Goal: Transaction & Acquisition: Purchase product/service

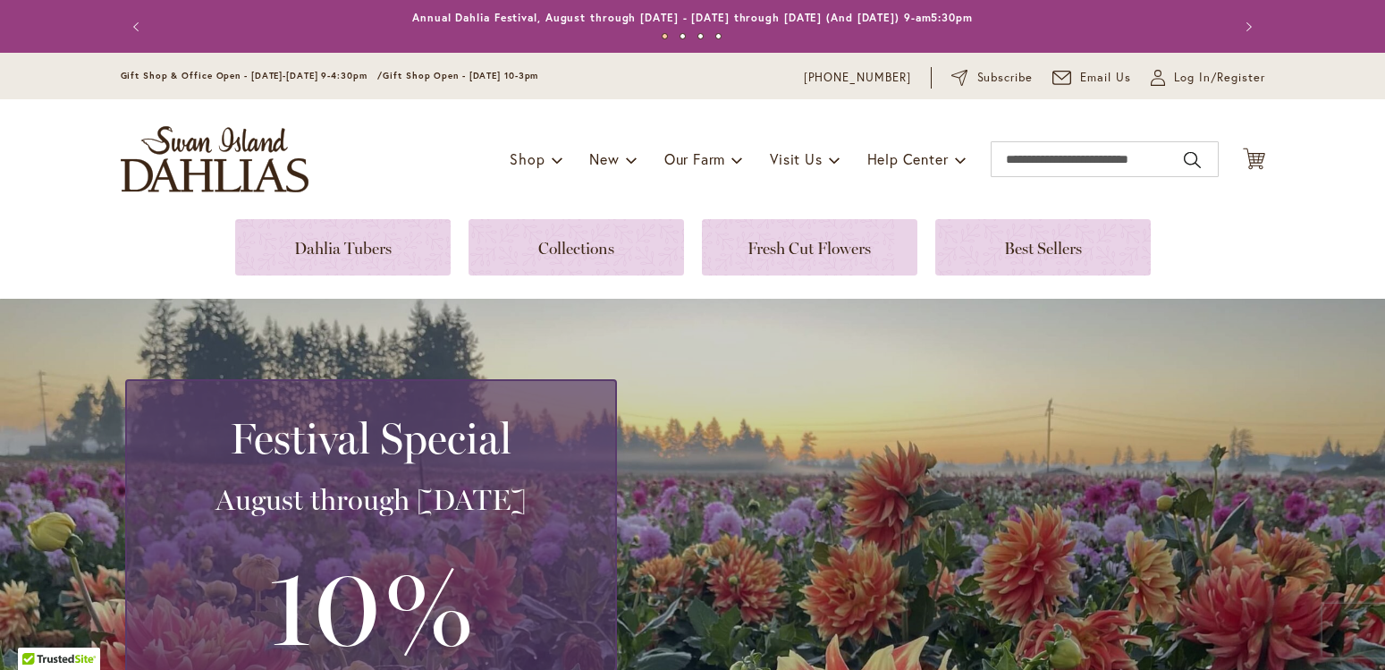
scroll to position [443, 0]
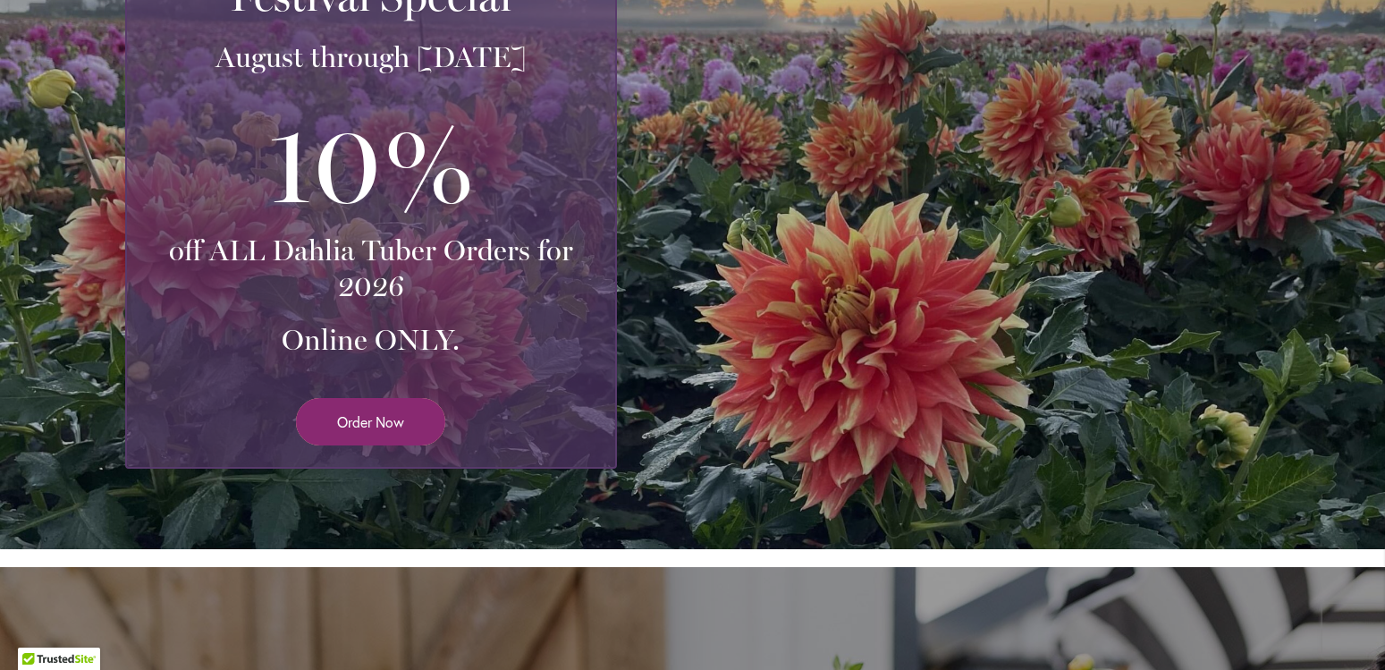
click at [357, 427] on span "Order Now" at bounding box center [370, 421] width 67 height 21
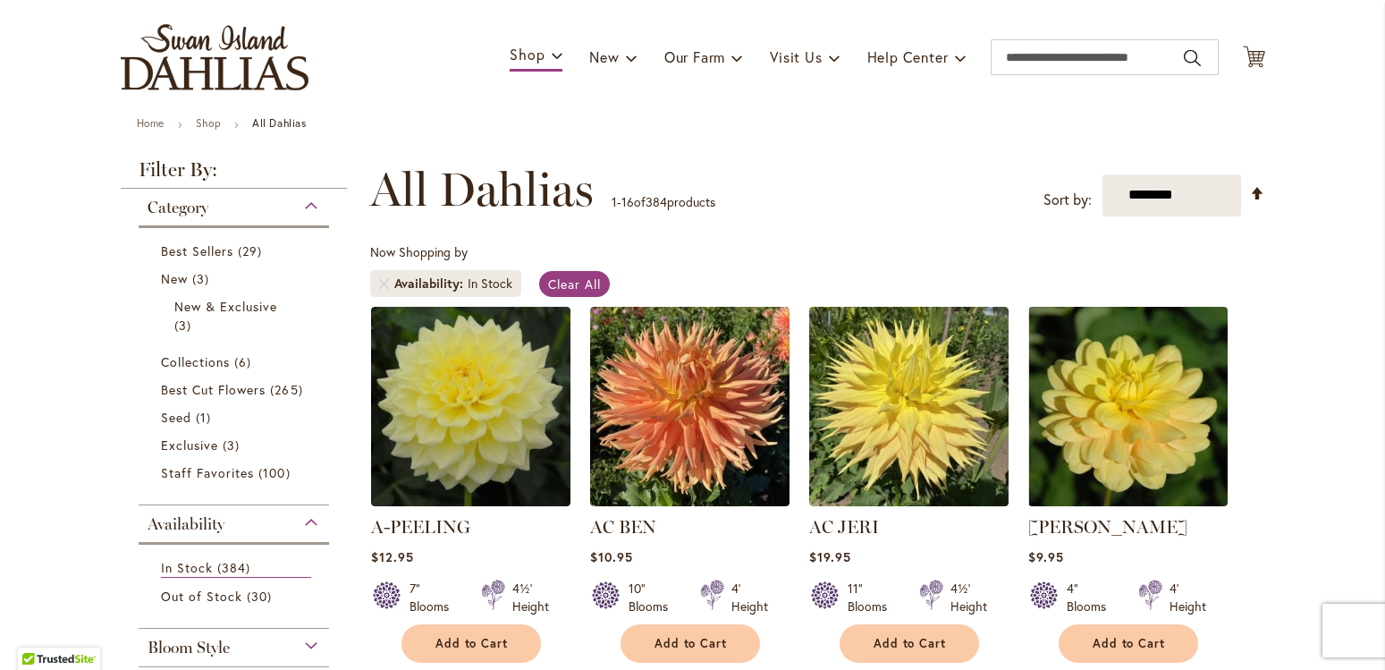
scroll to position [204, 0]
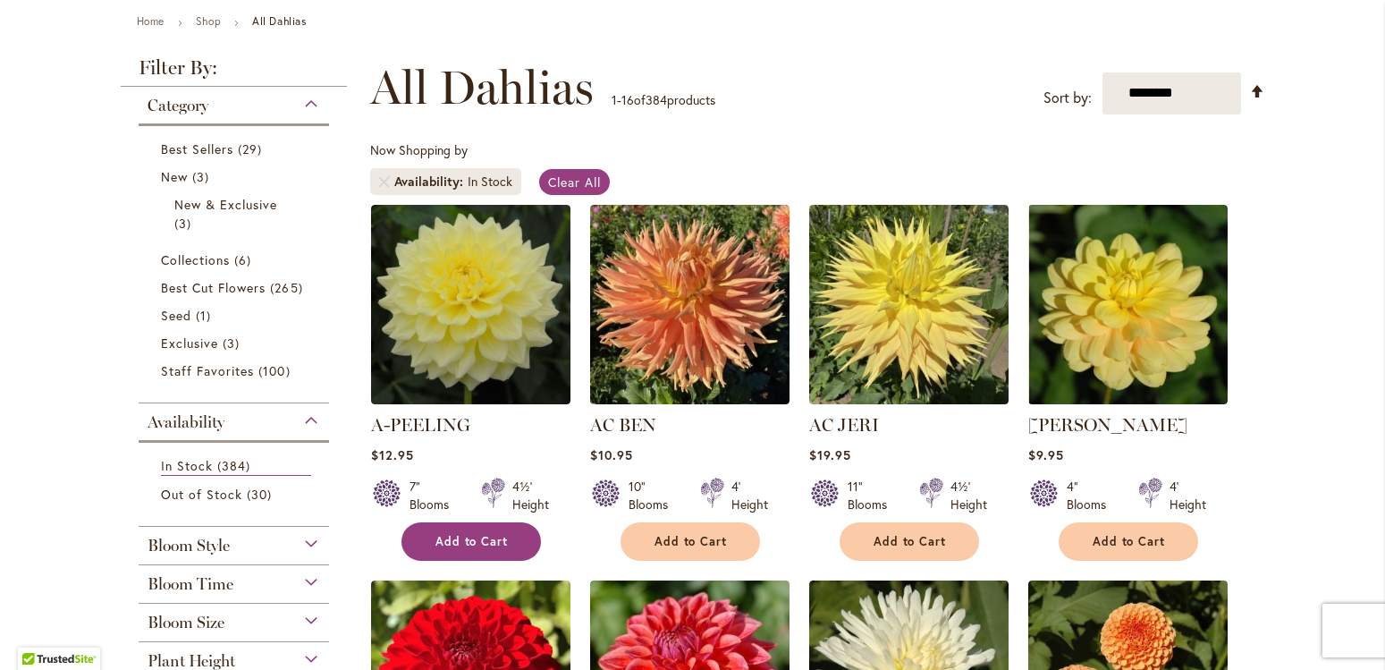
click at [458, 537] on span "Add to Cart" at bounding box center [472, 541] width 73 height 15
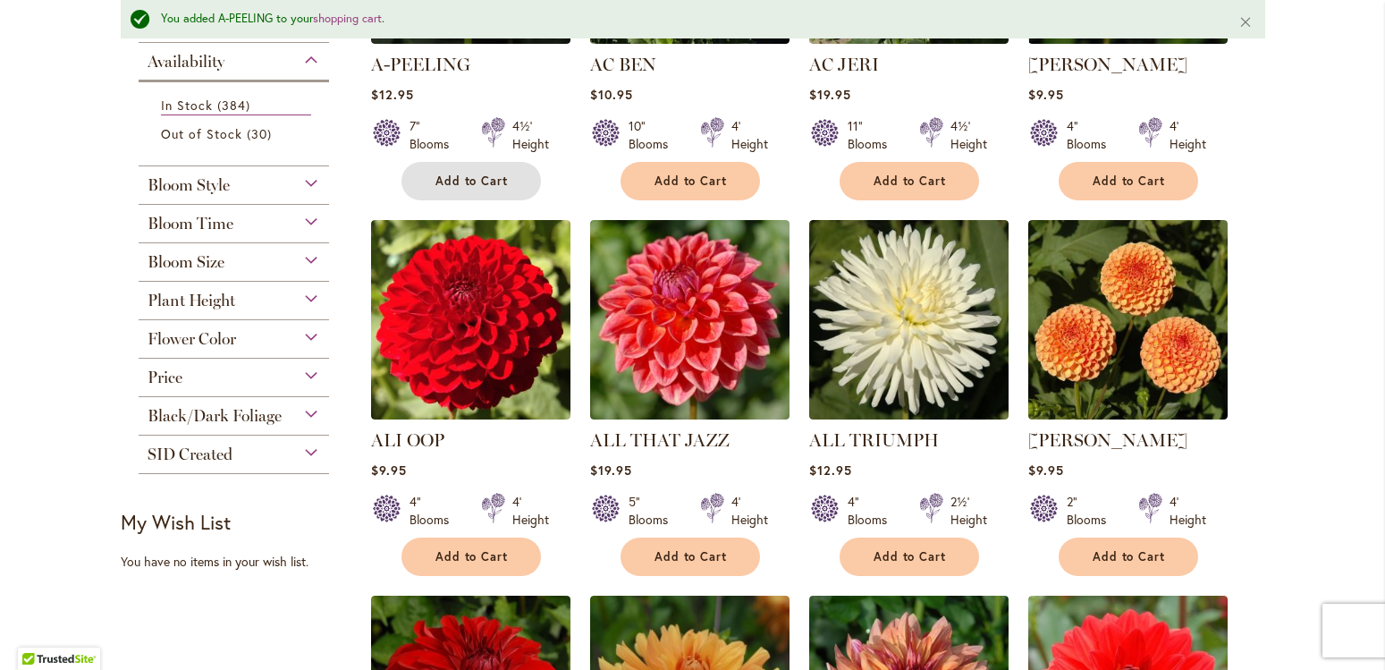
scroll to position [918, 0]
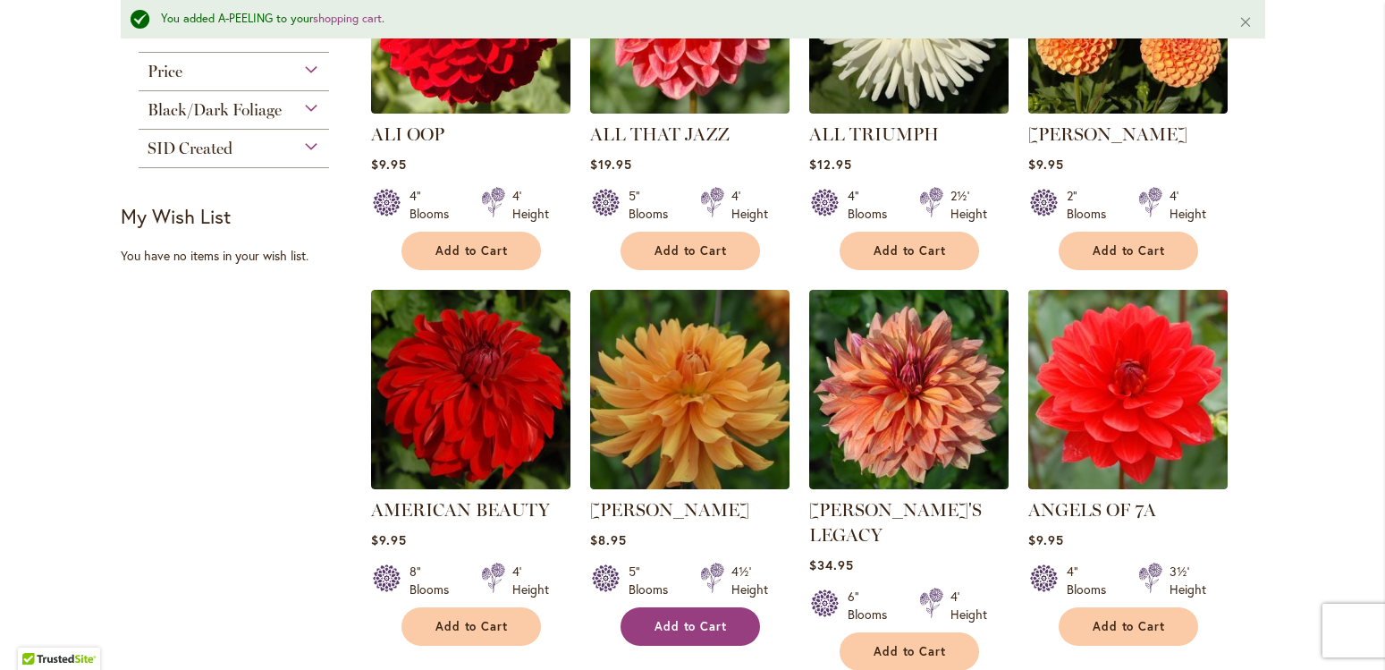
click at [681, 628] on span "Add to Cart" at bounding box center [691, 626] width 73 height 15
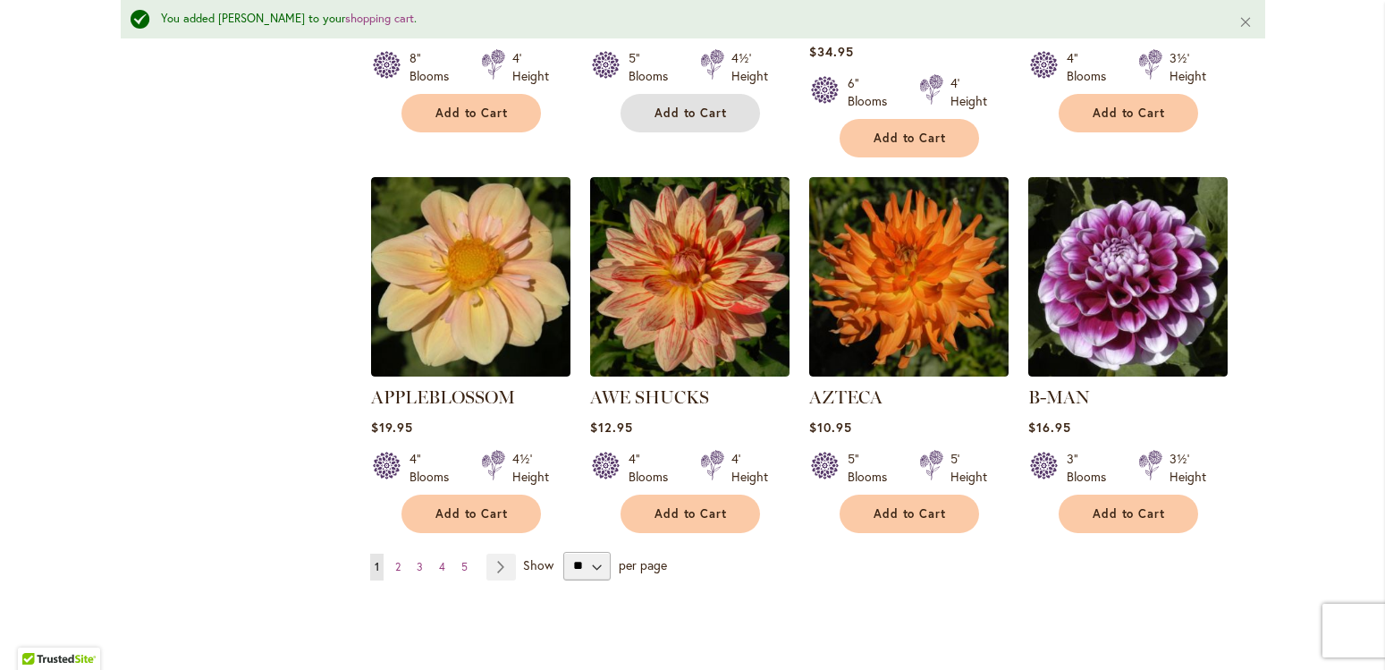
scroll to position [1529, 0]
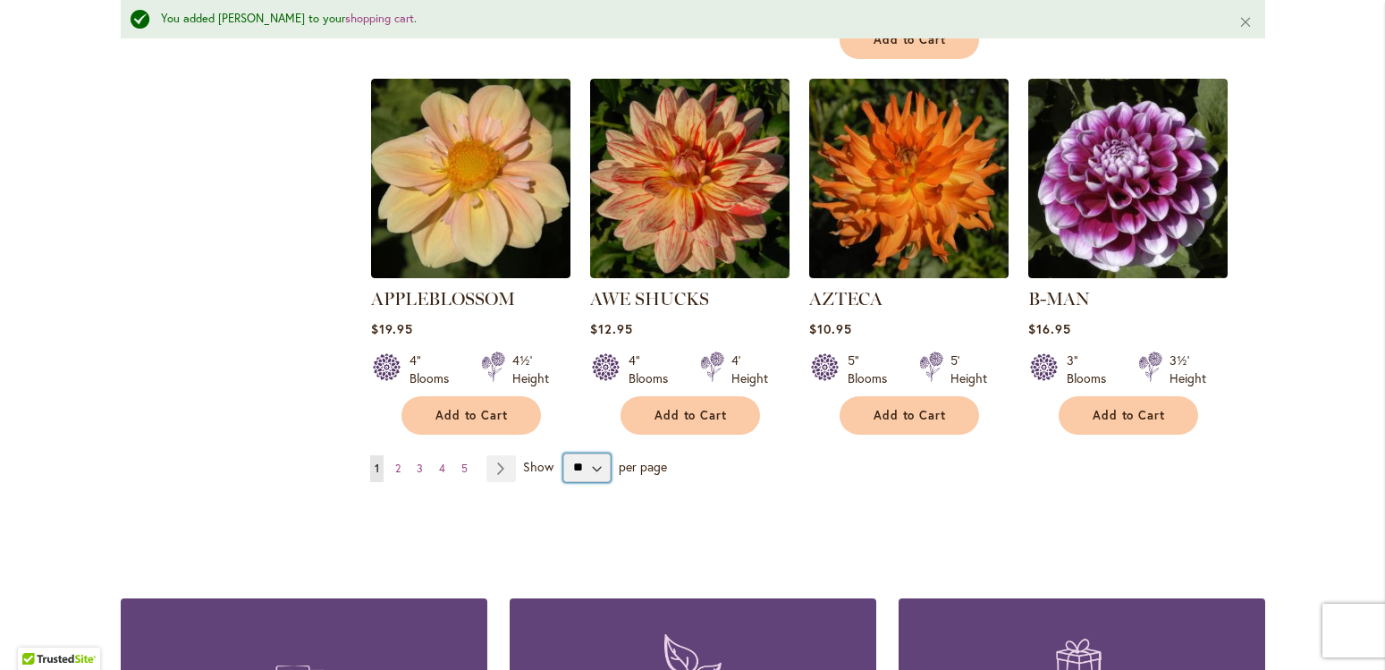
click at [563, 453] on select "** ** ** **" at bounding box center [586, 467] width 47 height 29
select select "**"
click option "**" at bounding box center [0, 0] width 0 height 0
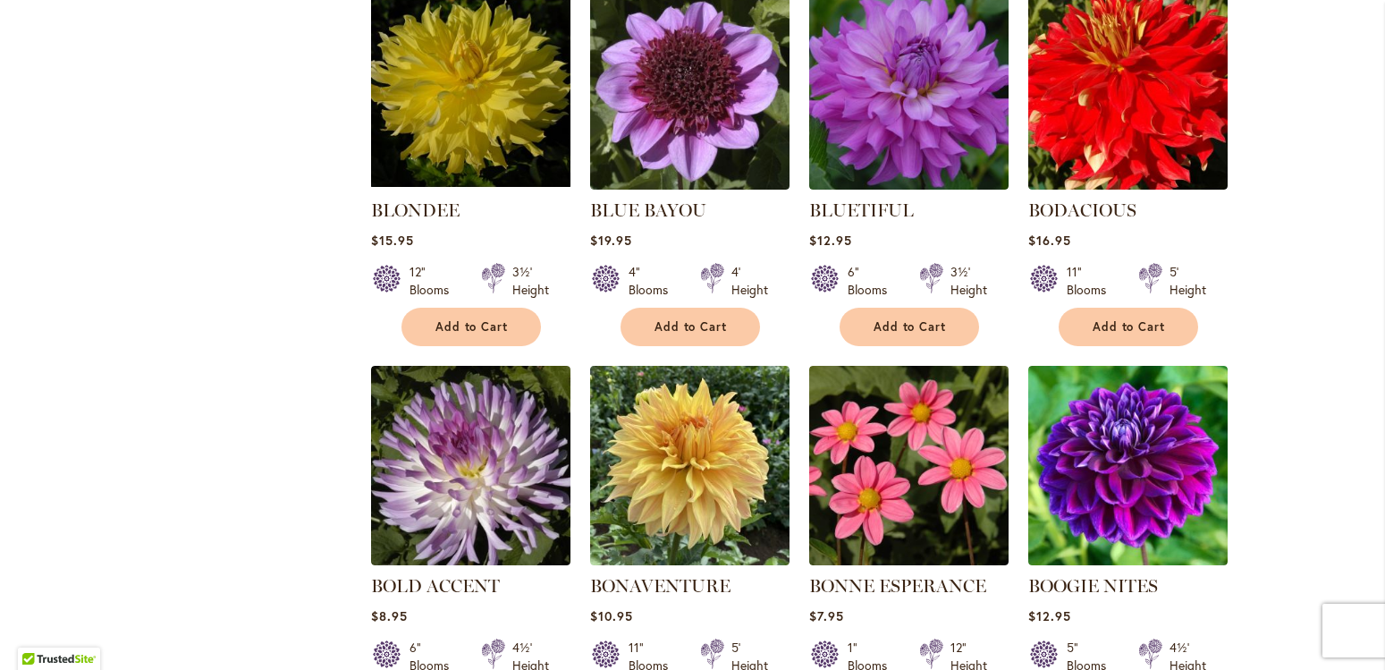
scroll to position [3952, 0]
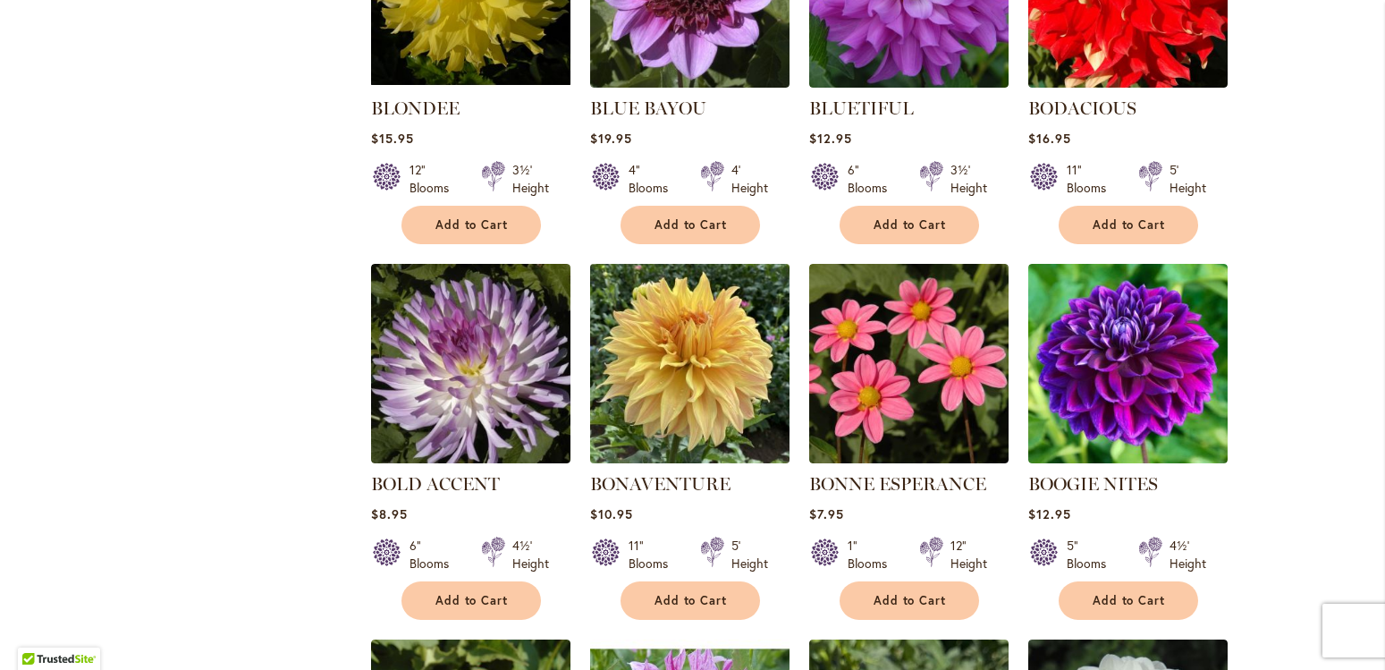
click at [710, 385] on img at bounding box center [689, 362] width 209 height 209
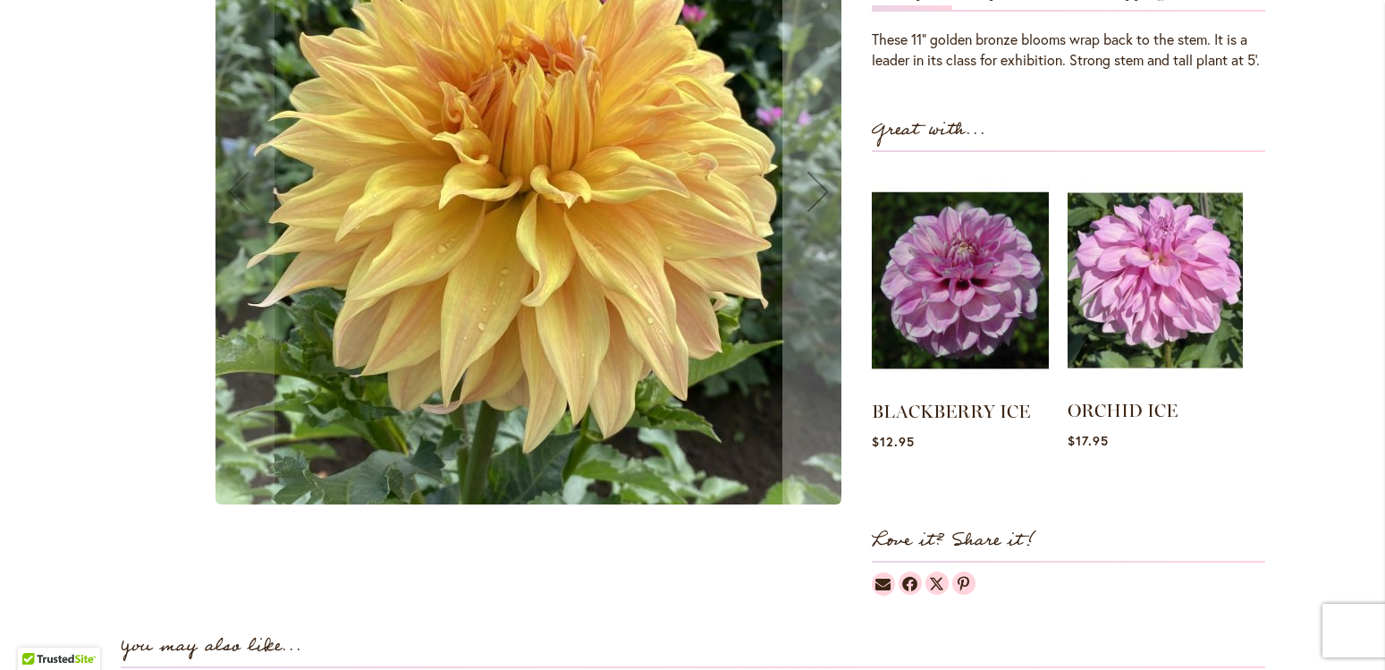
scroll to position [204, 0]
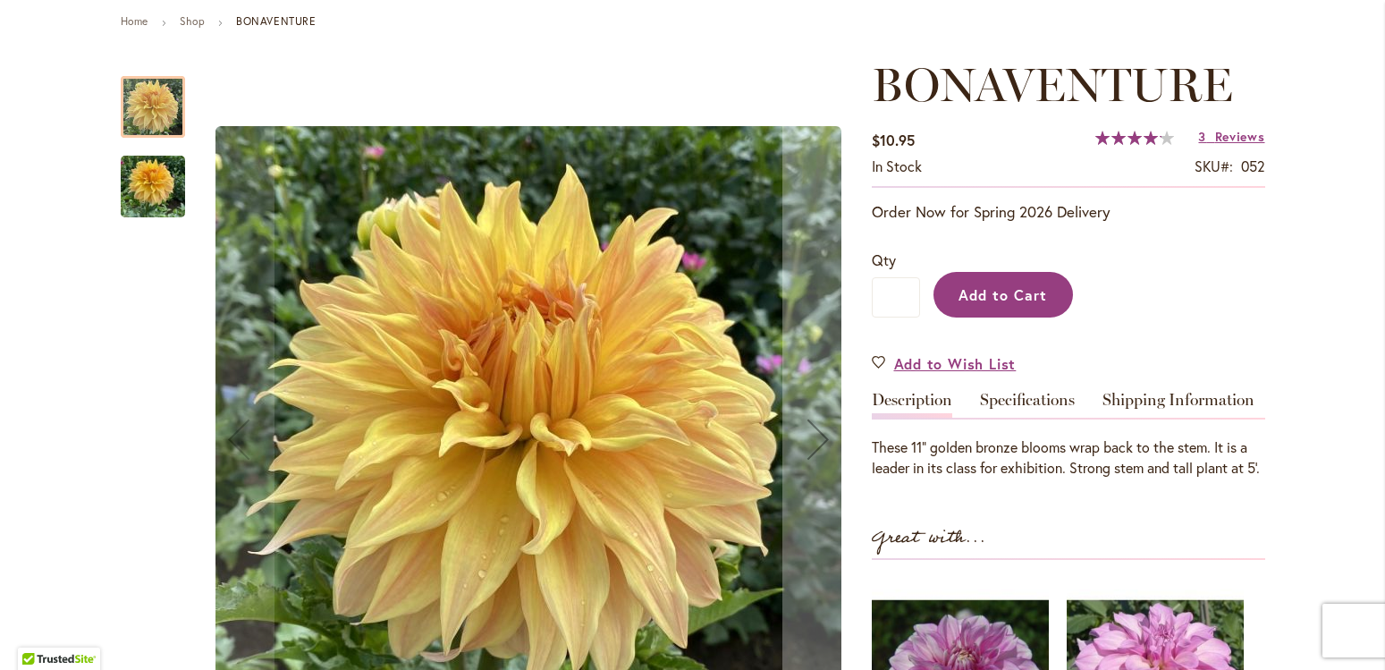
click at [998, 294] on span "Add to Cart" at bounding box center [1003, 294] width 89 height 19
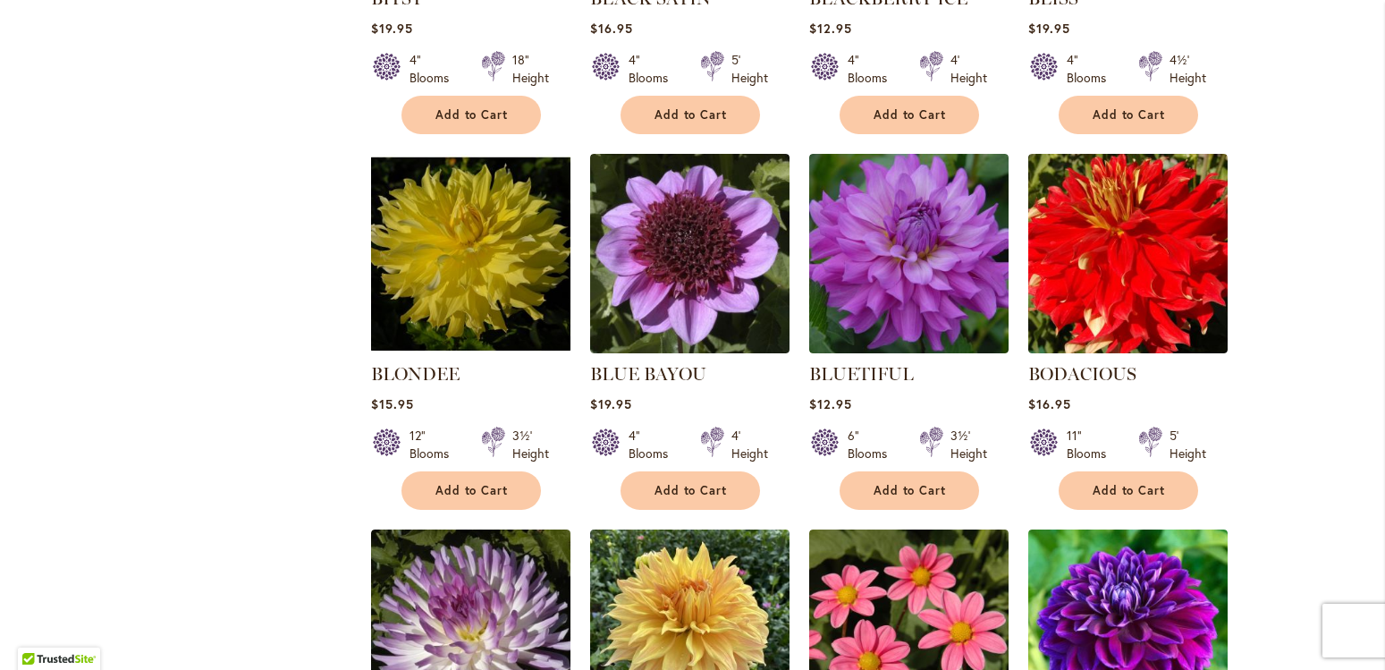
scroll to position [3661, 0]
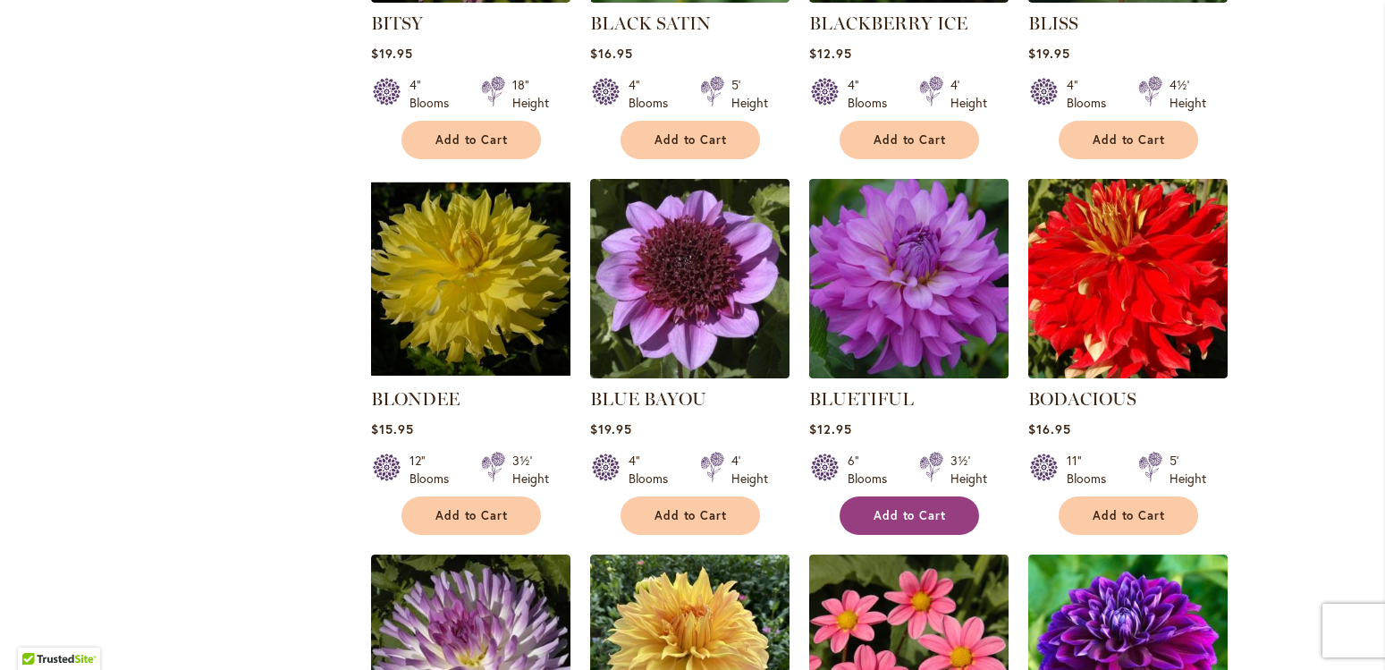
click at [894, 508] on span "Add to Cart" at bounding box center [910, 515] width 73 height 15
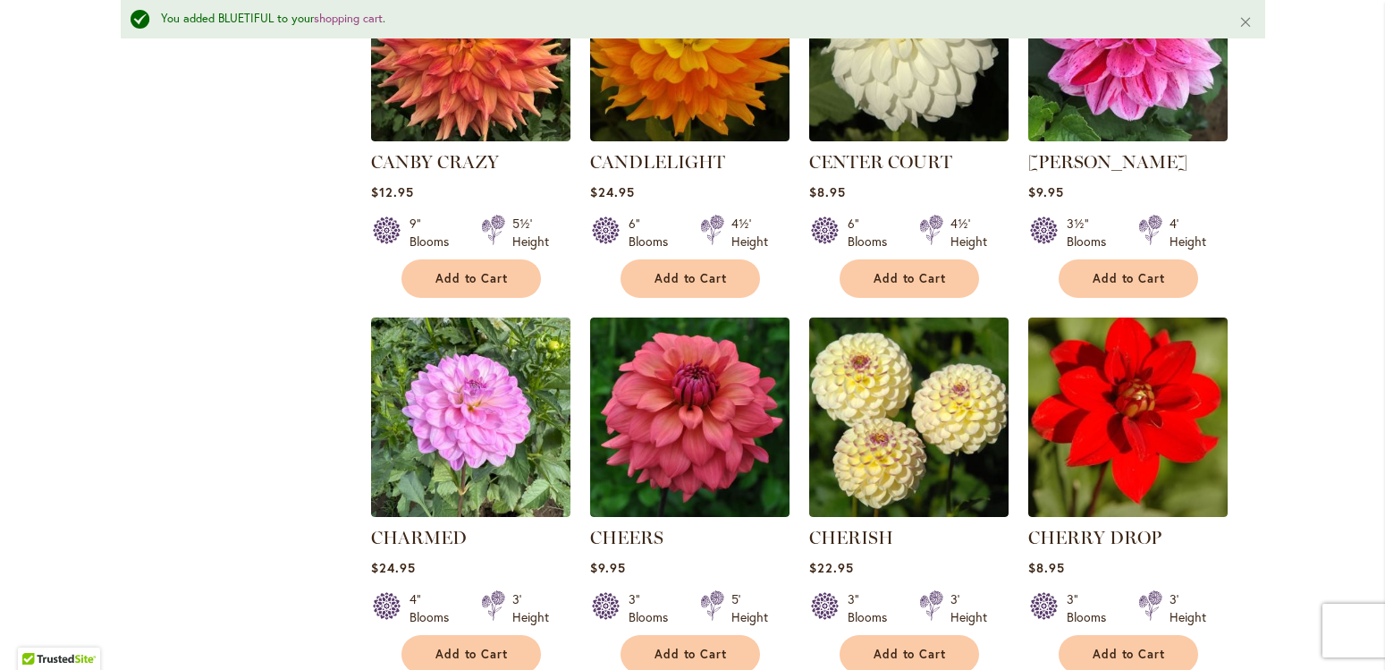
scroll to position [6155, 0]
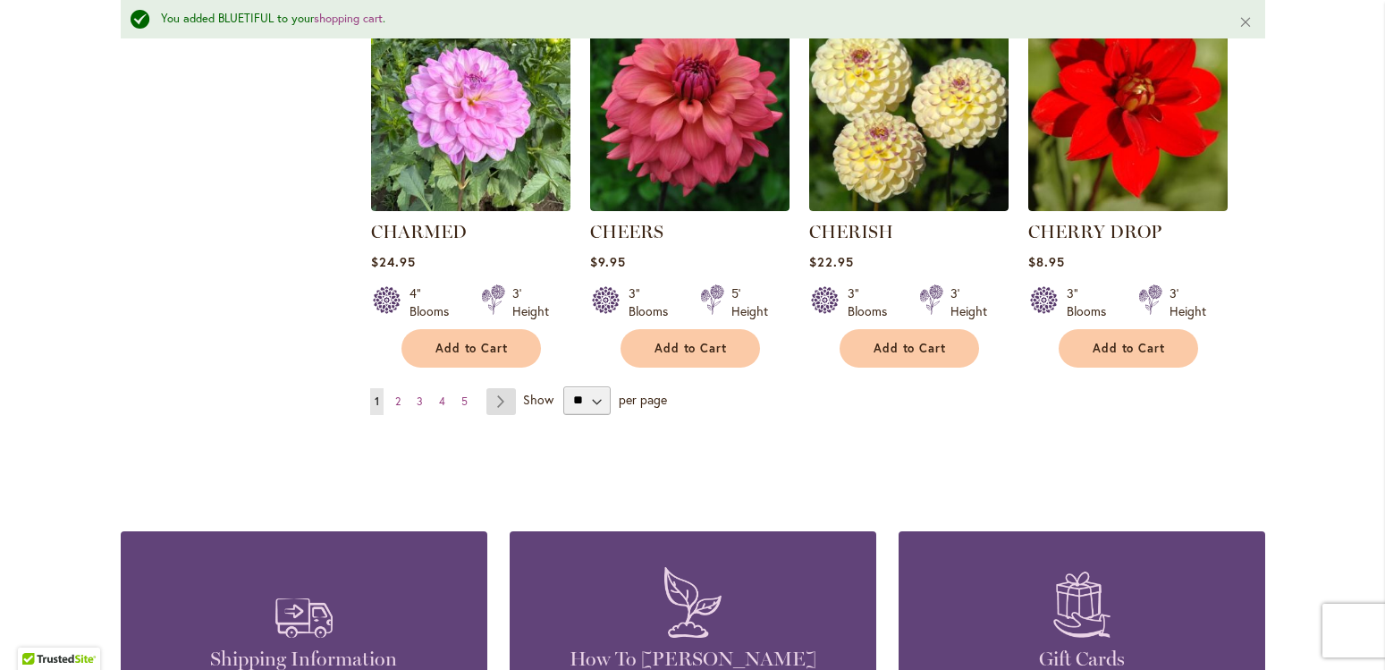
click at [488, 388] on link "Page Next" at bounding box center [502, 401] width 30 height 27
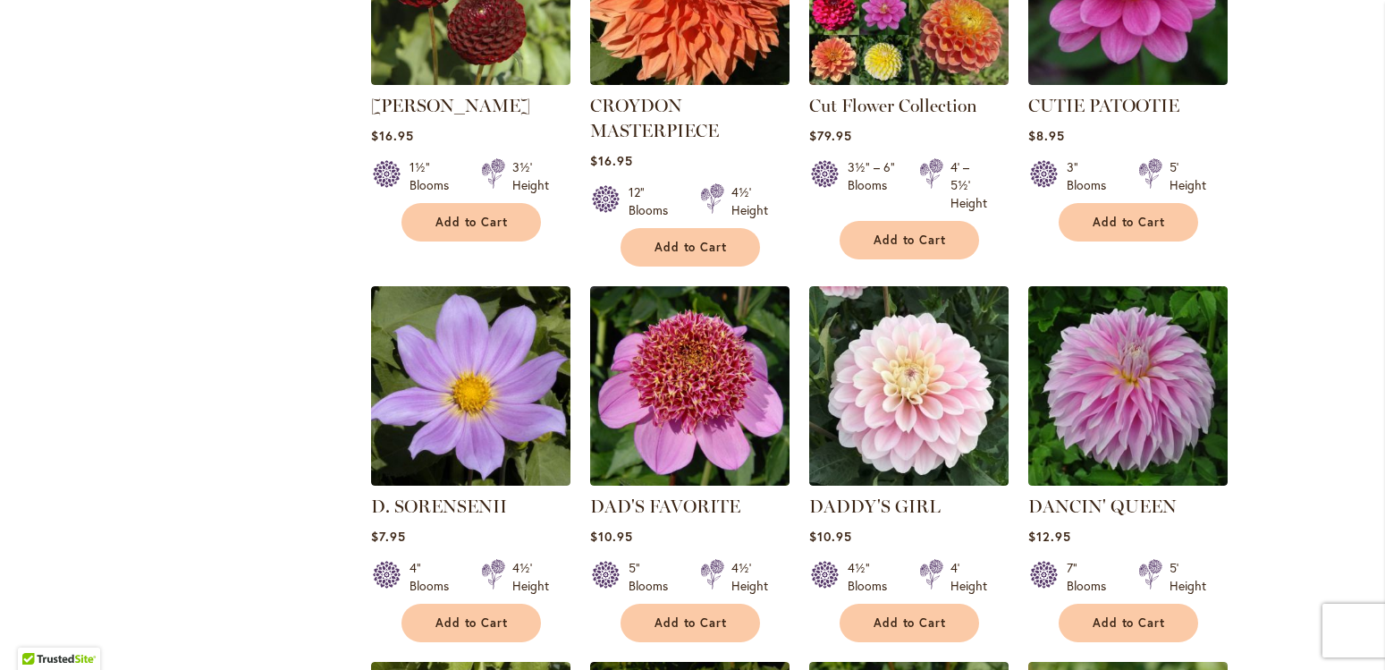
scroll to position [2116, 0]
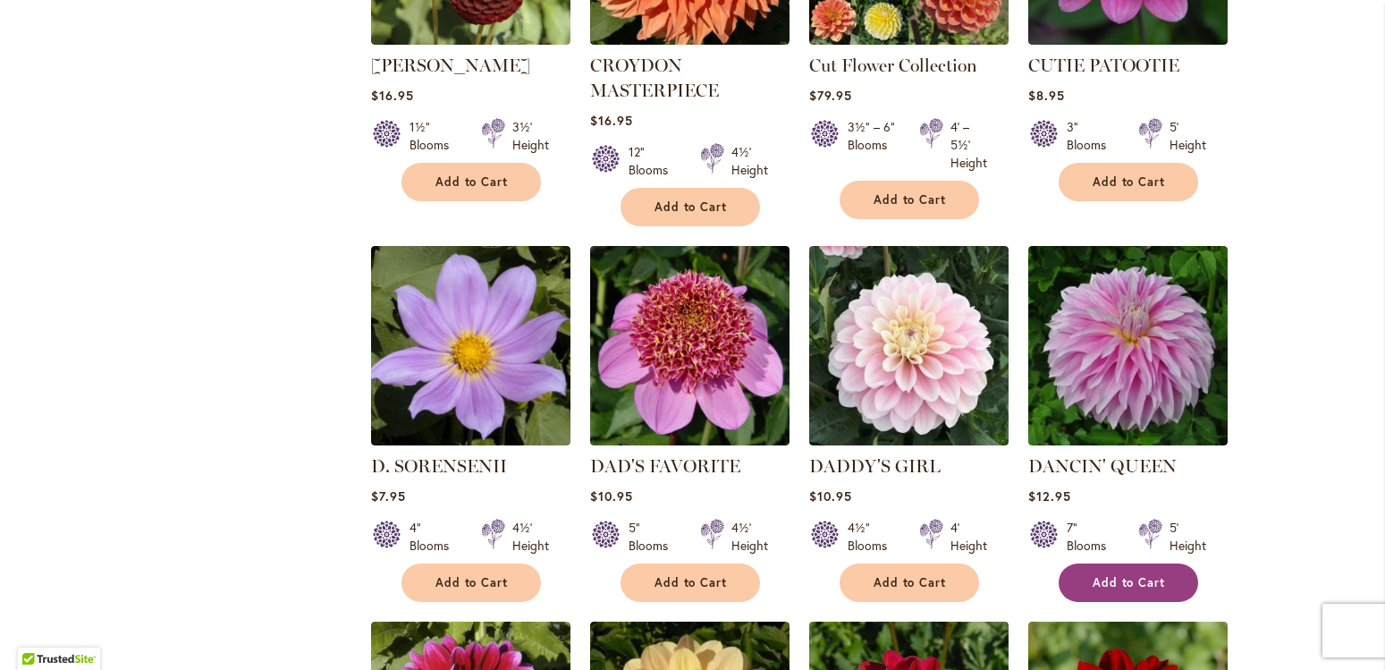
click at [1137, 563] on button "Add to Cart" at bounding box center [1129, 582] width 140 height 38
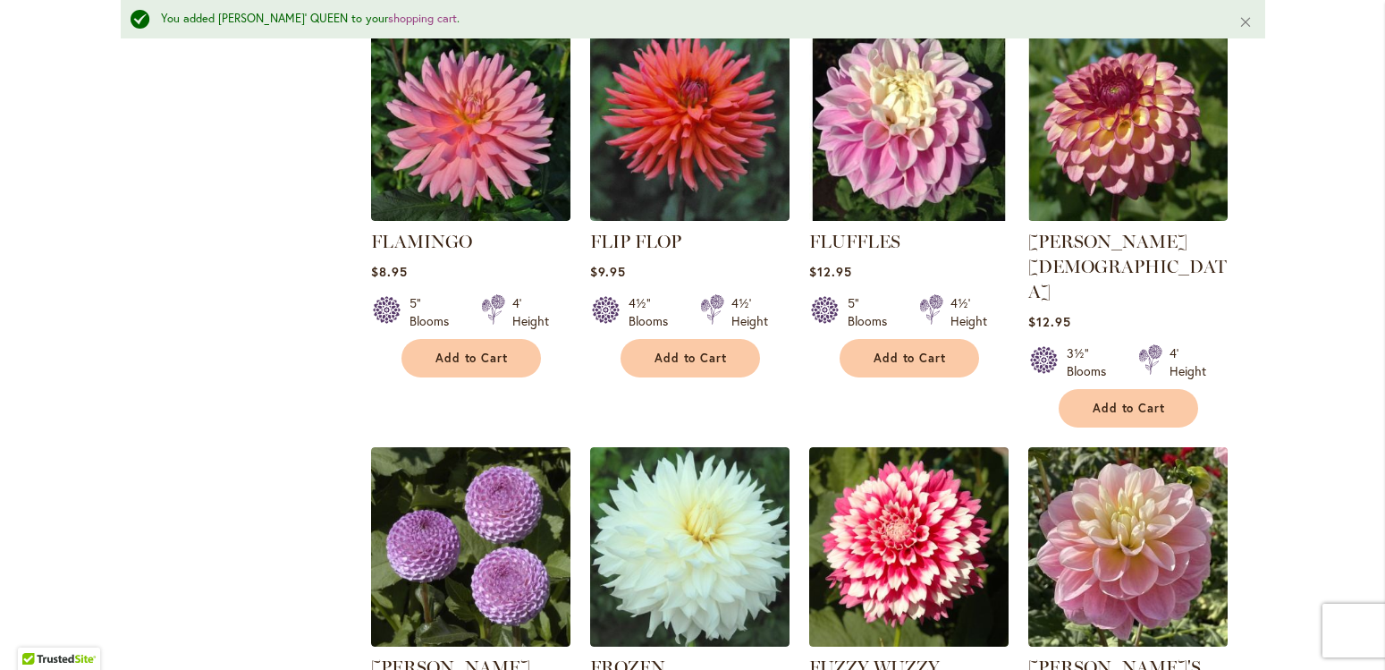
scroll to position [5935, 0]
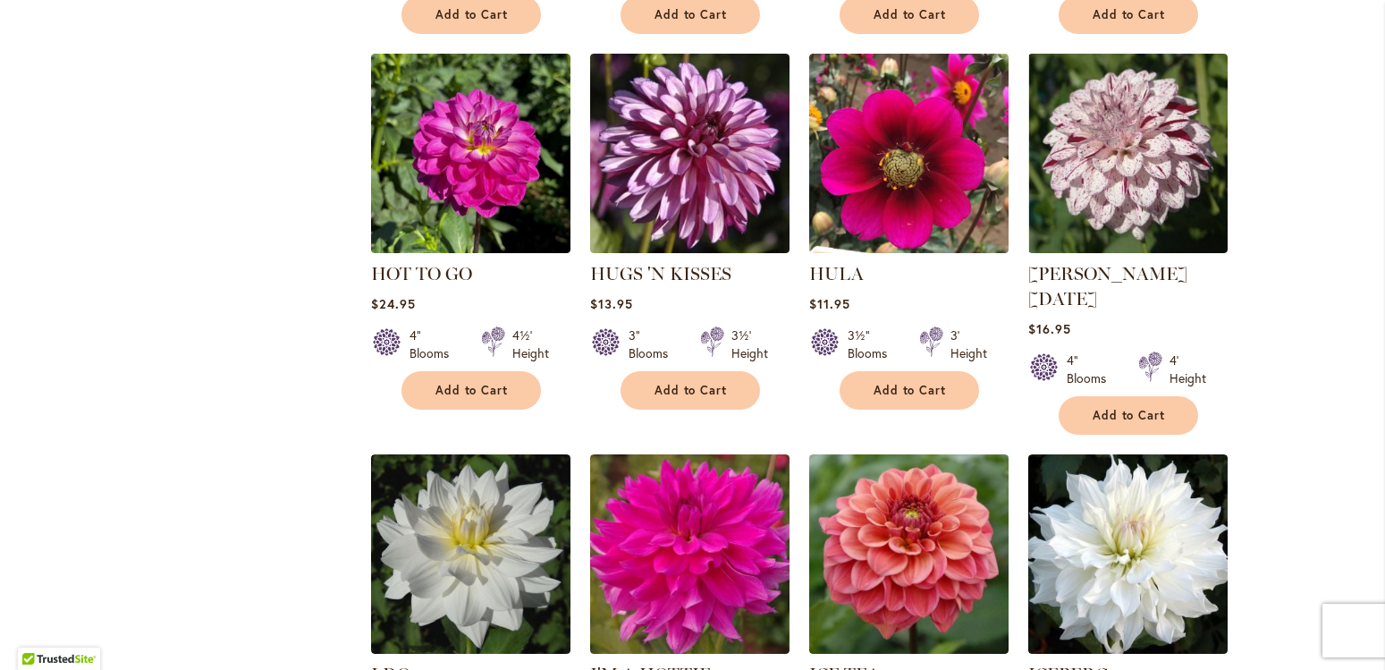
scroll to position [4459, 0]
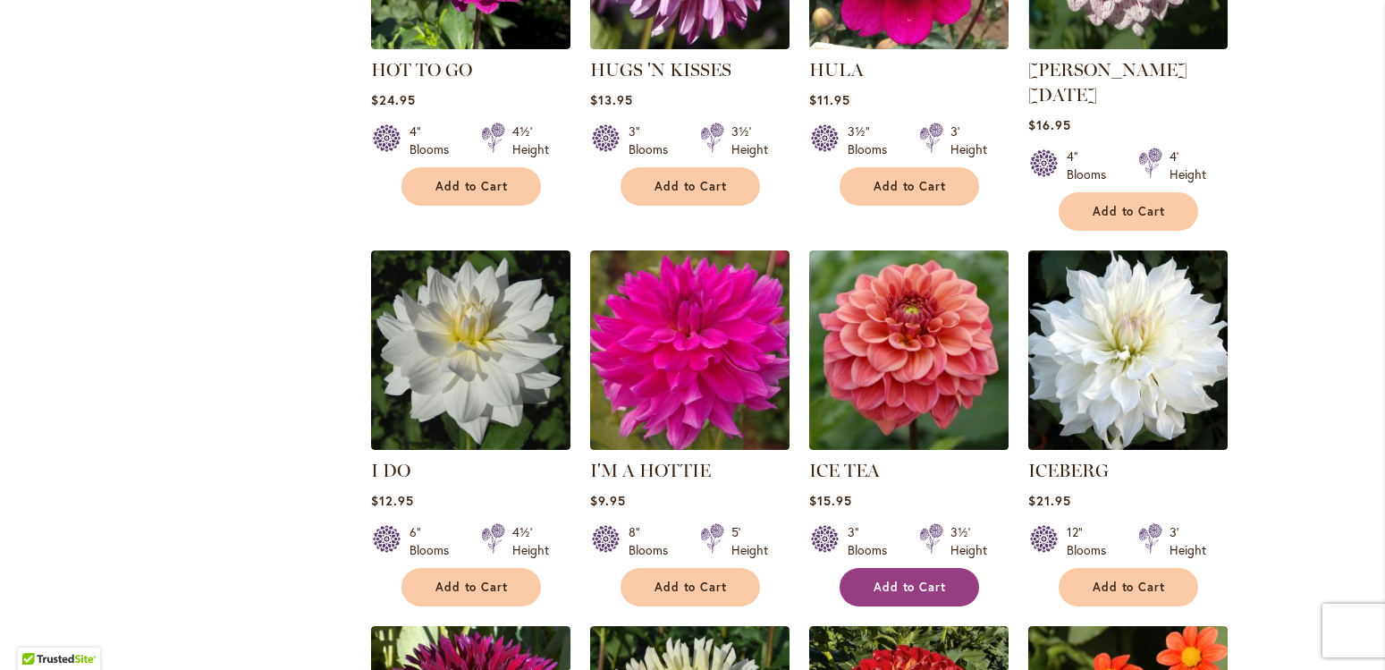
click at [916, 580] on span "Add to Cart" at bounding box center [910, 587] width 73 height 15
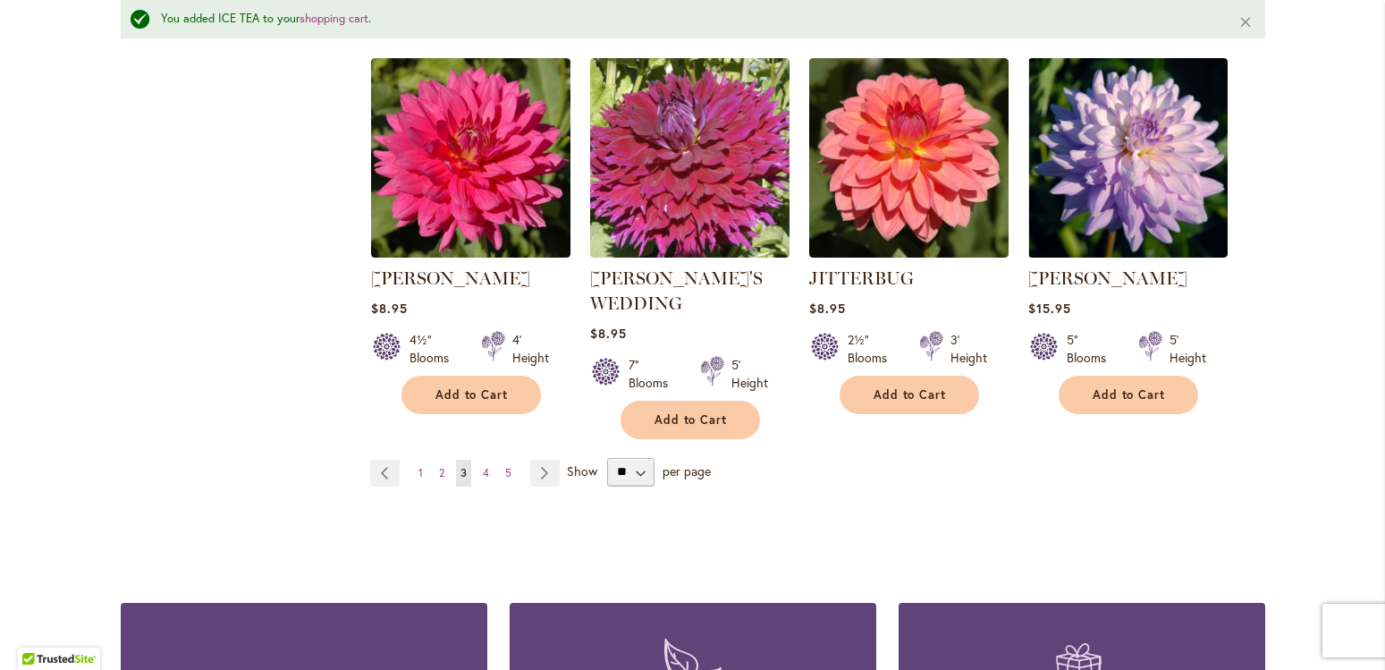
scroll to position [6341, 0]
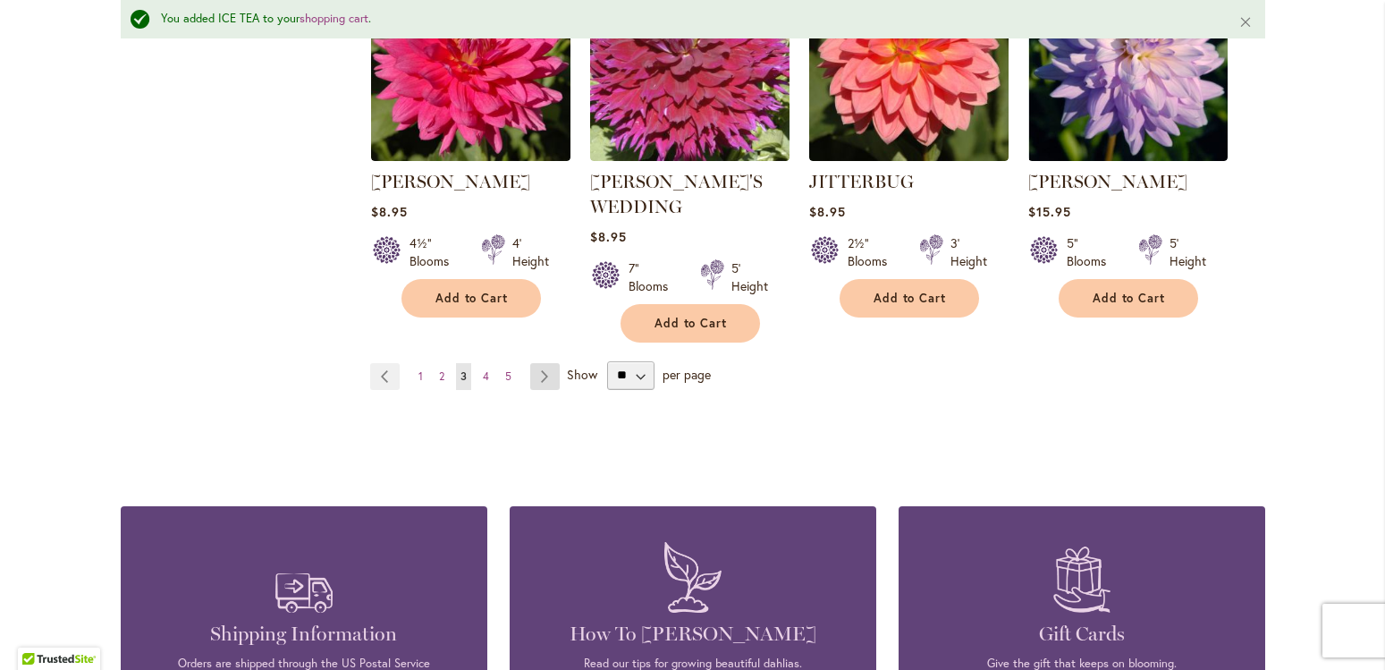
click at [532, 363] on link "Page Next" at bounding box center [545, 376] width 30 height 27
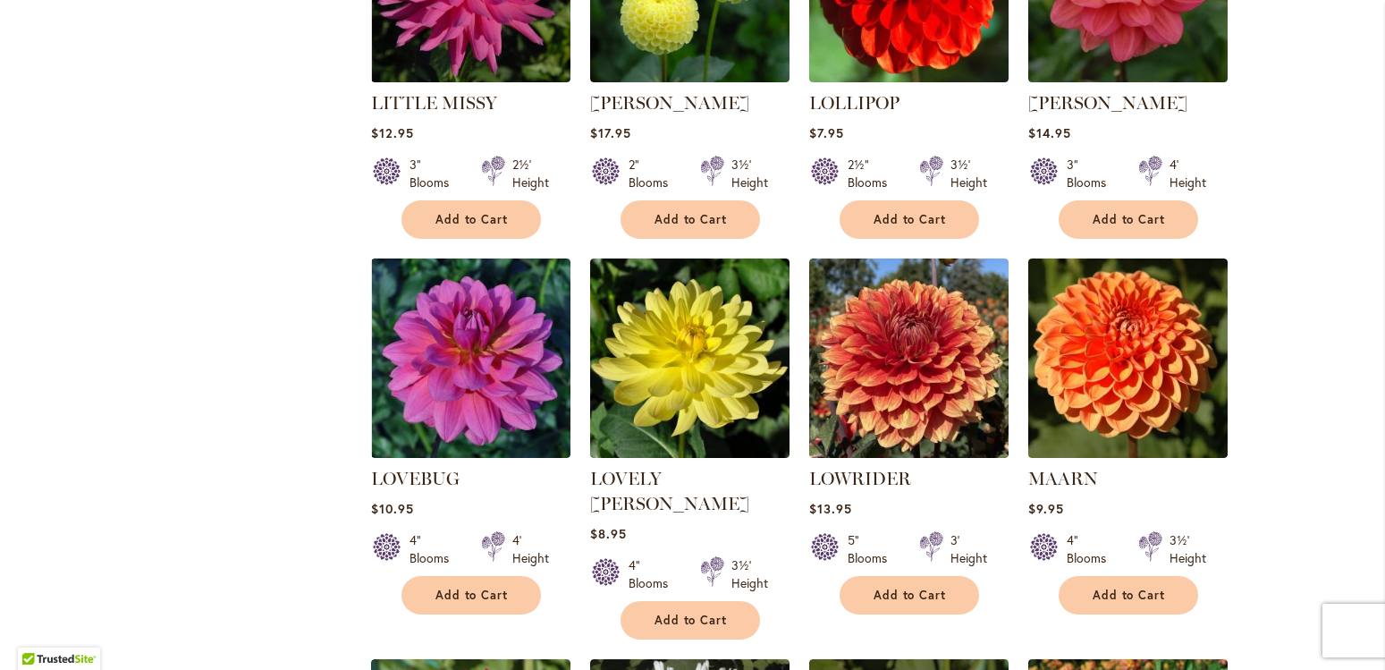
scroll to position [3034, 0]
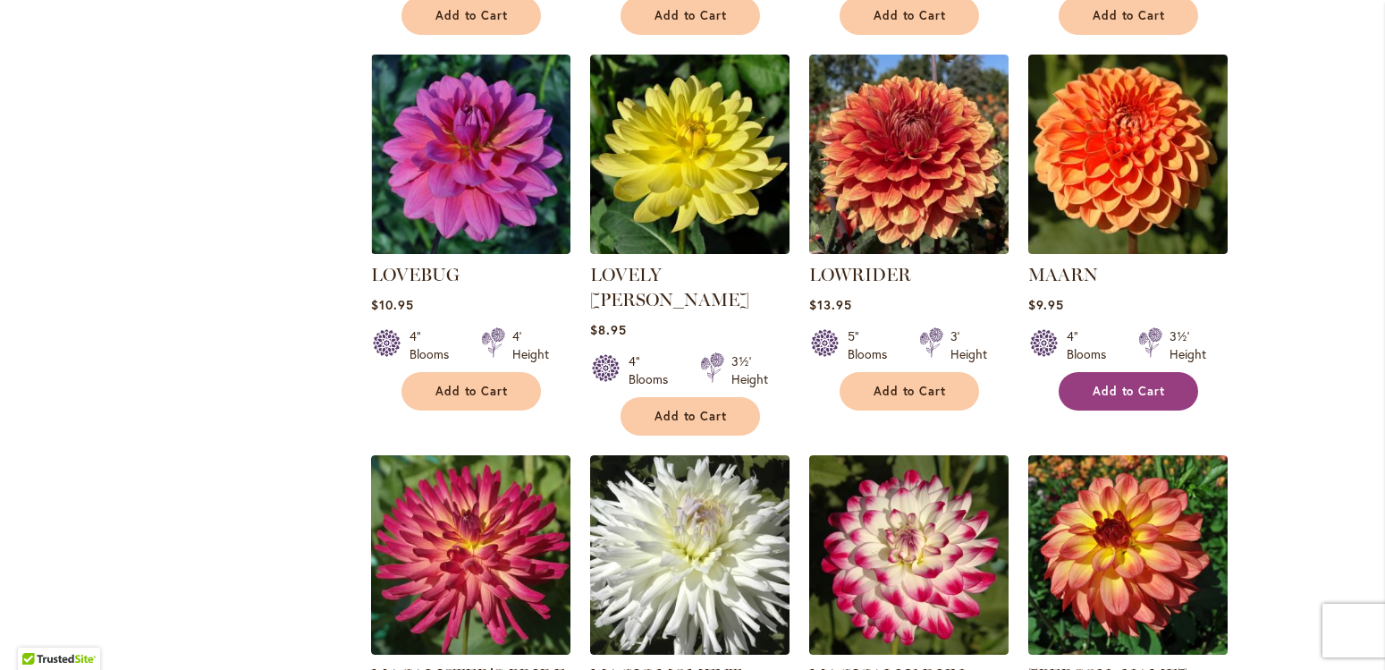
click at [1116, 384] on span "Add to Cart" at bounding box center [1129, 391] width 73 height 15
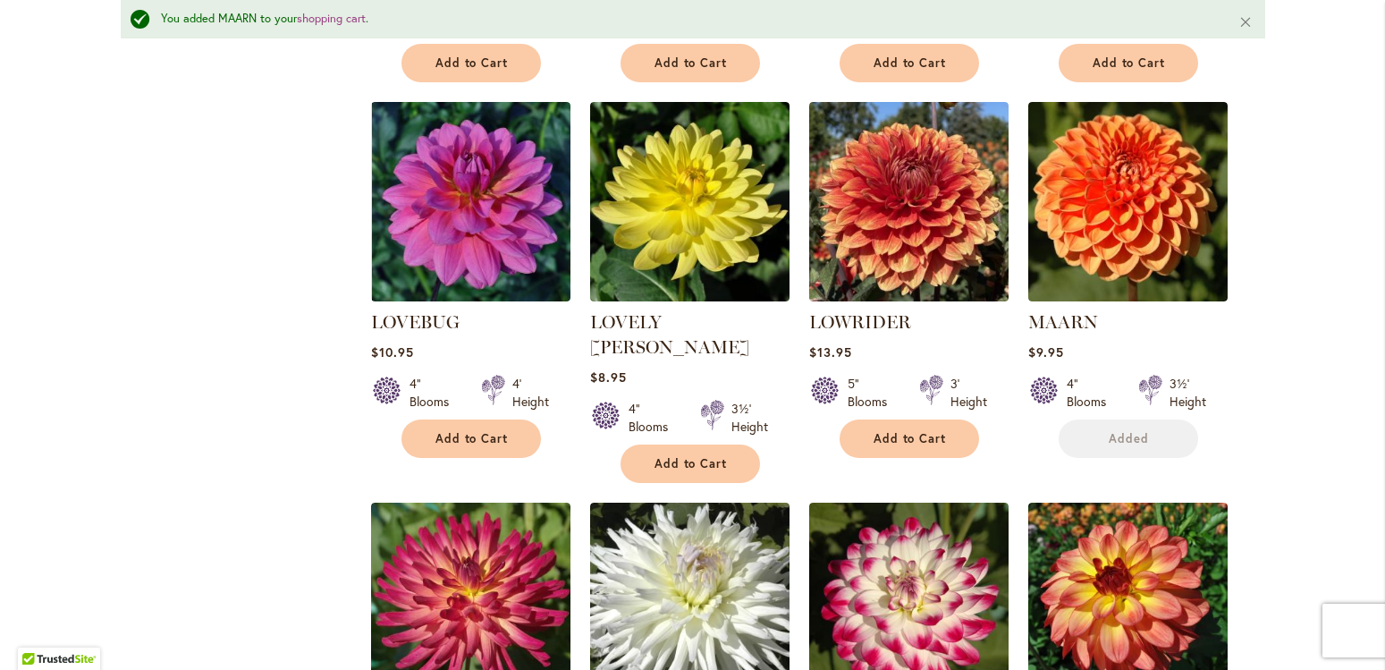
scroll to position [3284, 0]
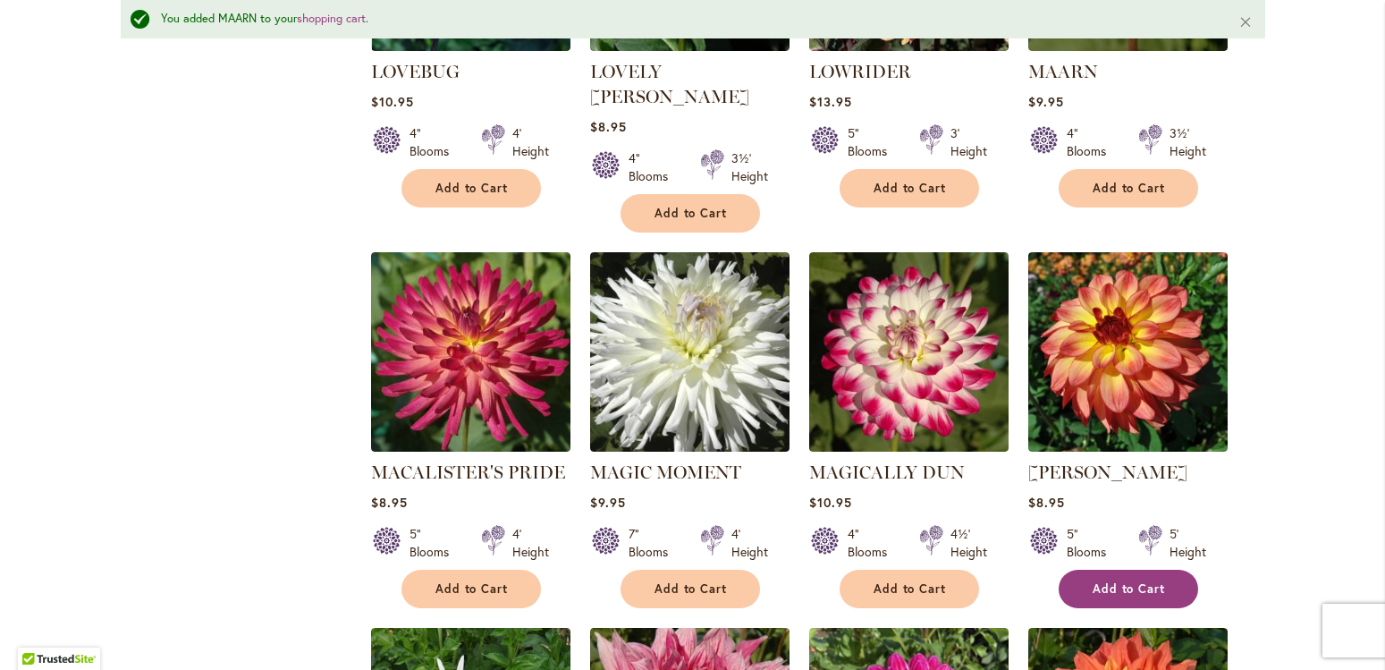
click at [1105, 581] on span "Add to Cart" at bounding box center [1129, 588] width 73 height 15
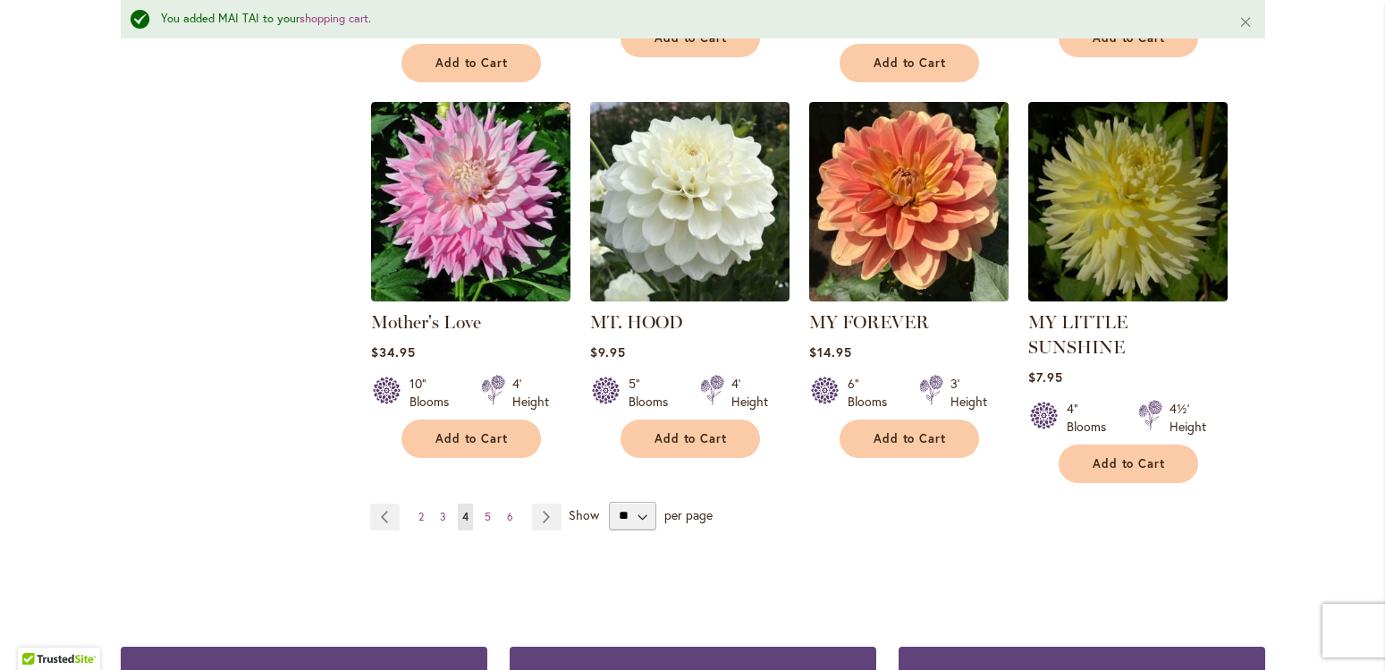
scroll to position [6241, 0]
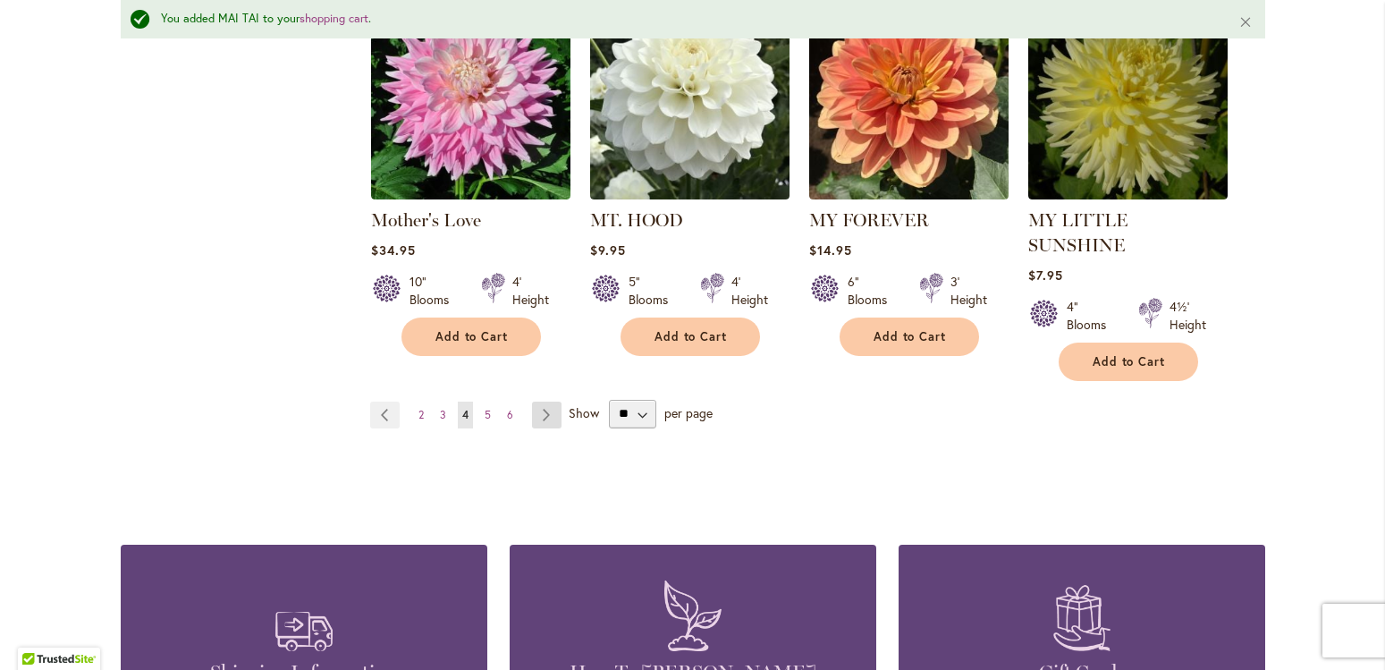
click at [538, 402] on link "Page Next" at bounding box center [547, 415] width 30 height 27
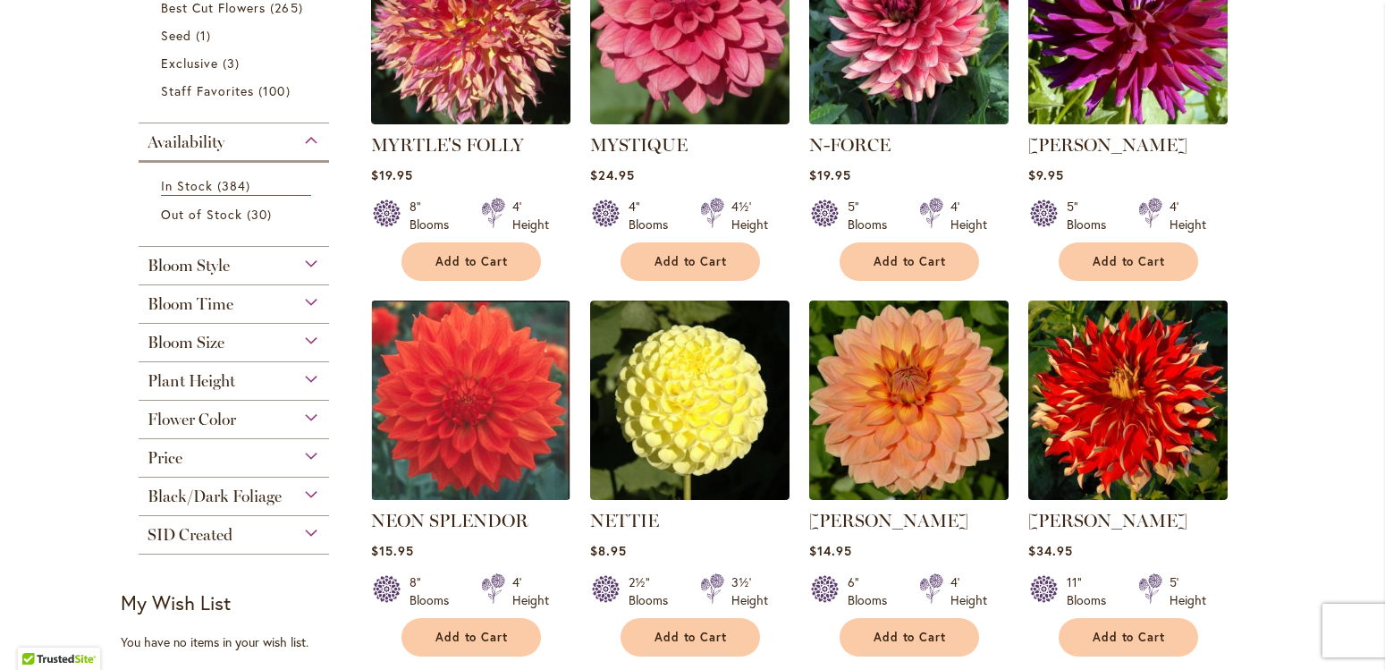
scroll to position [485, 0]
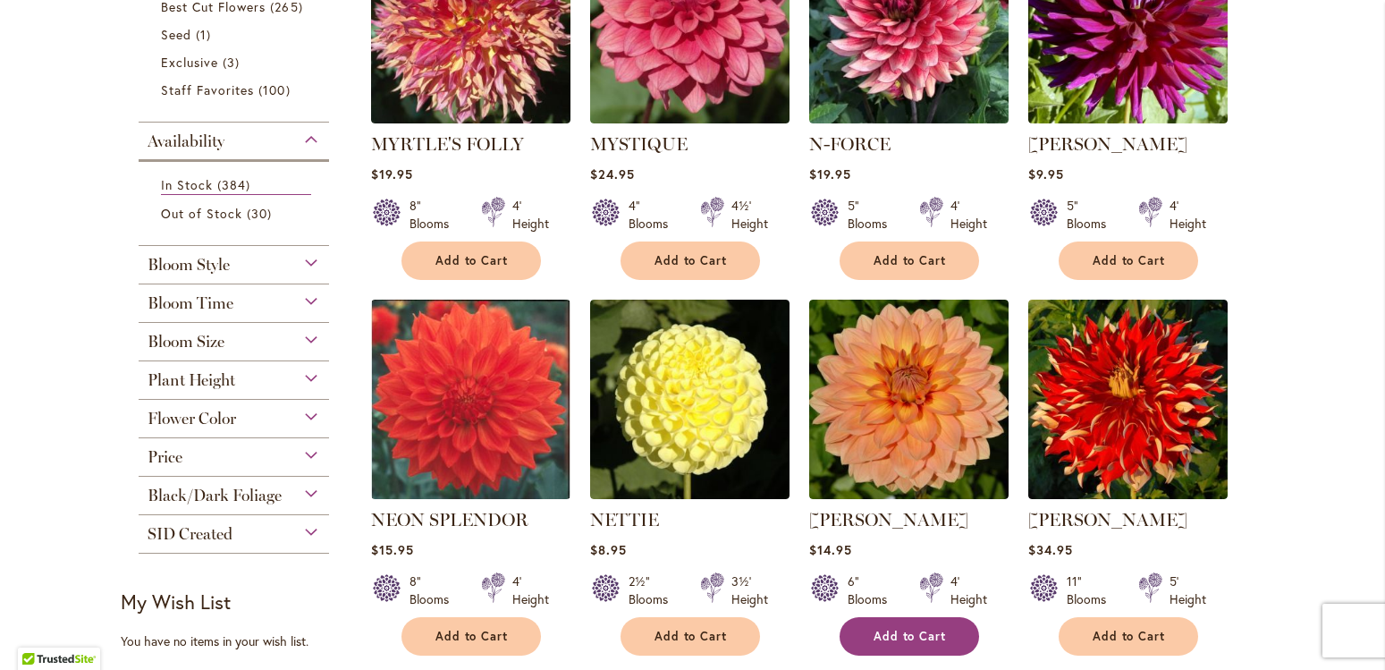
click at [877, 624] on button "Add to Cart" at bounding box center [910, 636] width 140 height 38
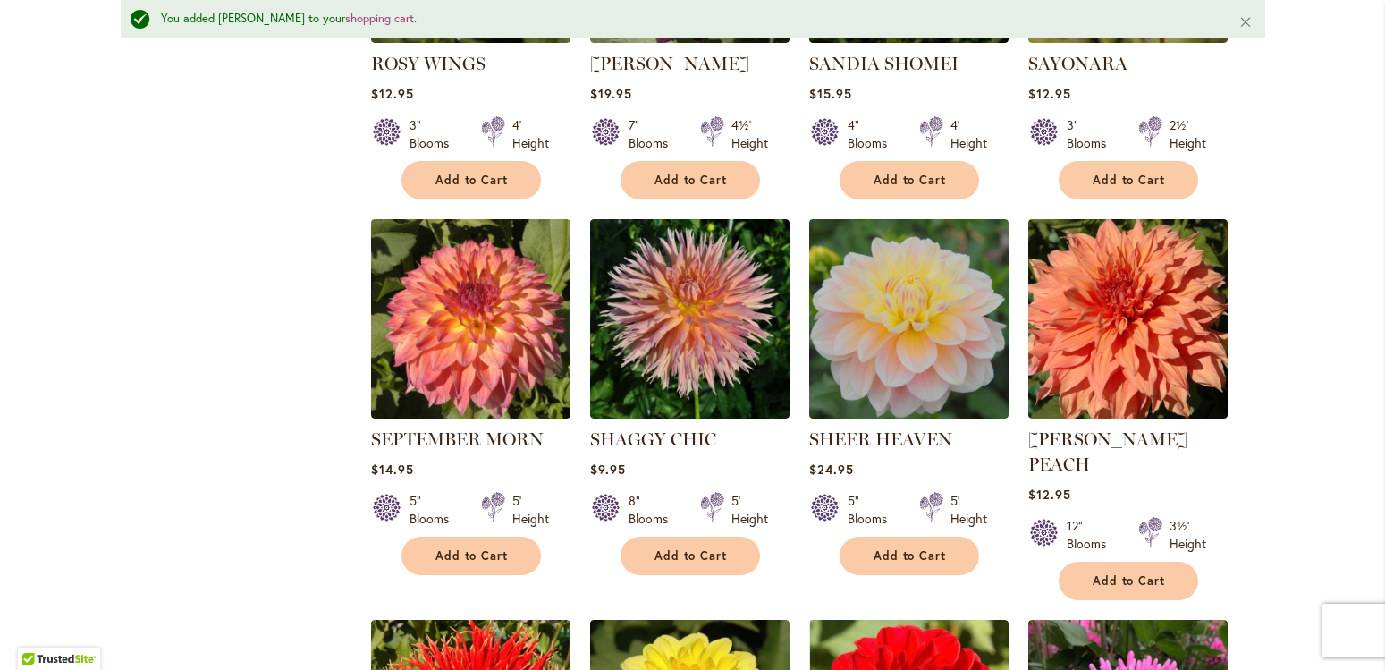
scroll to position [5629, 0]
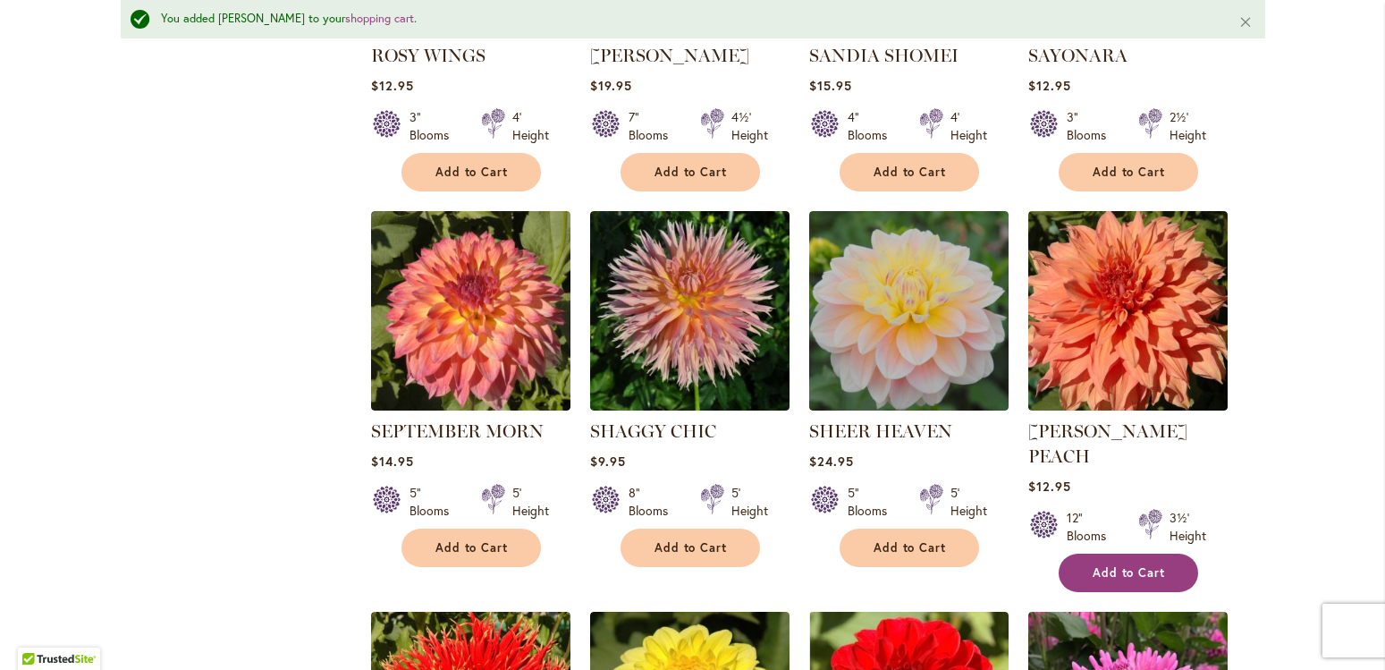
click at [1162, 554] on button "Add to Cart" at bounding box center [1129, 573] width 140 height 38
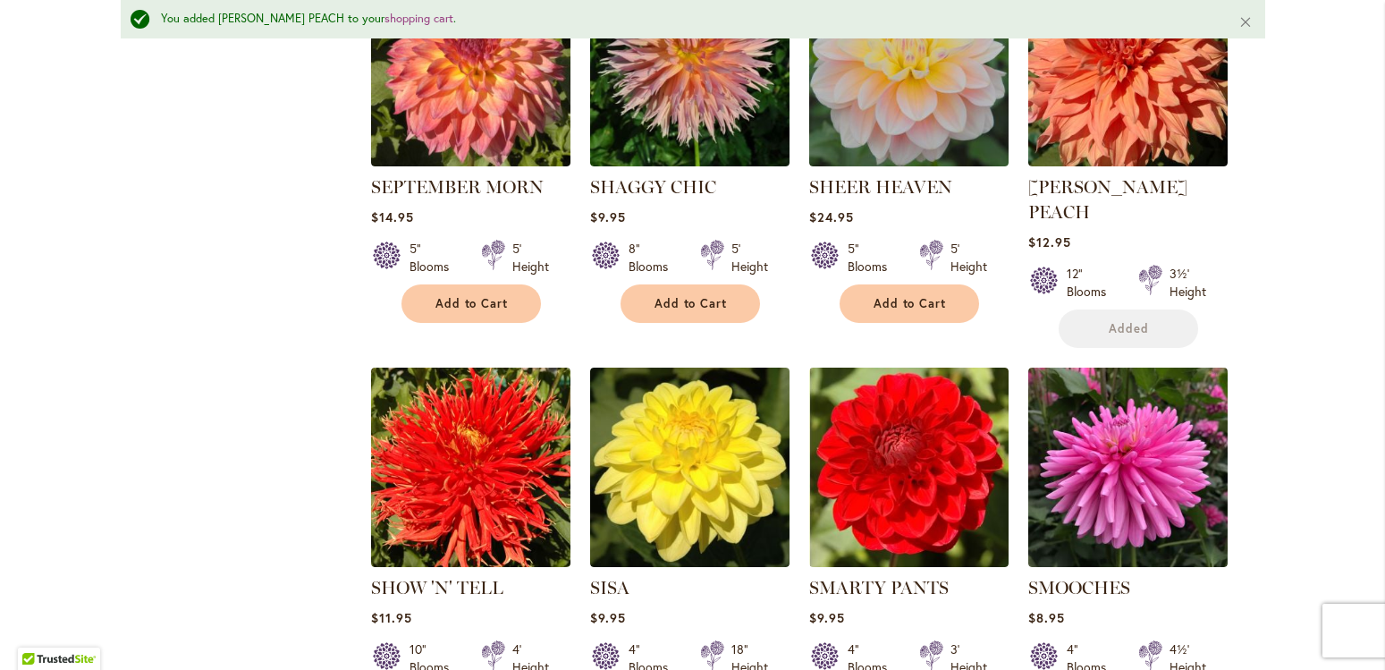
scroll to position [6037, 0]
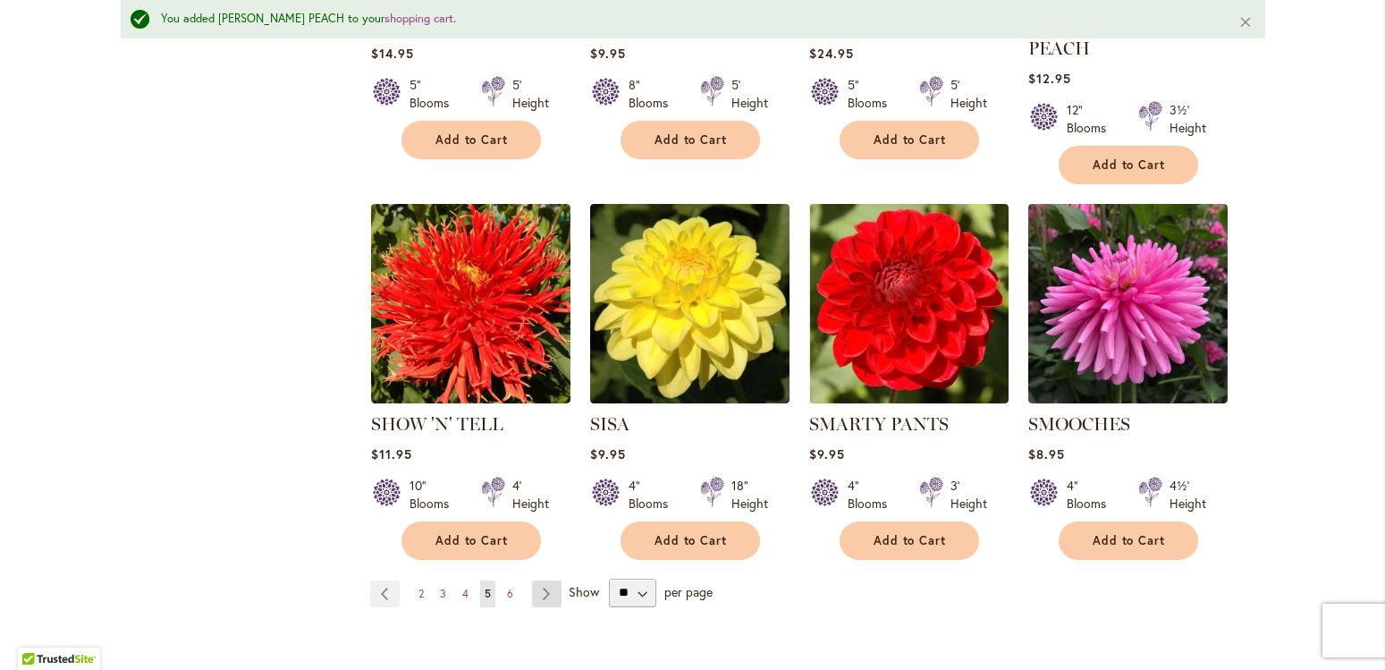
click at [538, 580] on link "Page Next" at bounding box center [547, 593] width 30 height 27
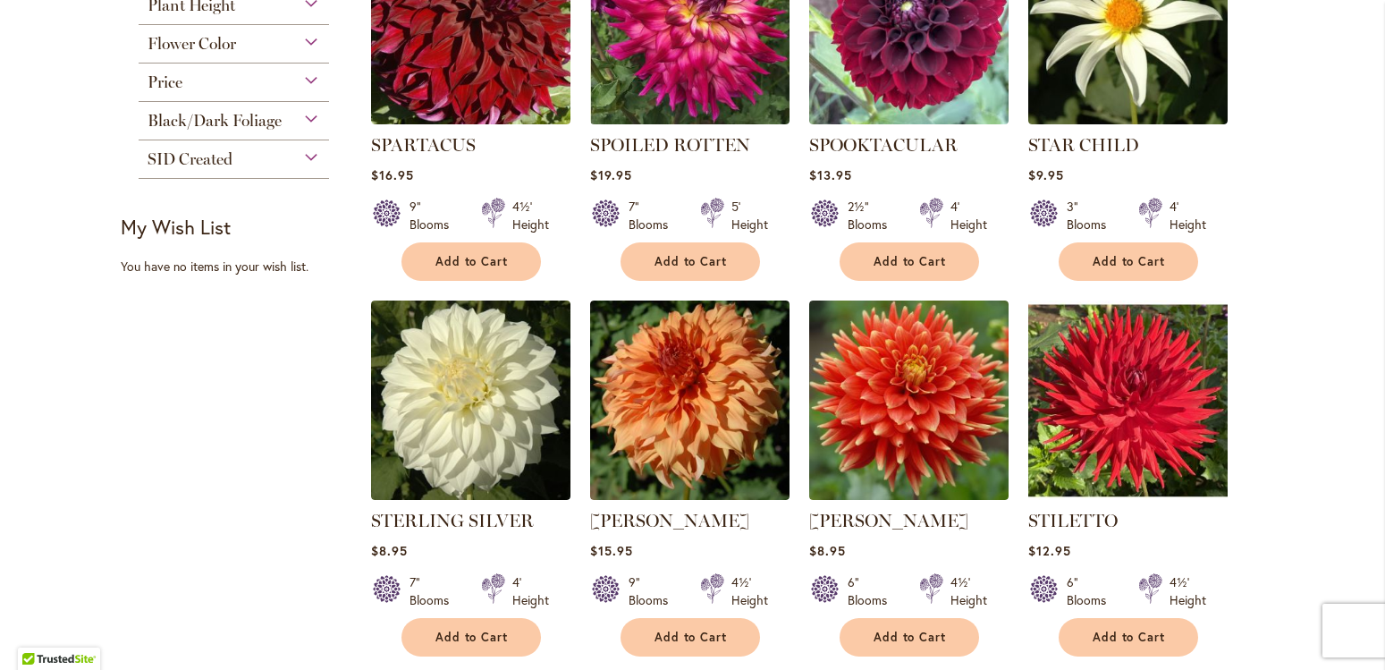
scroll to position [893, 0]
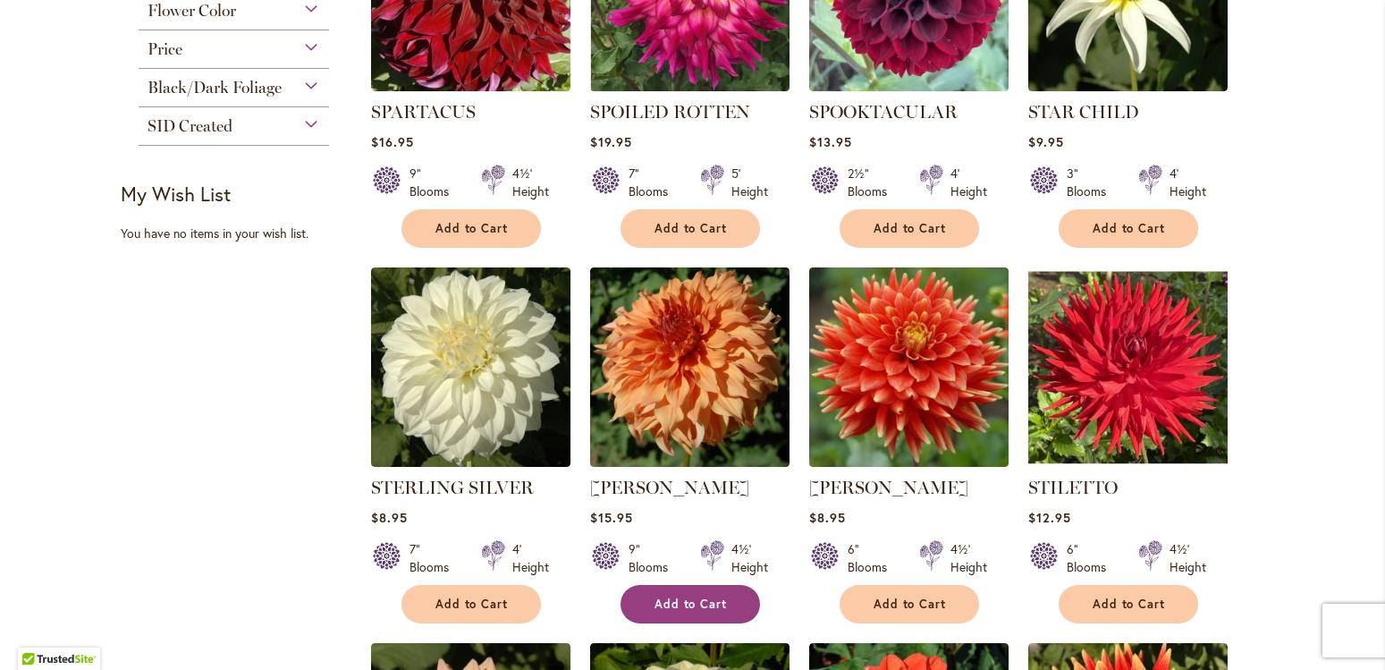
click at [715, 606] on span "Add to Cart" at bounding box center [691, 604] width 73 height 15
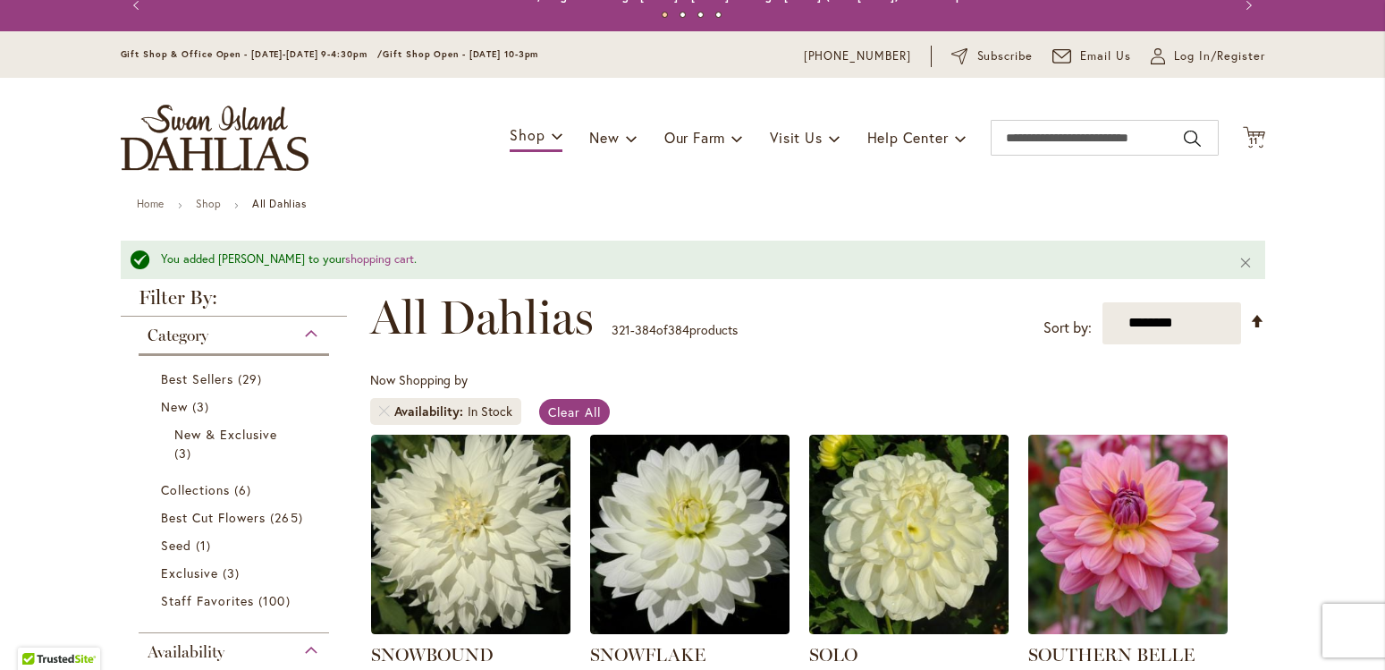
scroll to position [0, 0]
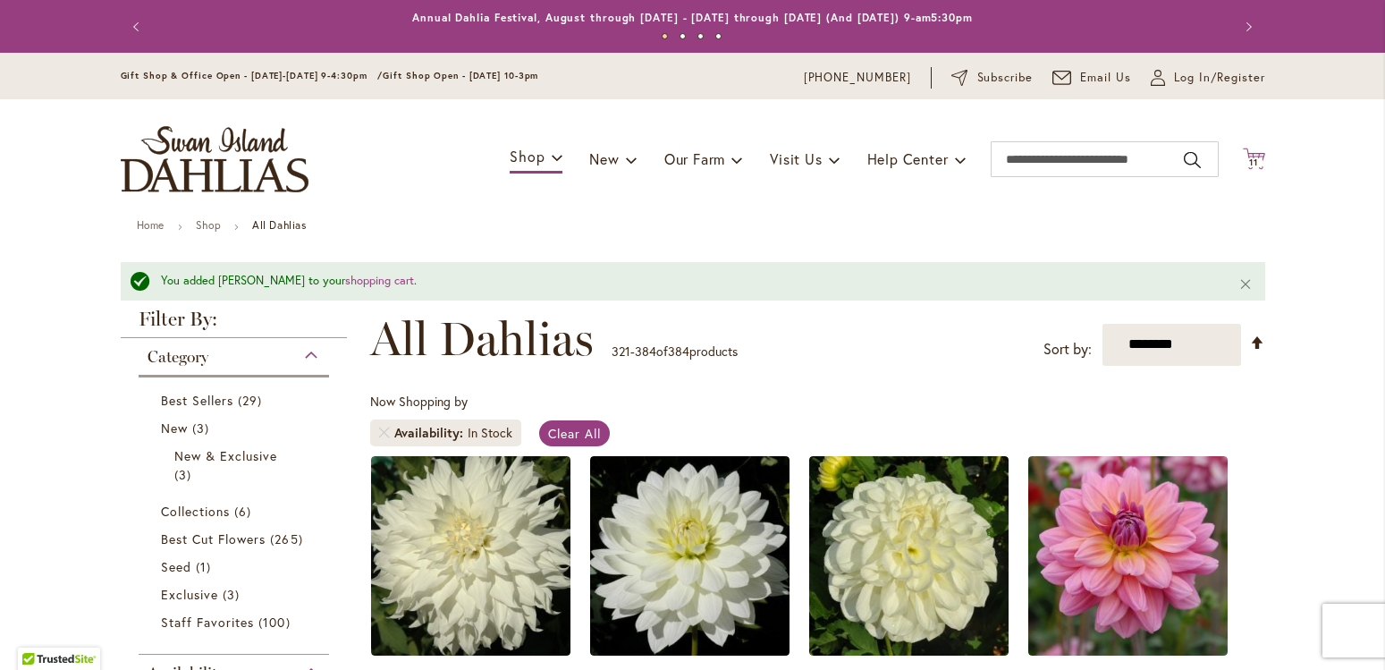
click at [1250, 161] on span "11" at bounding box center [1254, 163] width 9 height 12
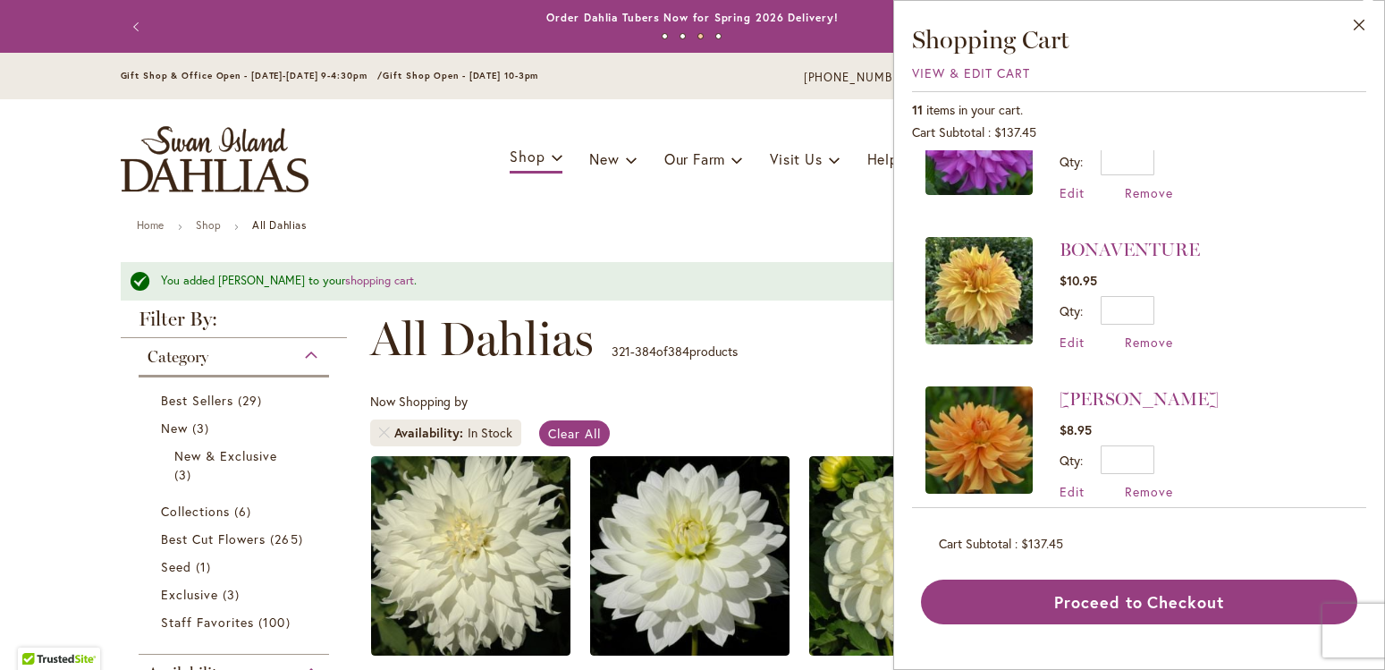
scroll to position [1295, 0]
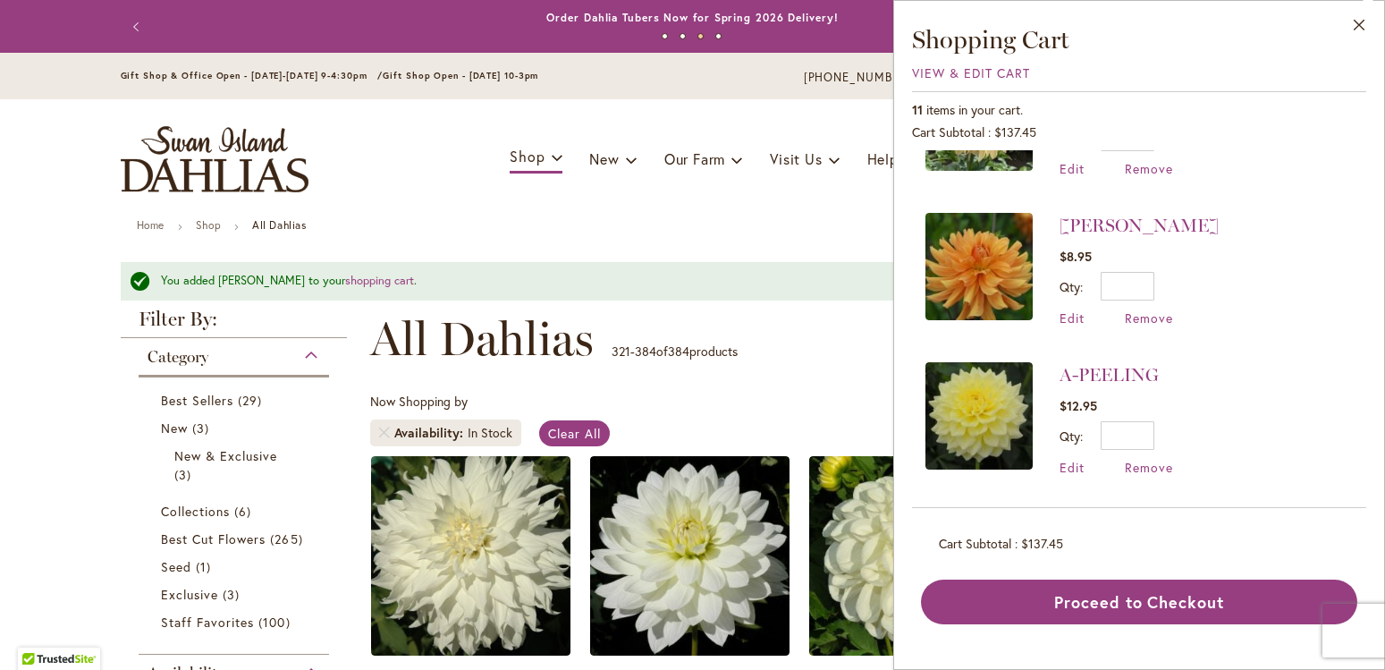
click at [860, 407] on div "Now Shopping by Availability In Stock Clear All" at bounding box center [817, 424] width 895 height 63
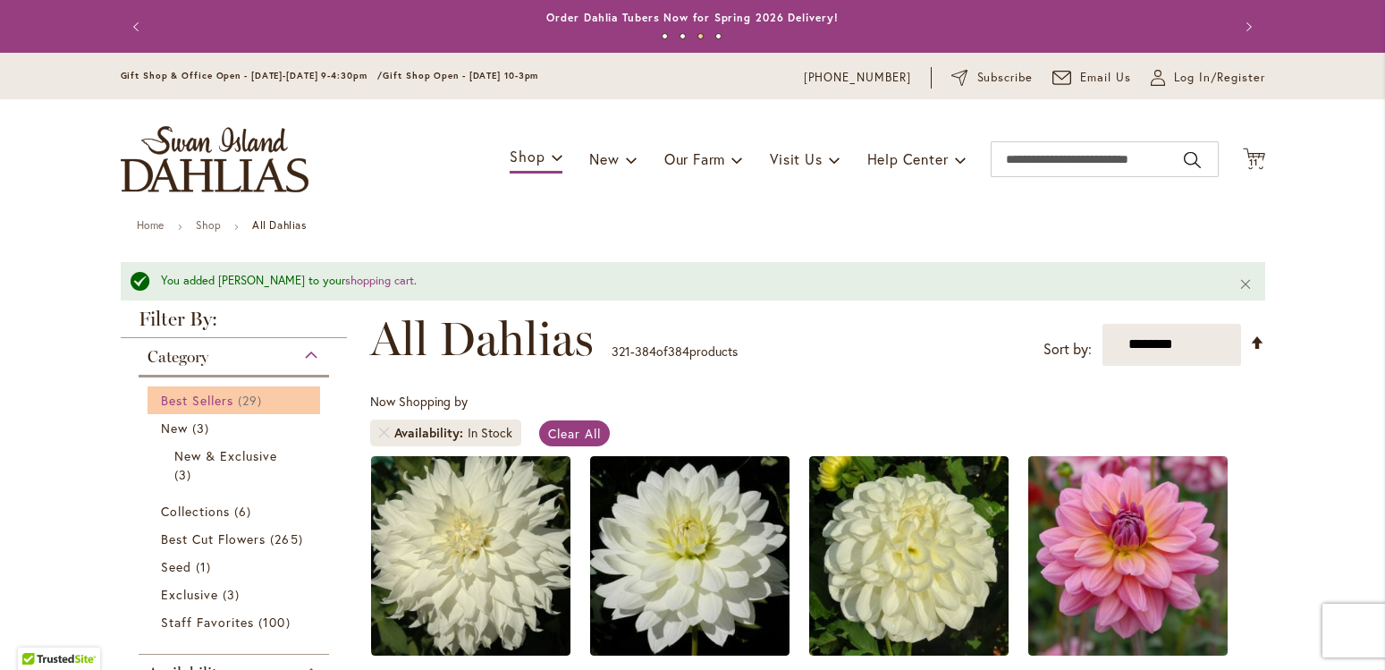
click at [214, 404] on span "Best Sellers" at bounding box center [197, 400] width 73 height 17
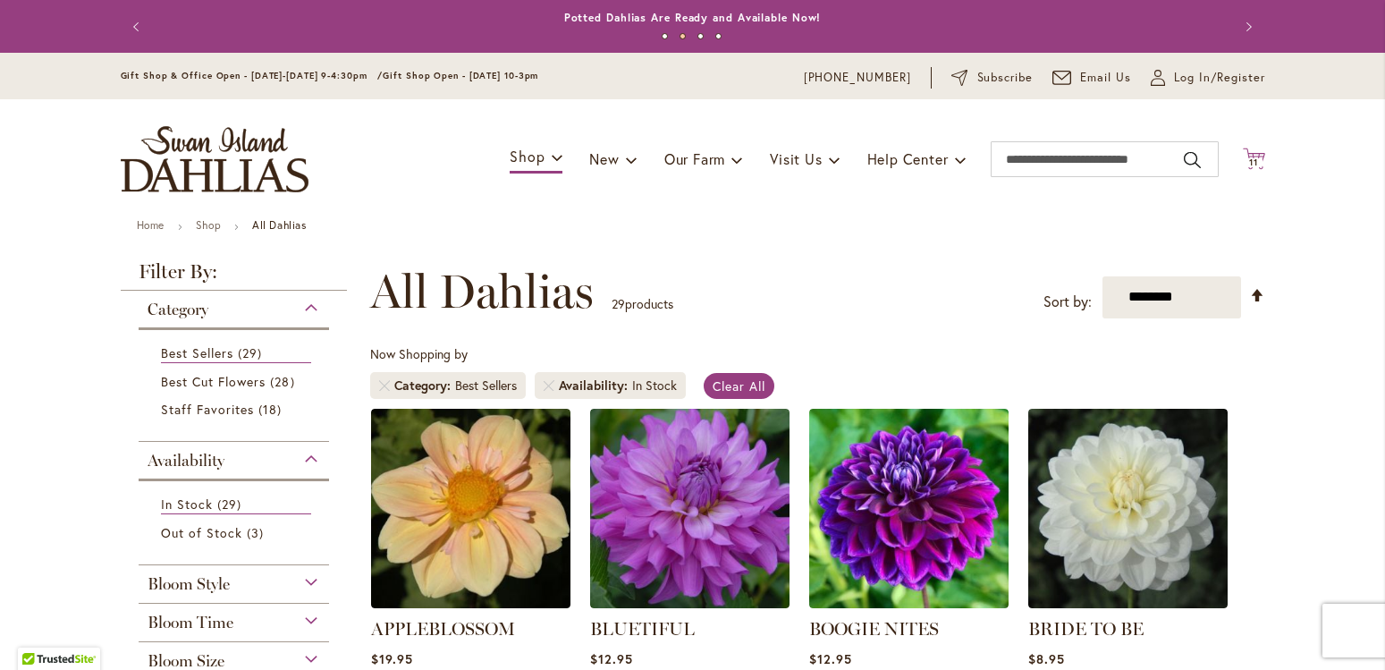
click at [1246, 168] on button "Cart .cls-1 { fill: #231f20; } 11 11 items" at bounding box center [1254, 160] width 22 height 24
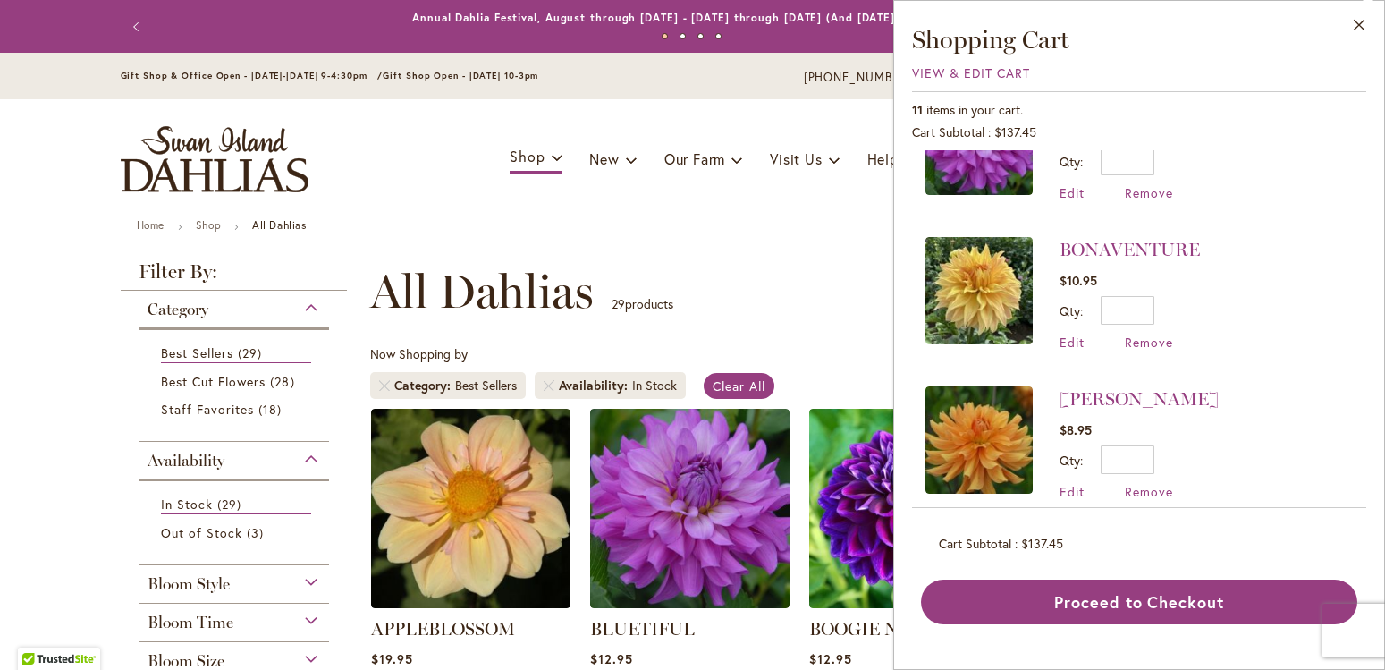
scroll to position [1295, 0]
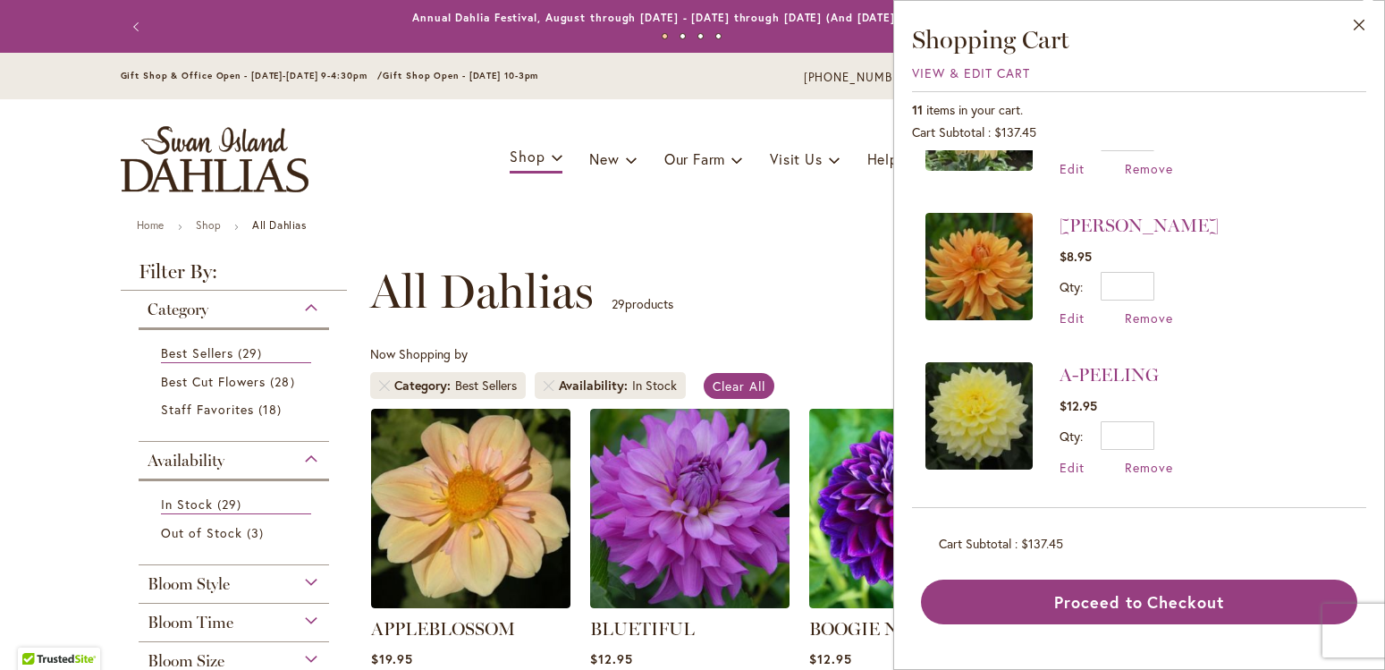
click at [974, 272] on img at bounding box center [979, 266] width 107 height 107
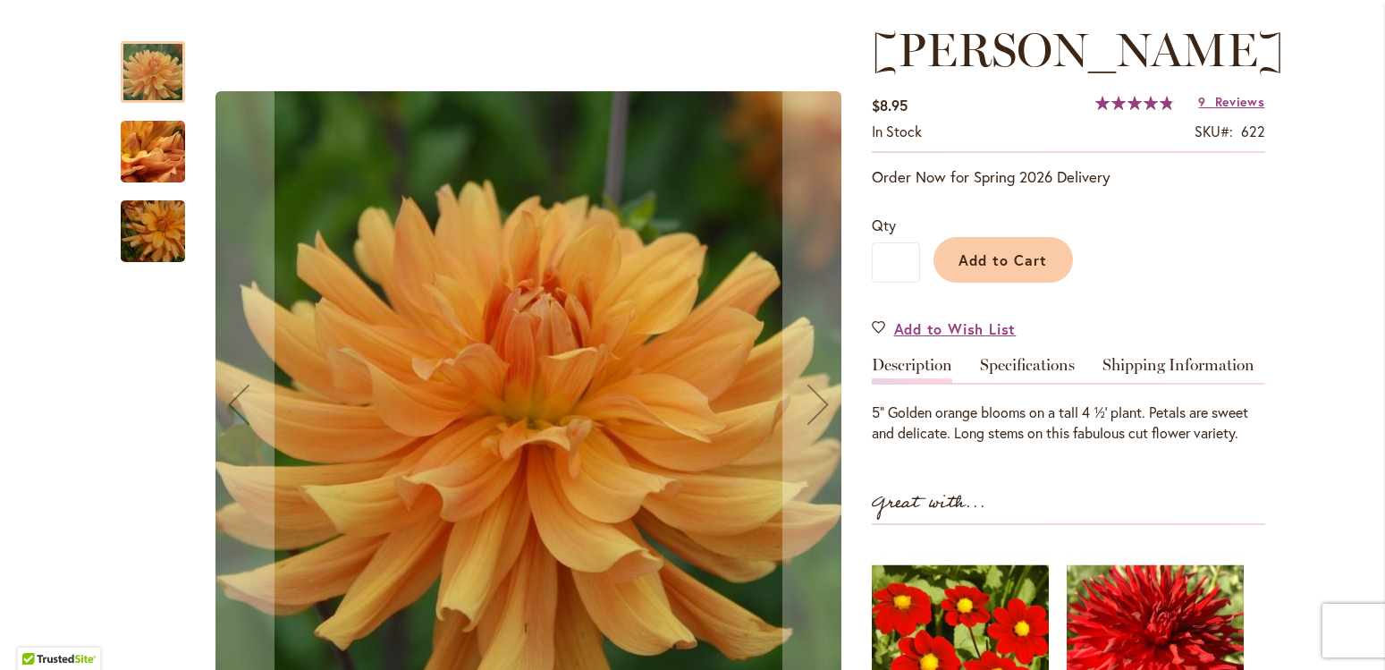
scroll to position [341, 0]
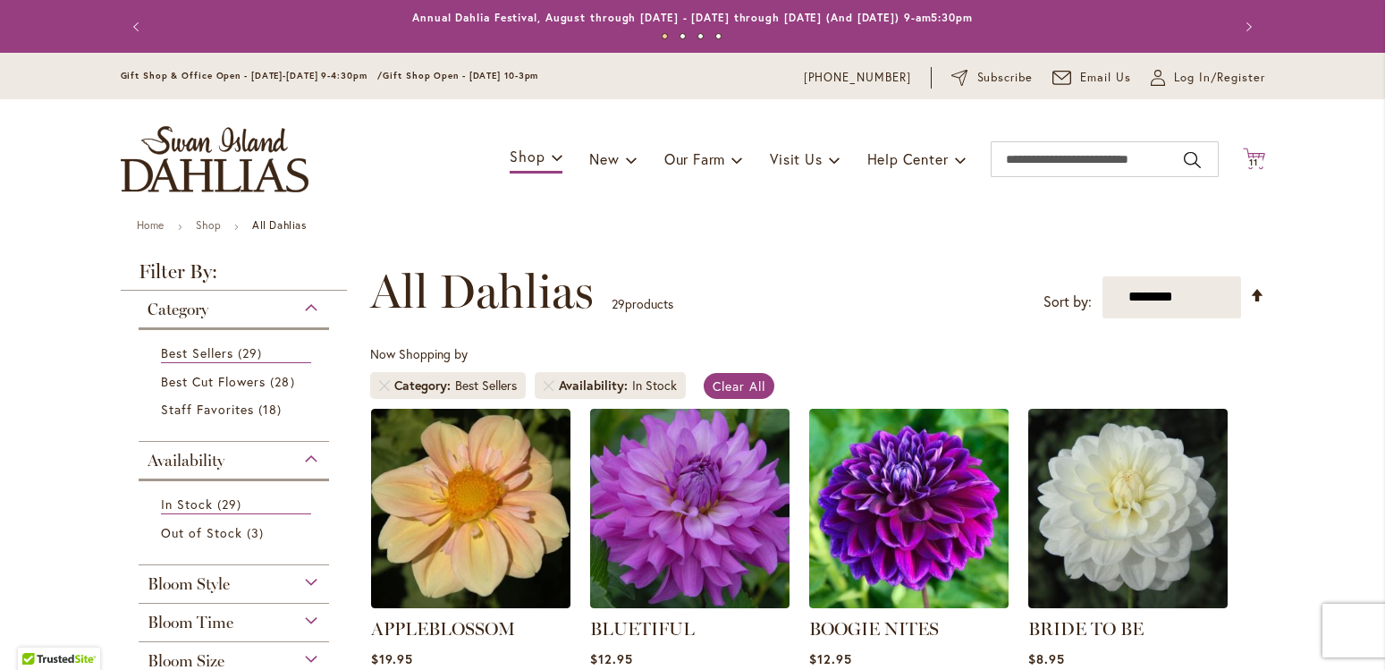
click at [1254, 162] on span "11 11 items" at bounding box center [1254, 162] width 18 height 9
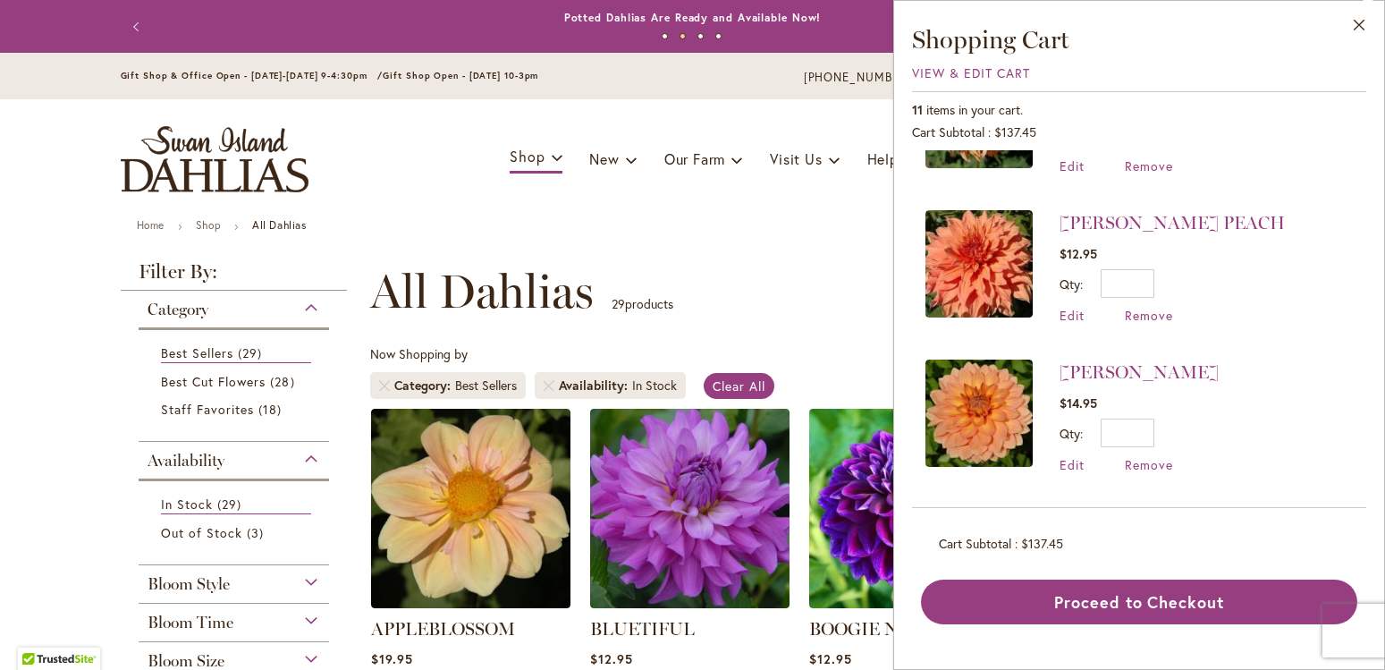
scroll to position [102, 0]
click at [930, 380] on img at bounding box center [979, 413] width 107 height 107
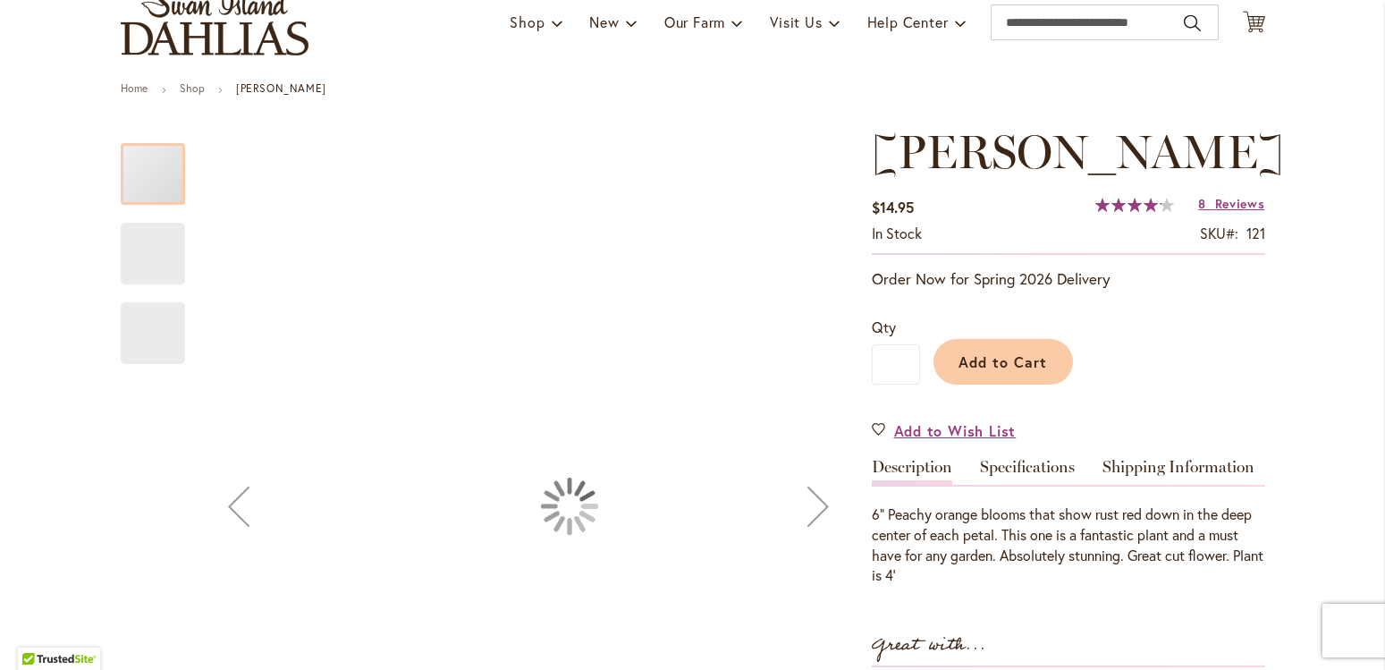
scroll to position [341, 0]
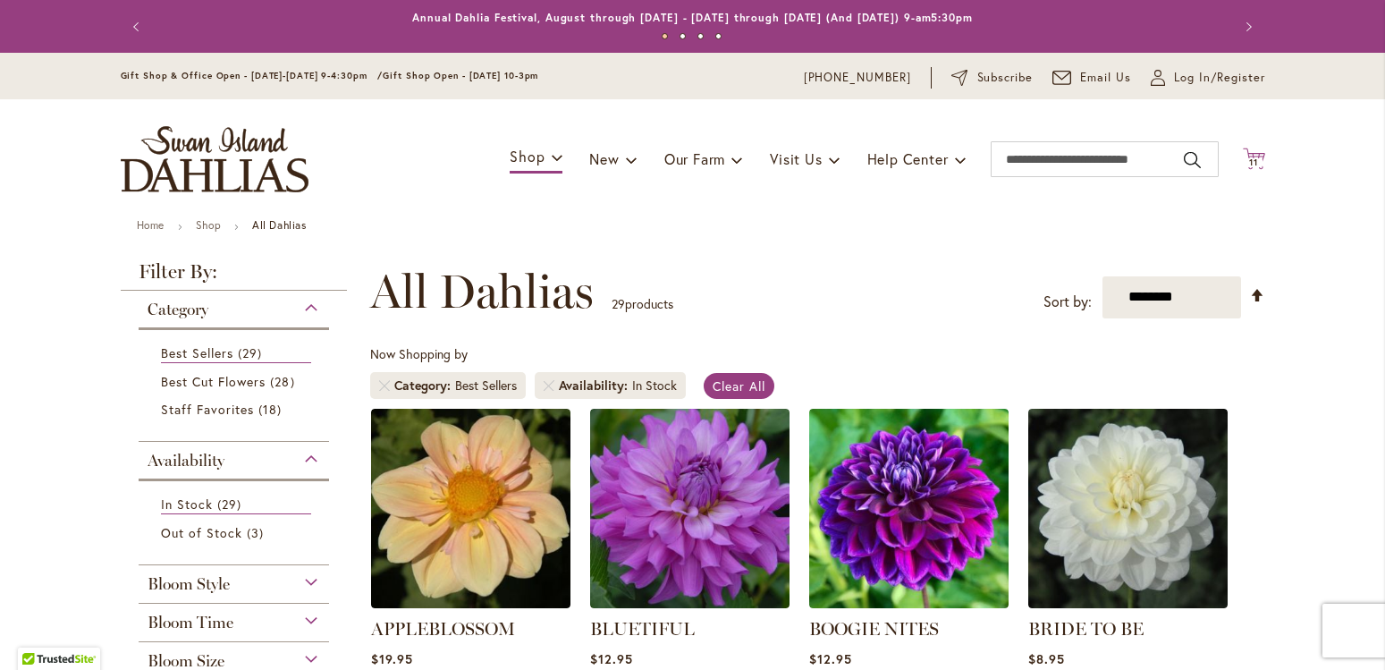
click at [1249, 157] on icon "Cart .cls-1 { fill: #231f20; }" at bounding box center [1254, 159] width 22 height 22
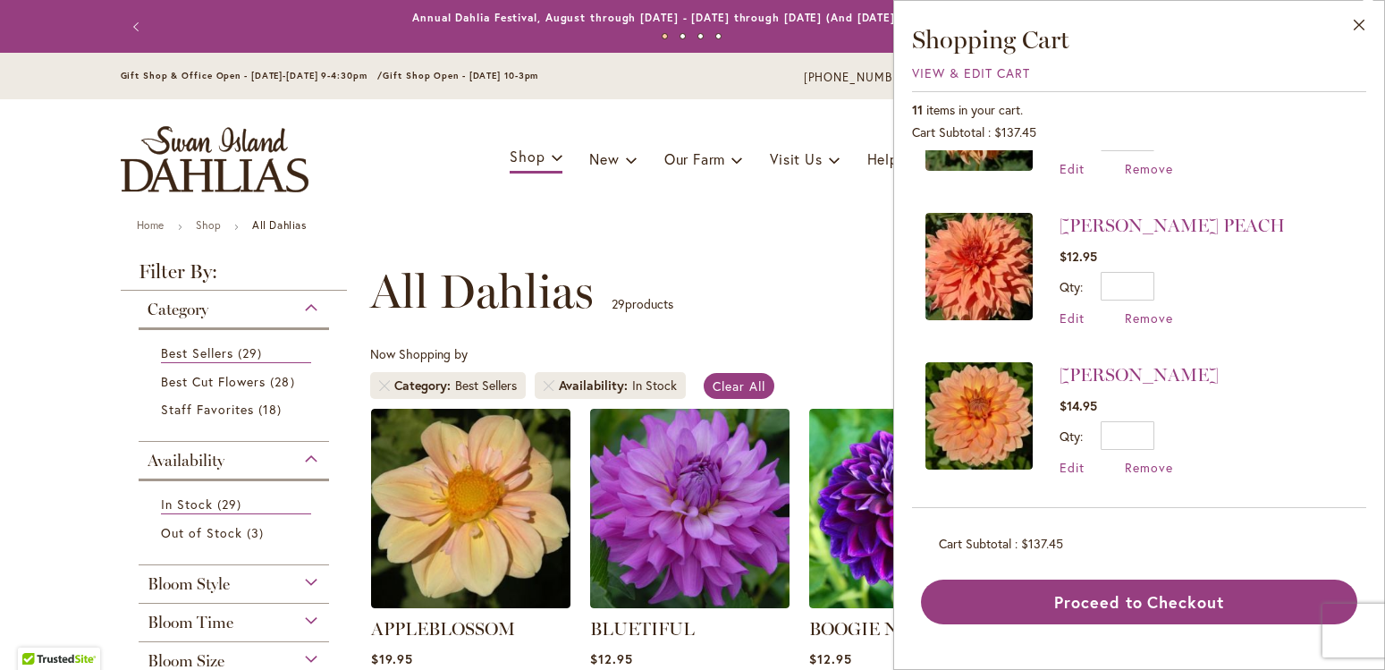
scroll to position [102, 0]
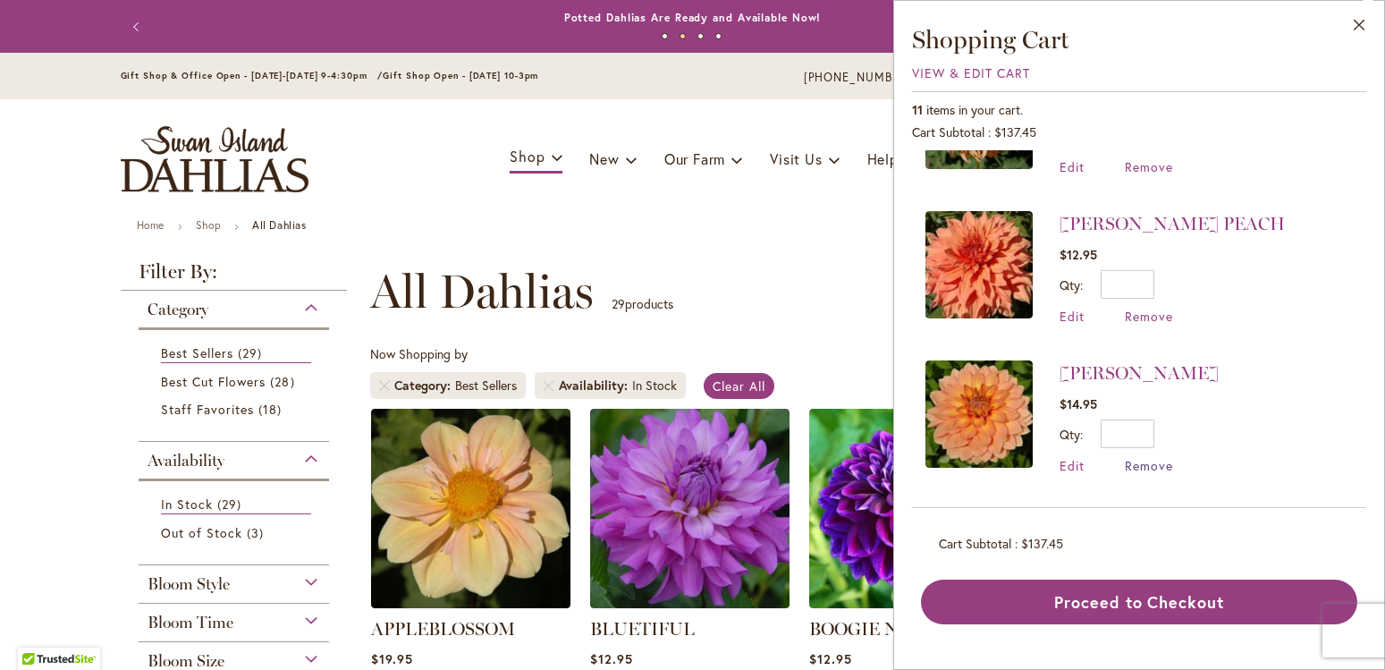
click at [1151, 462] on span "Remove" at bounding box center [1149, 465] width 48 height 17
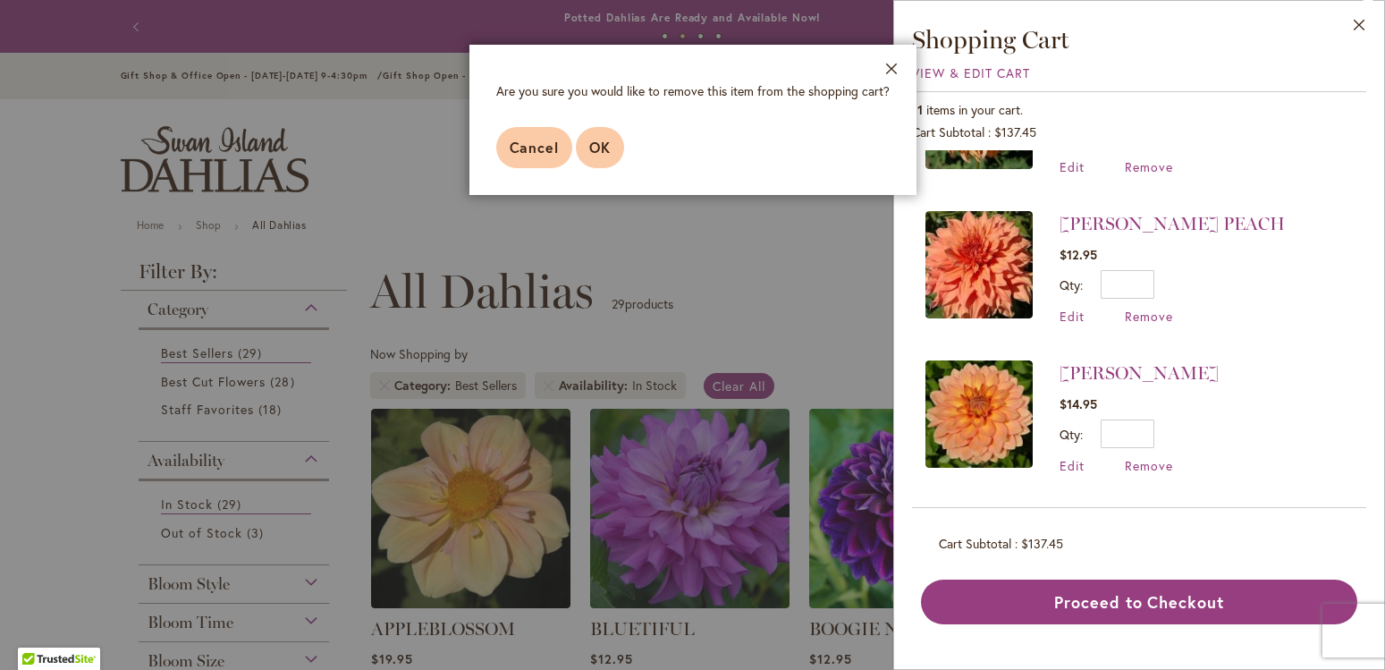
click at [589, 146] on button "OK" at bounding box center [600, 147] width 48 height 41
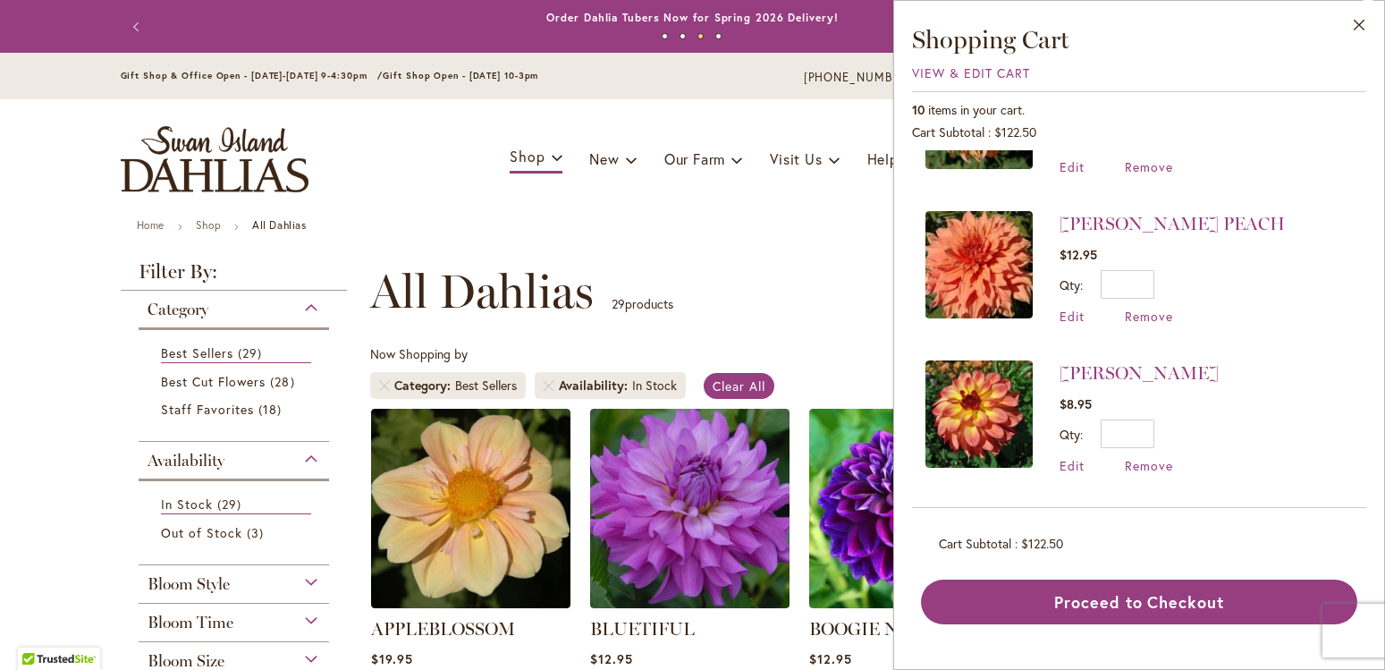
scroll to position [0, 0]
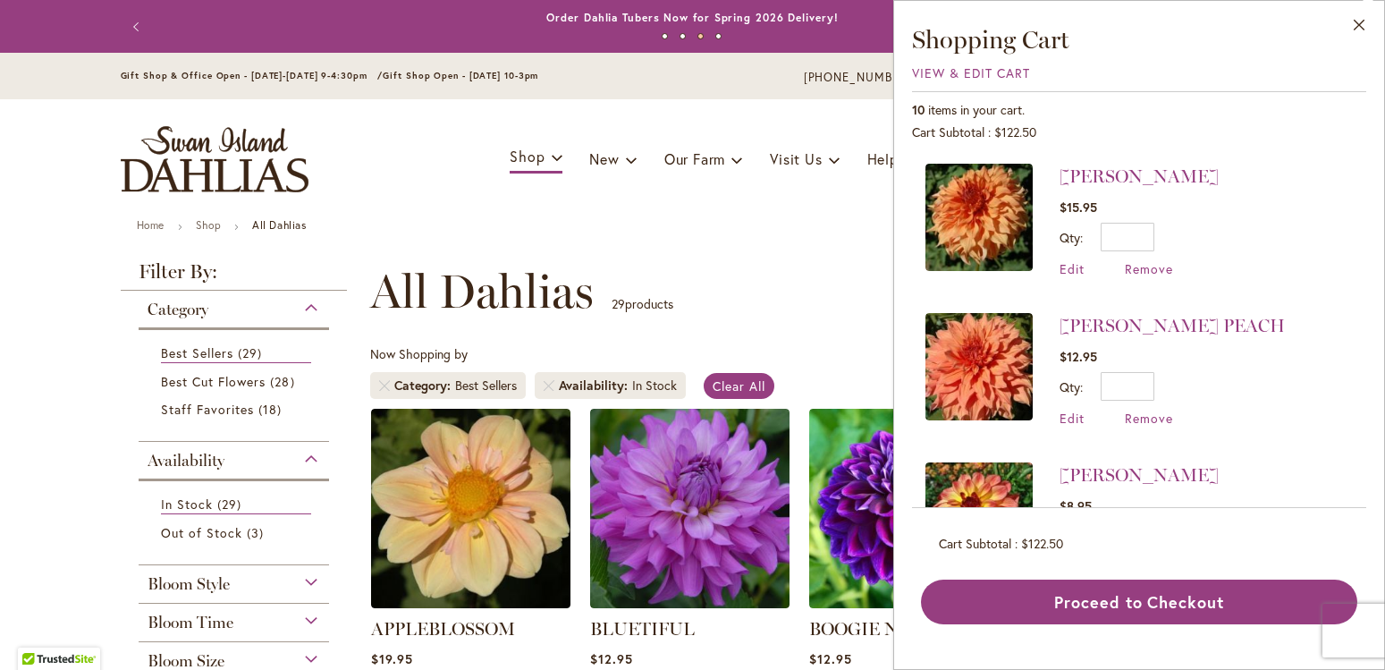
click at [986, 233] on img at bounding box center [979, 217] width 107 height 107
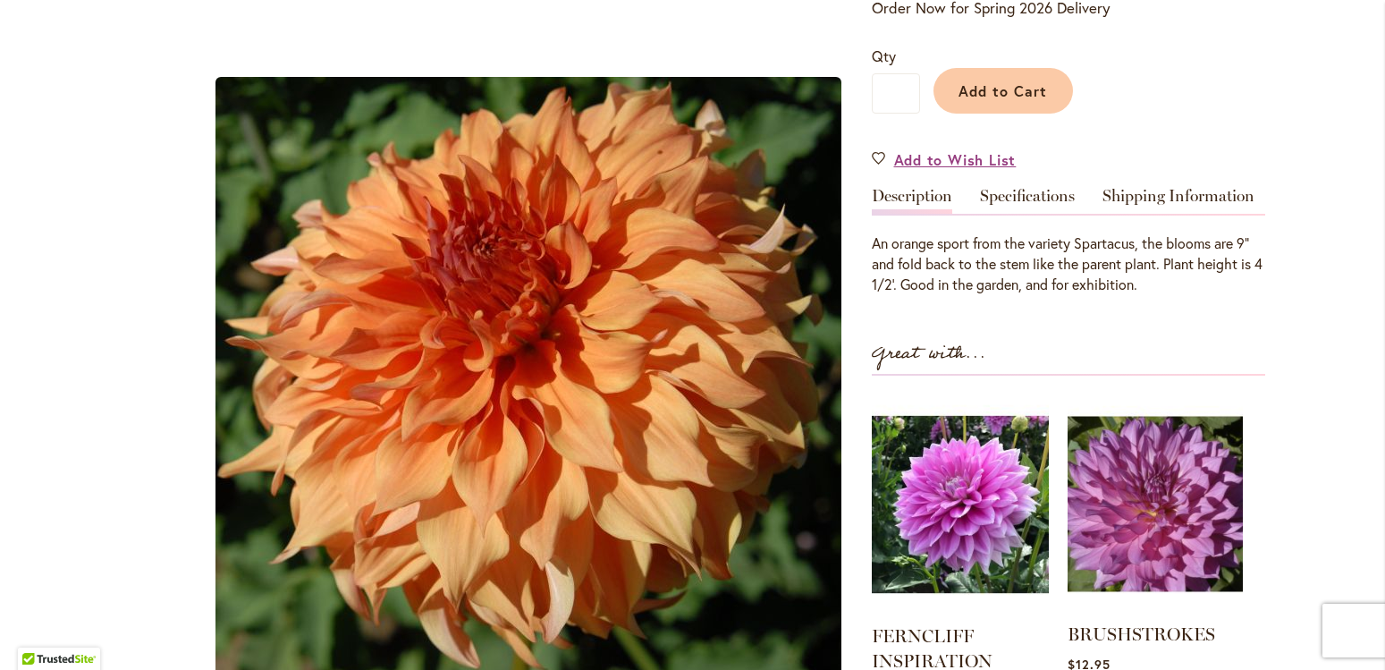
scroll to position [510, 0]
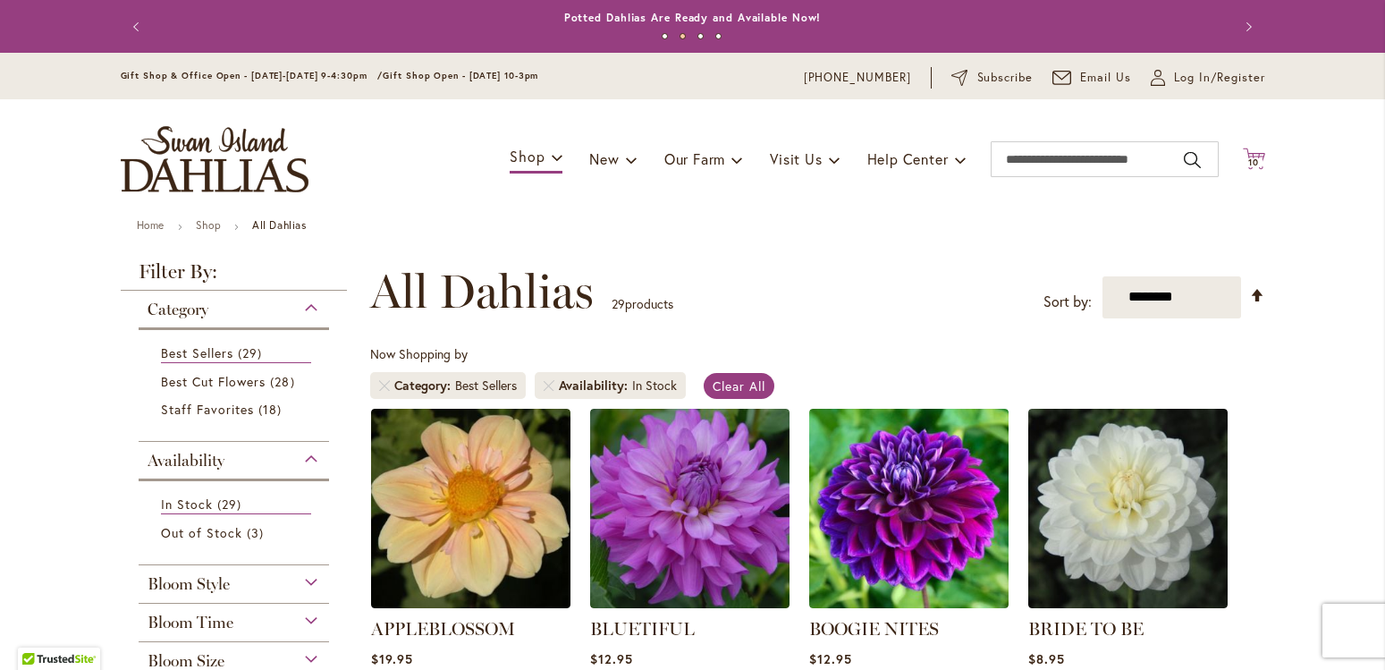
click at [1253, 156] on icon "Cart .cls-1 { fill: #231f20; }" at bounding box center [1254, 159] width 22 height 22
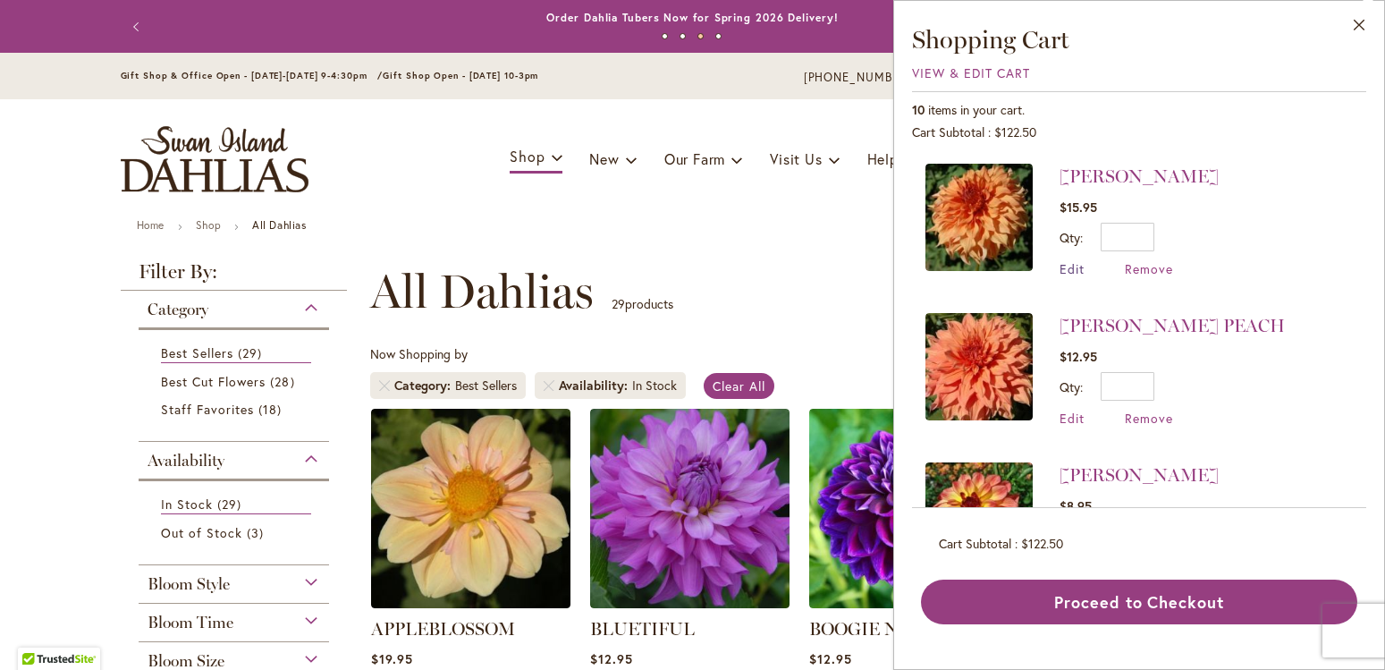
click at [1077, 267] on span "Edit" at bounding box center [1072, 268] width 25 height 17
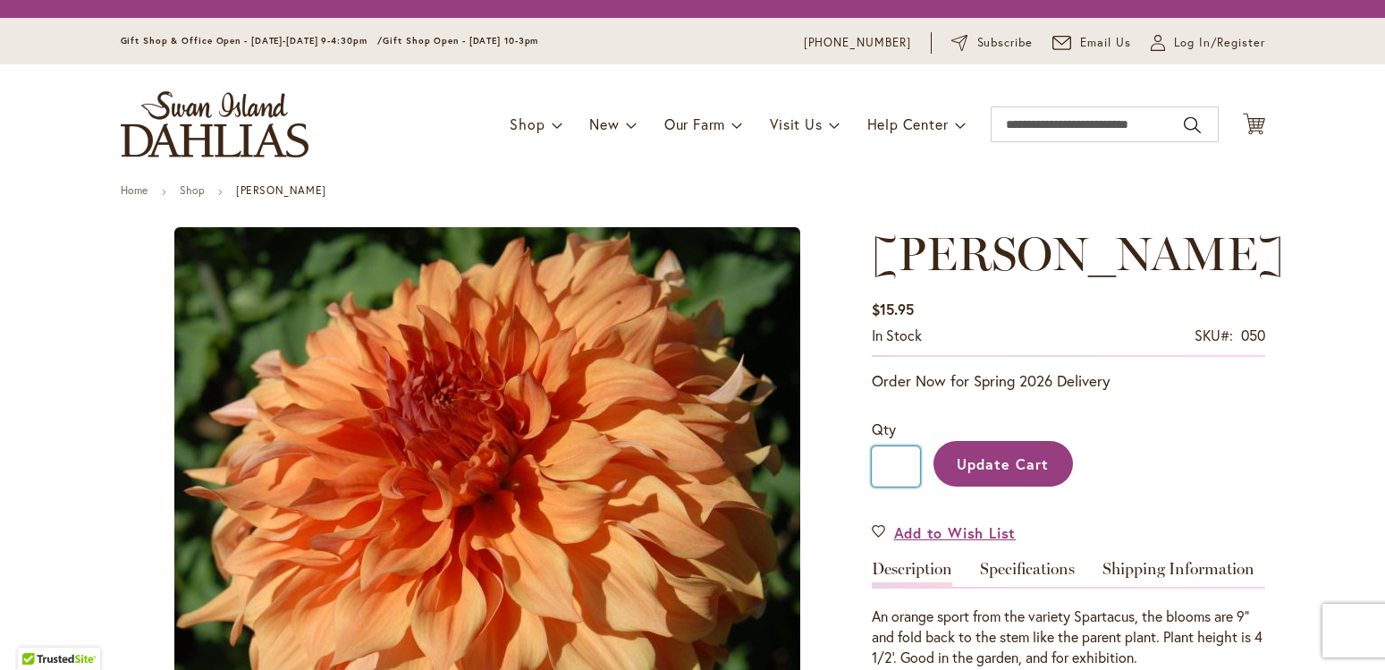
click at [880, 456] on input "*" at bounding box center [896, 466] width 48 height 40
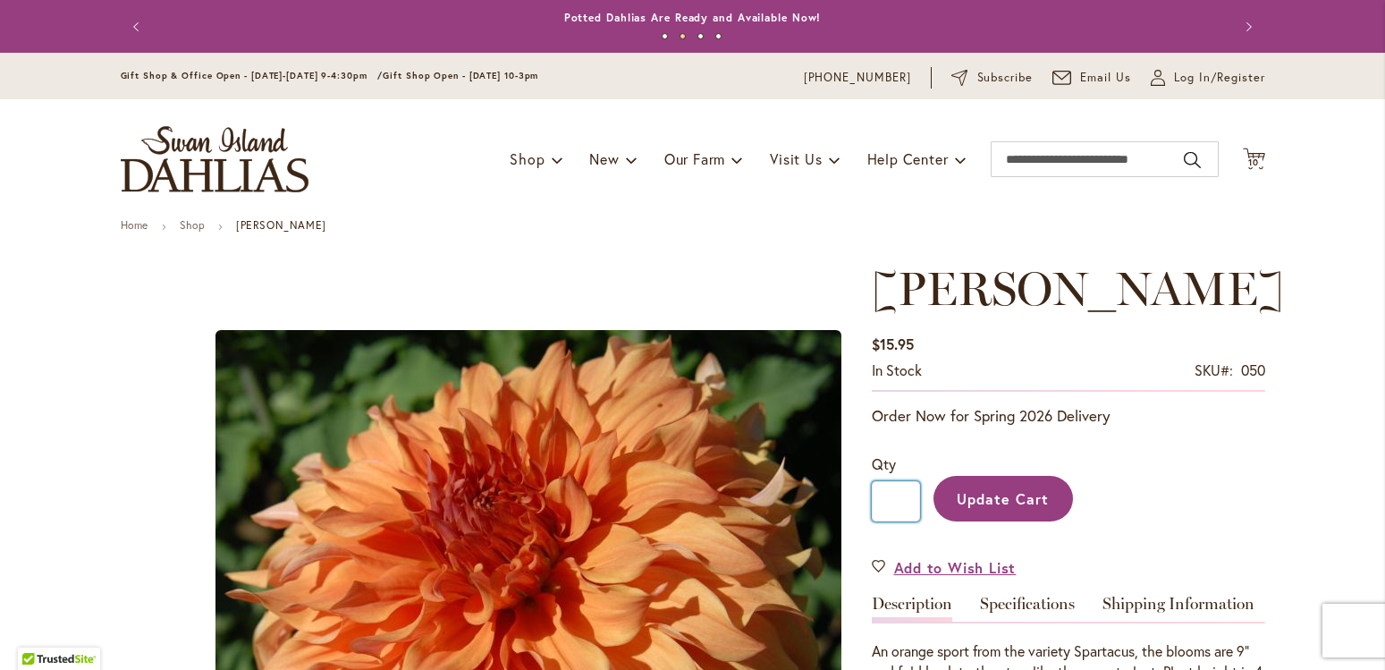
click at [896, 502] on input "**" at bounding box center [896, 501] width 48 height 40
type input "*"
click at [969, 503] on span "Update Cart" at bounding box center [1003, 498] width 92 height 19
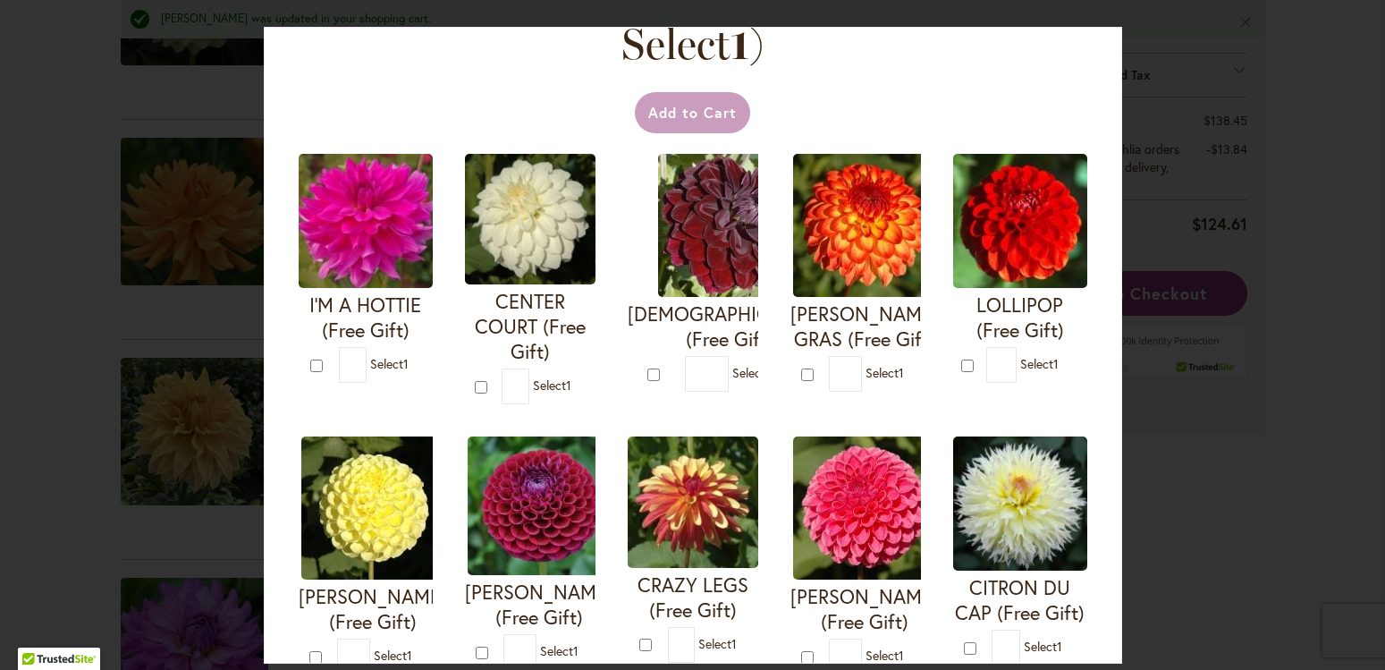
scroll to position [102, 0]
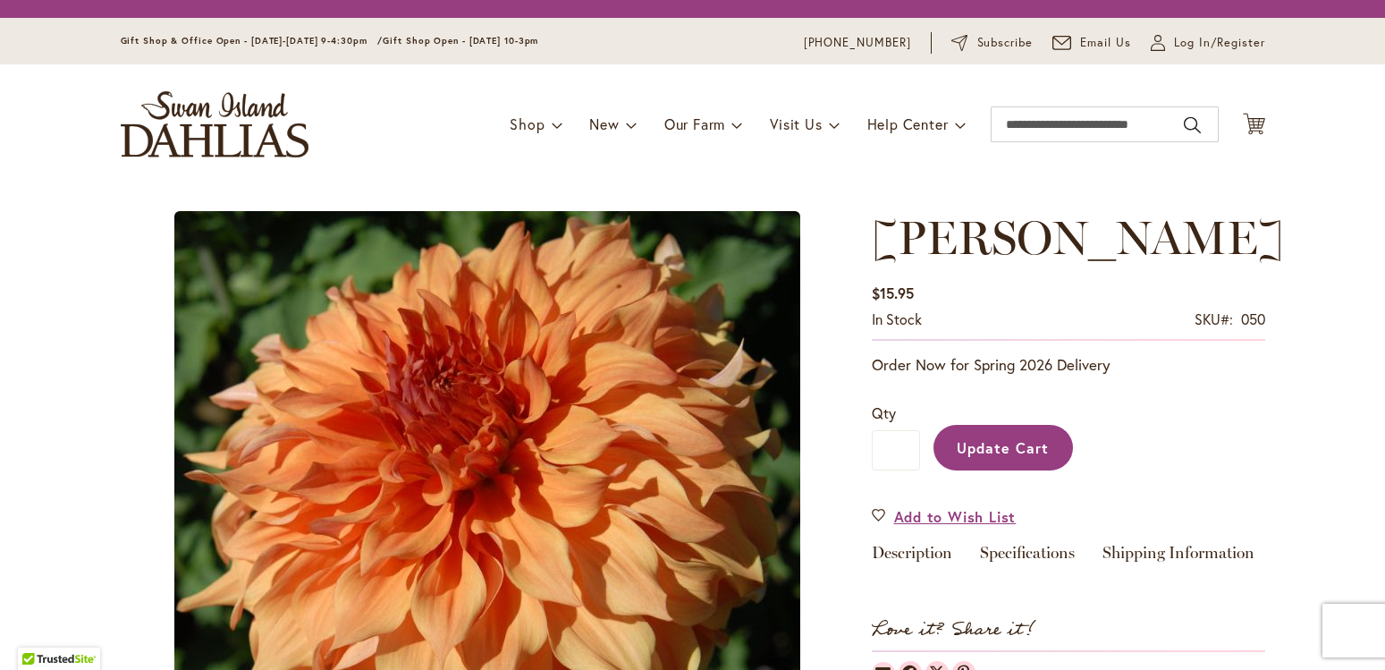
scroll to position [408, 0]
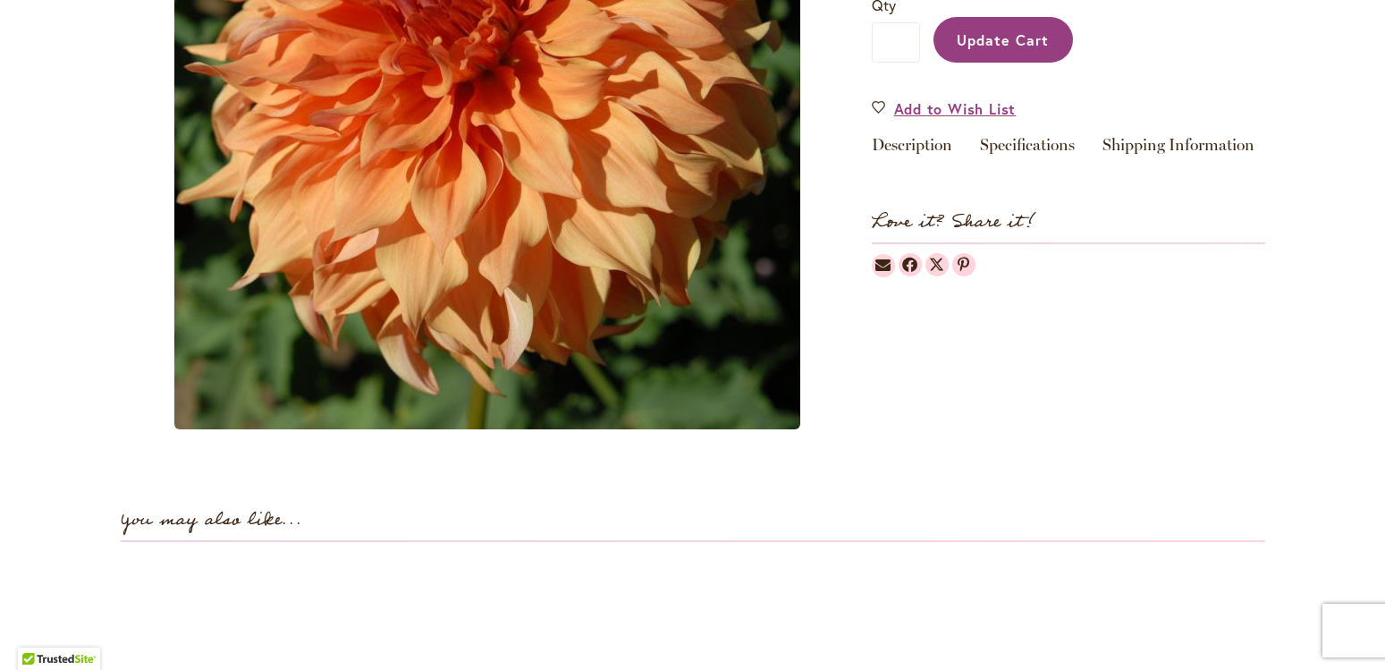
type input "*"
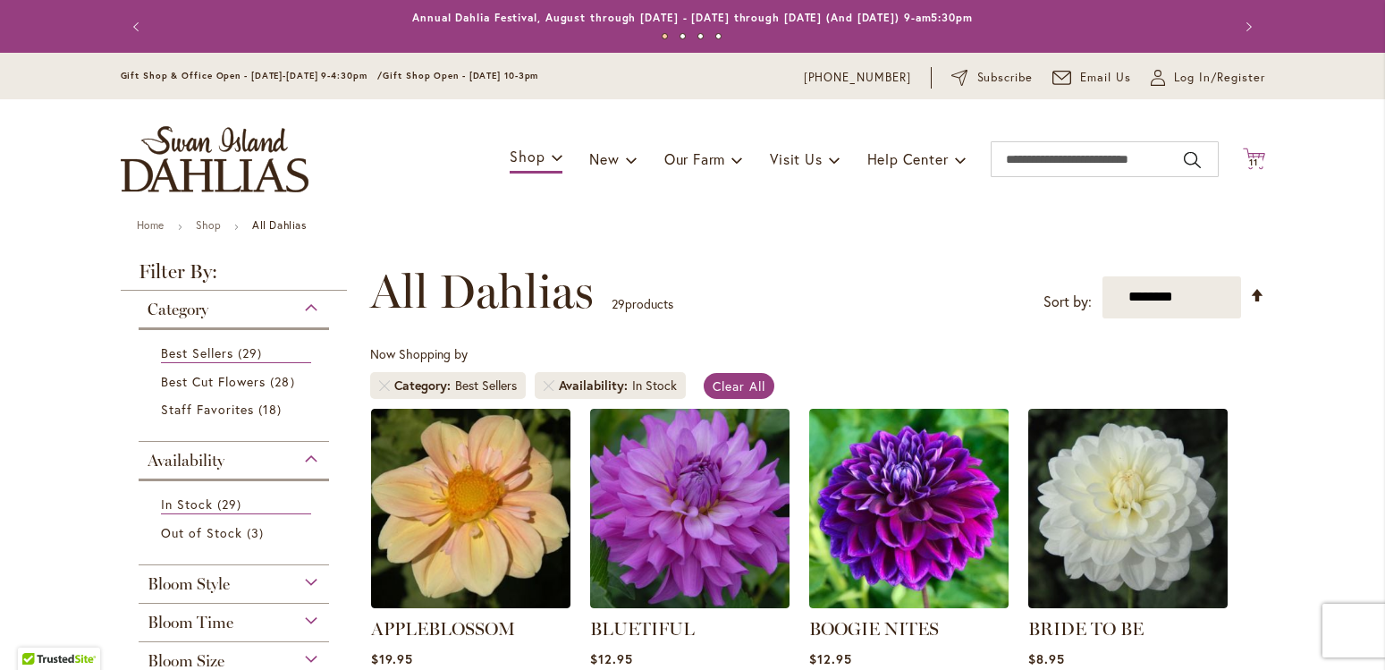
click at [1250, 162] on span "11" at bounding box center [1254, 163] width 9 height 12
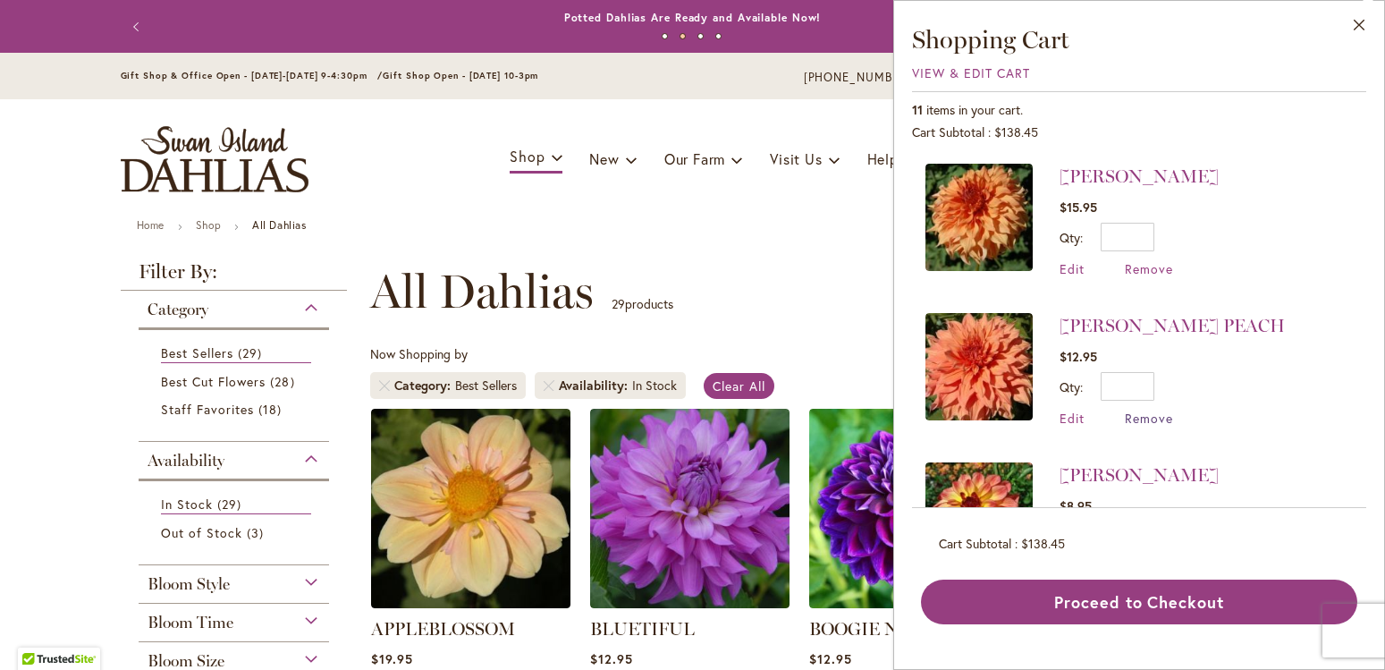
click at [1144, 415] on span "Remove" at bounding box center [1149, 418] width 48 height 17
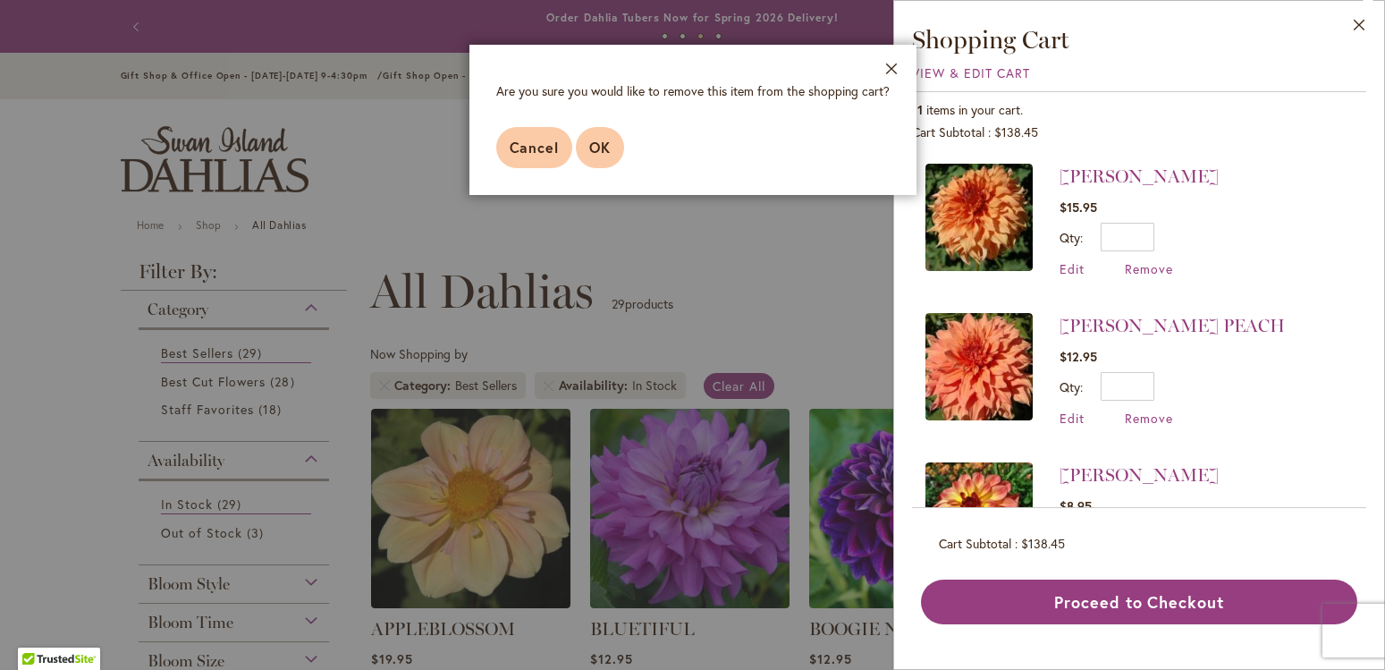
click at [604, 148] on span "OK" at bounding box center [599, 147] width 21 height 19
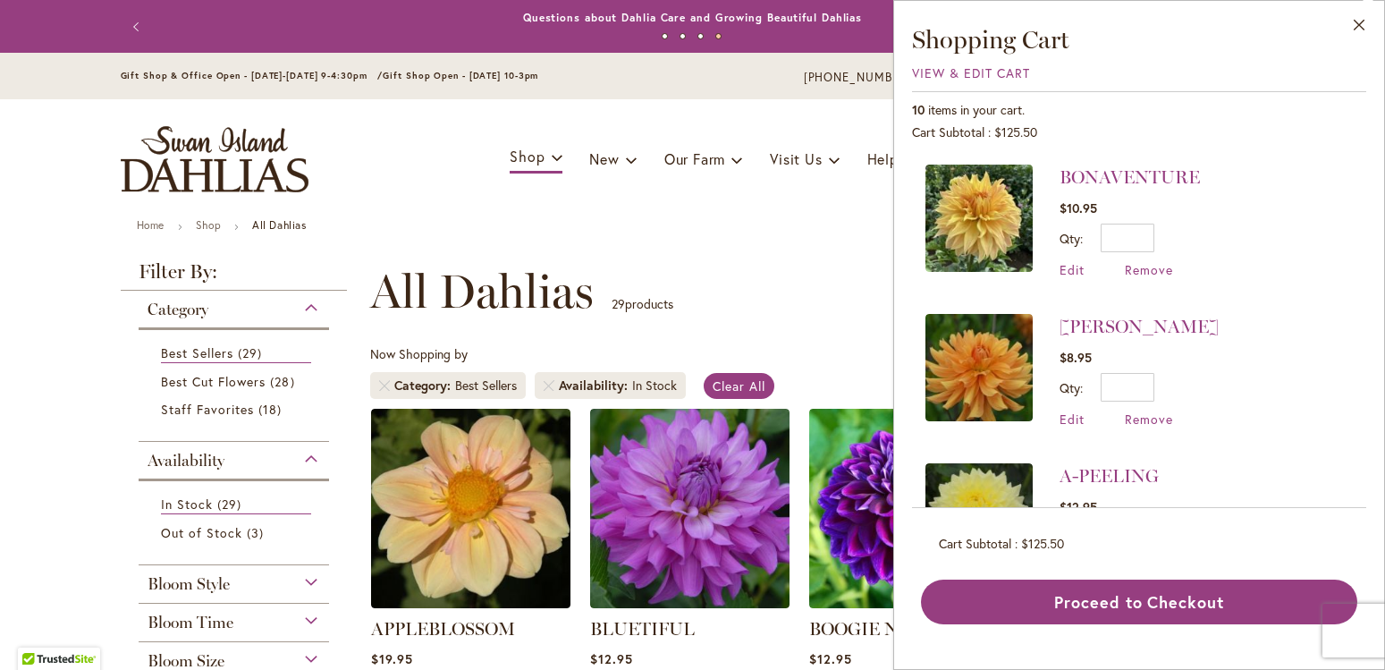
scroll to position [894, 0]
click at [978, 204] on img at bounding box center [979, 218] width 107 height 107
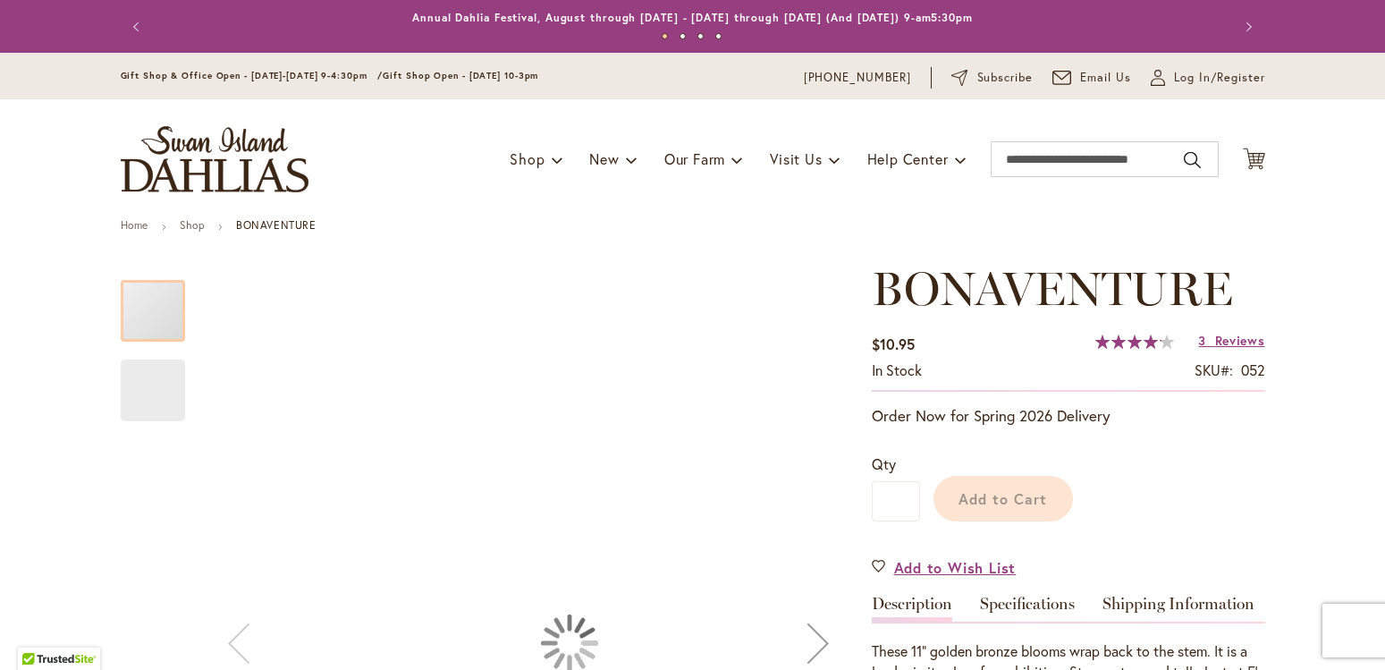
scroll to position [341, 0]
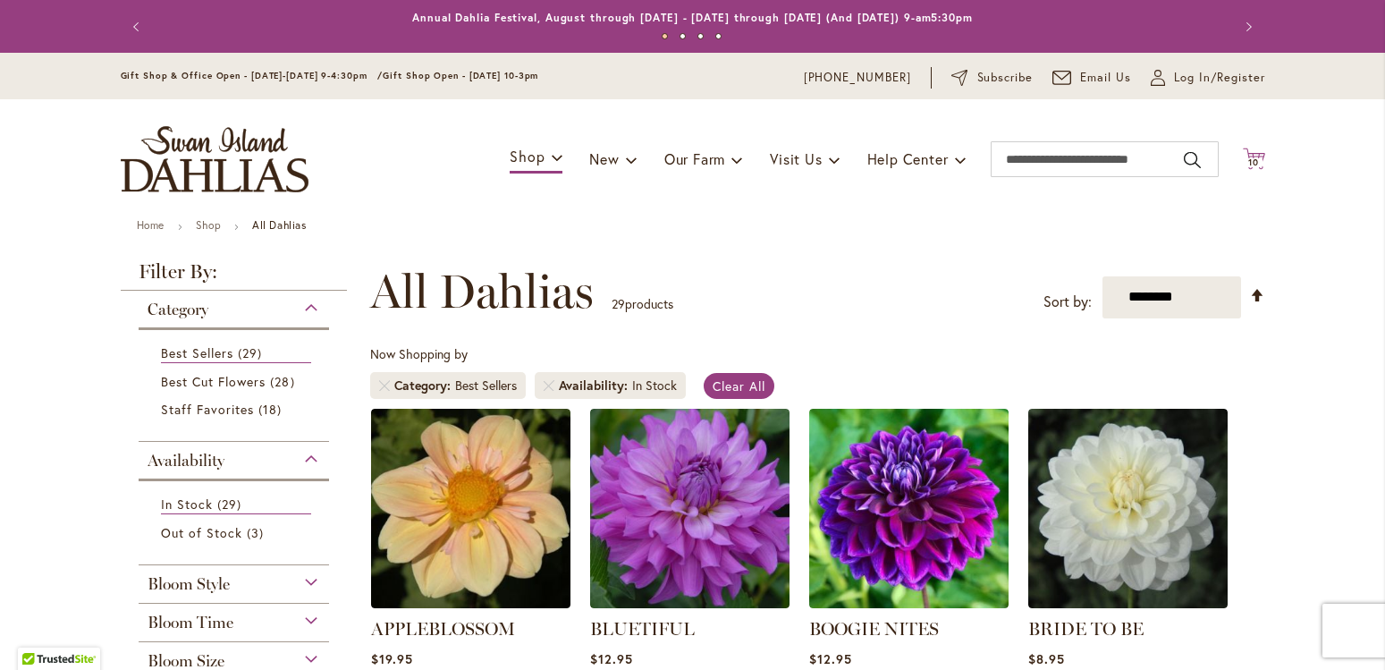
click at [1249, 160] on span "10" at bounding box center [1254, 163] width 11 height 12
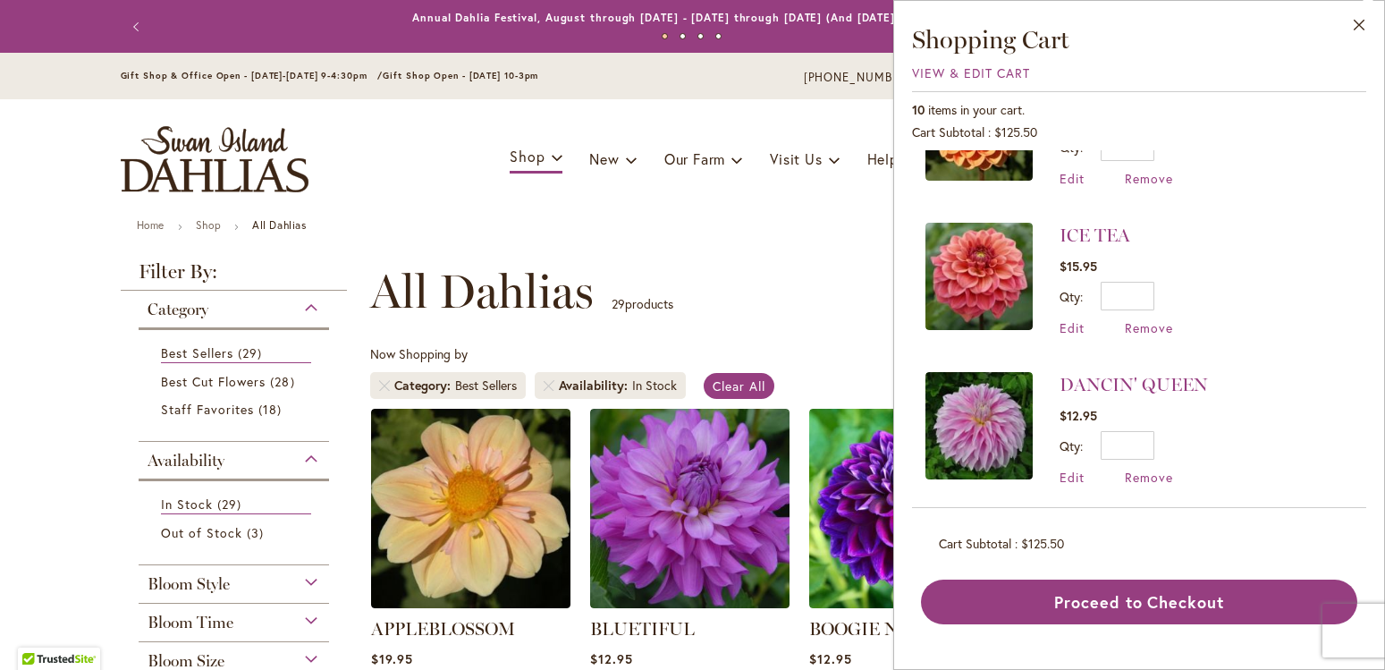
scroll to position [408, 0]
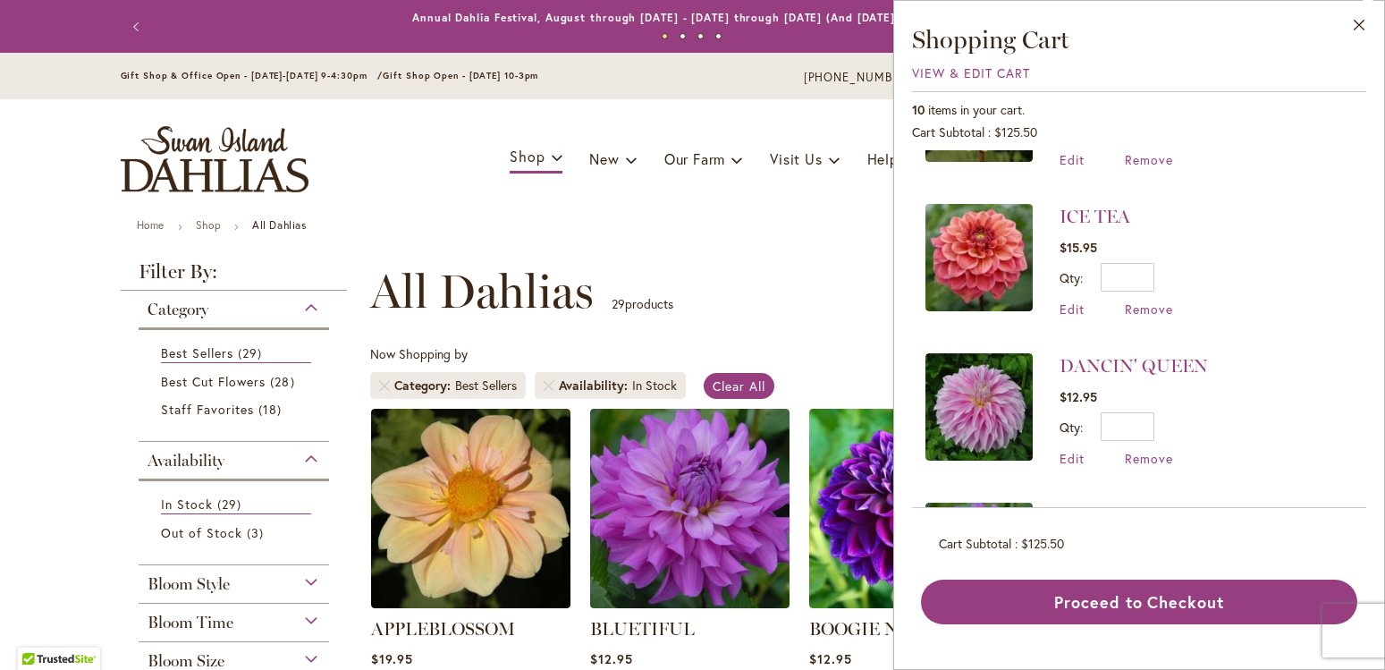
click at [996, 263] on img at bounding box center [979, 257] width 107 height 107
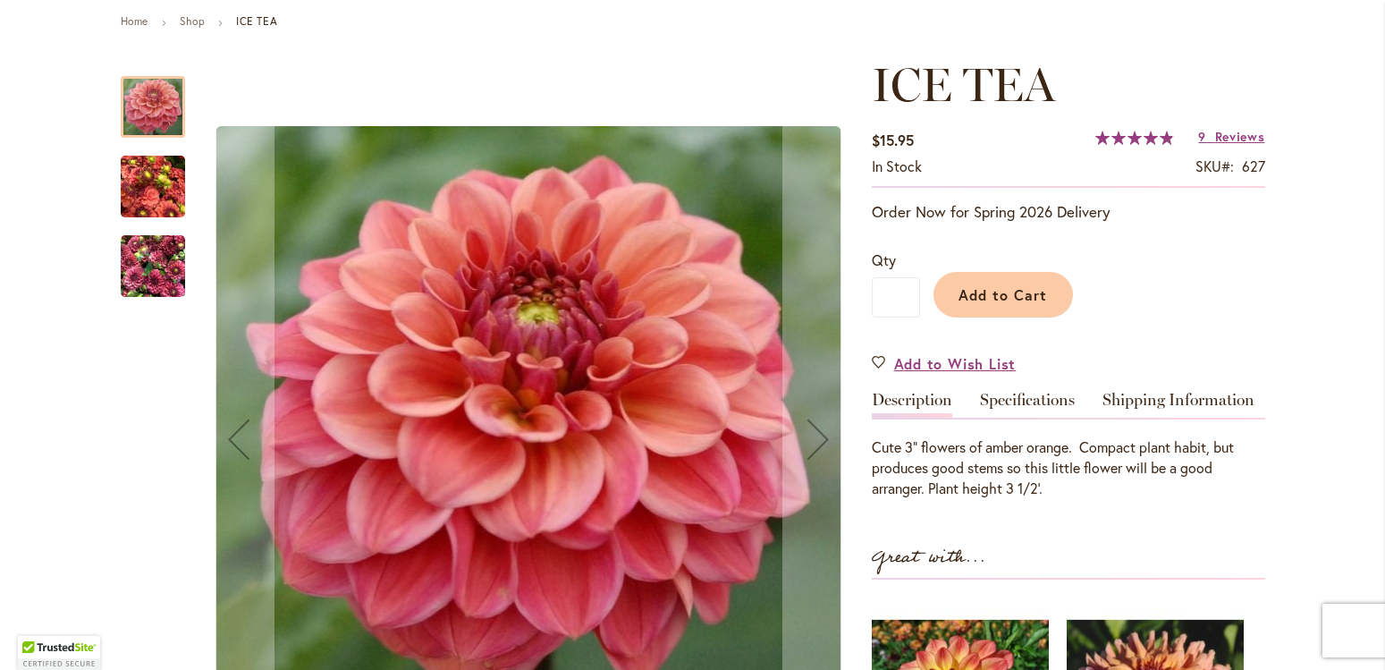
scroll to position [306, 0]
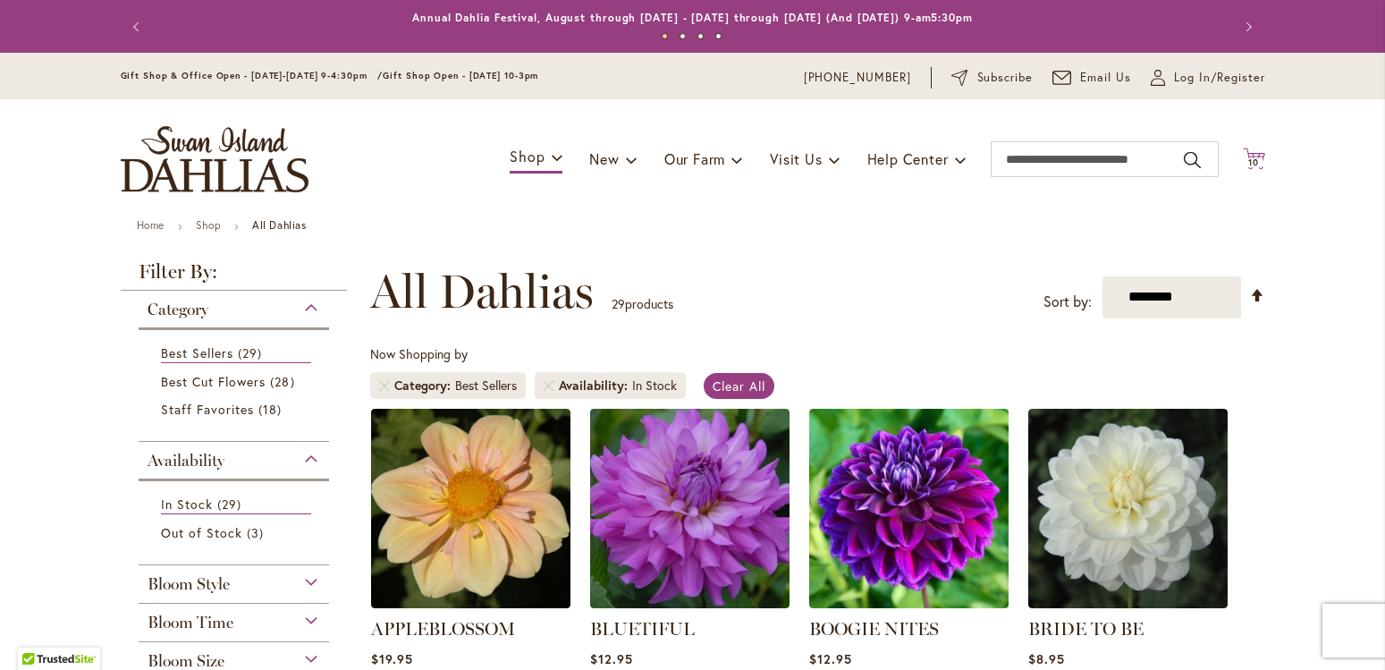
click at [1248, 157] on icon "Cart .cls-1 { fill: #231f20; }" at bounding box center [1254, 159] width 22 height 22
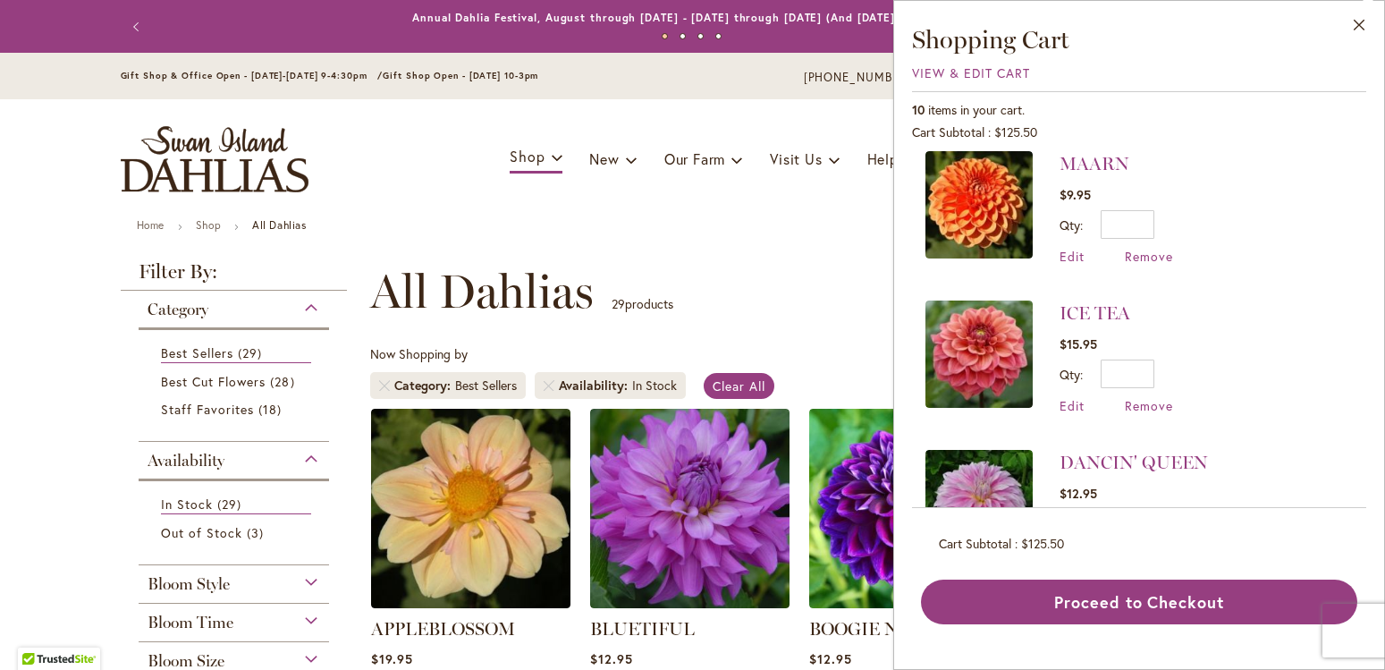
scroll to position [408, 0]
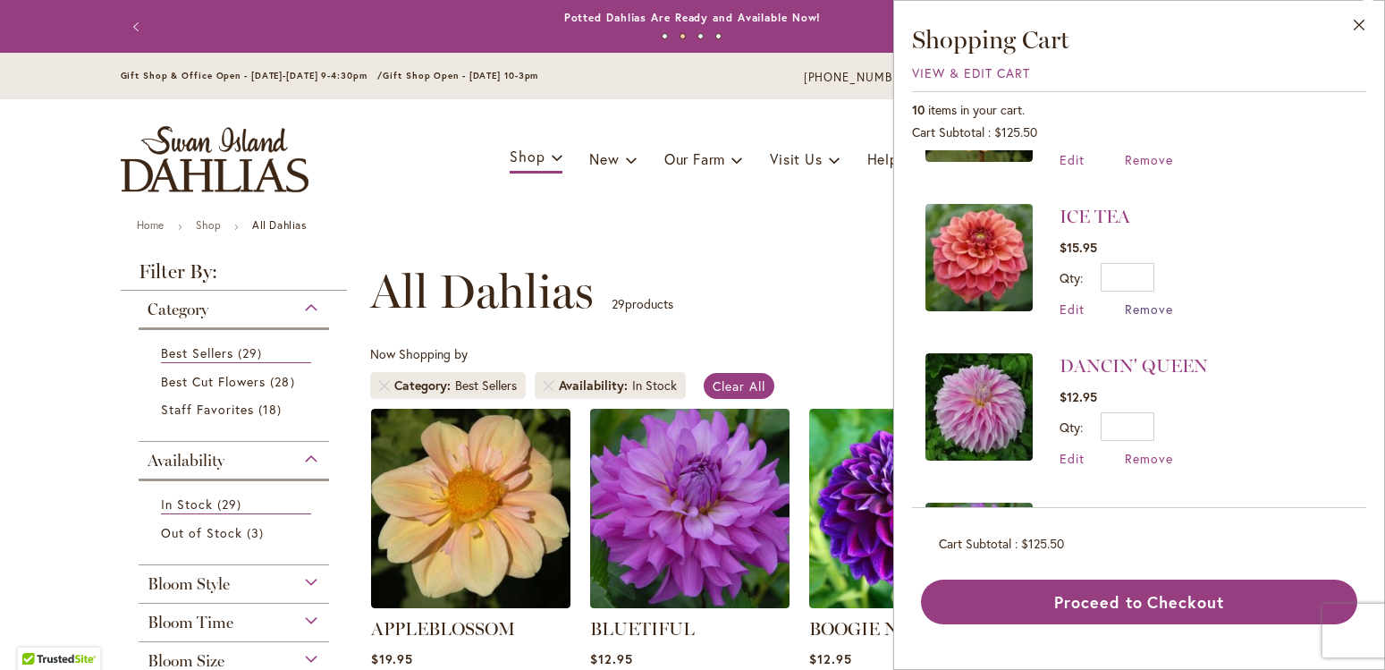
click at [1149, 312] on span "Remove" at bounding box center [1149, 309] width 48 height 17
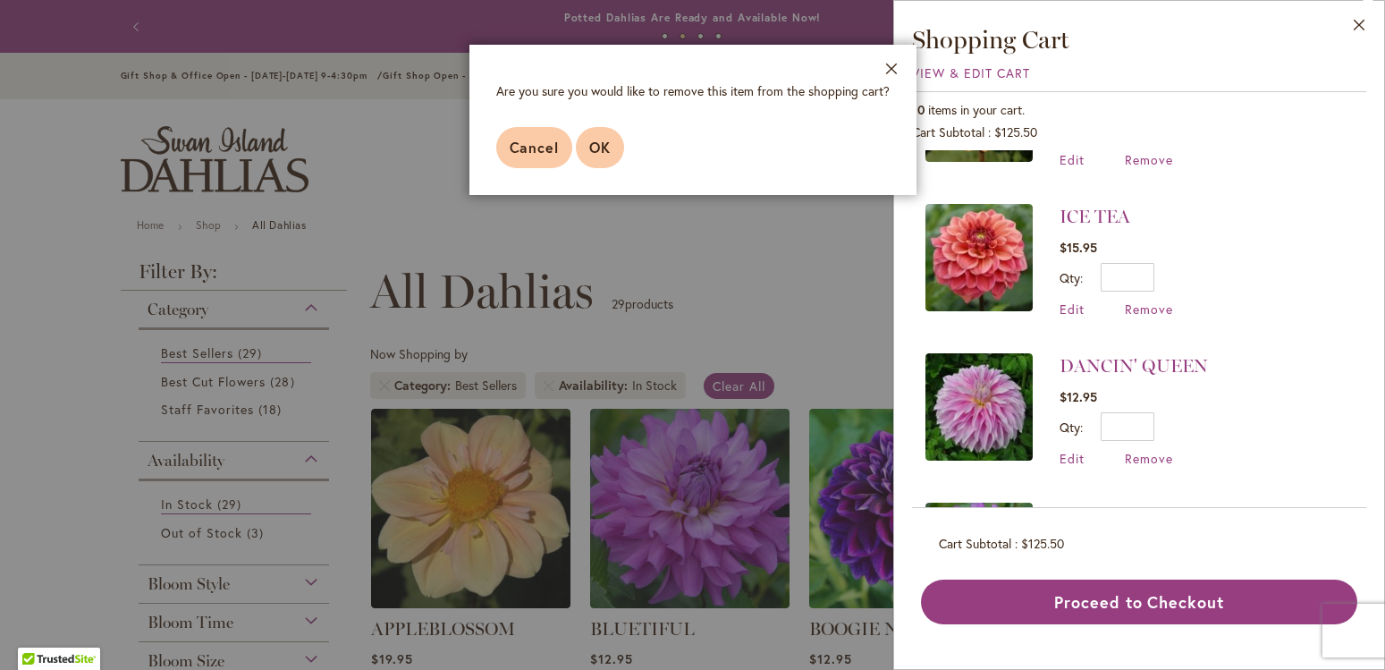
click at [588, 156] on button "OK" at bounding box center [600, 147] width 48 height 41
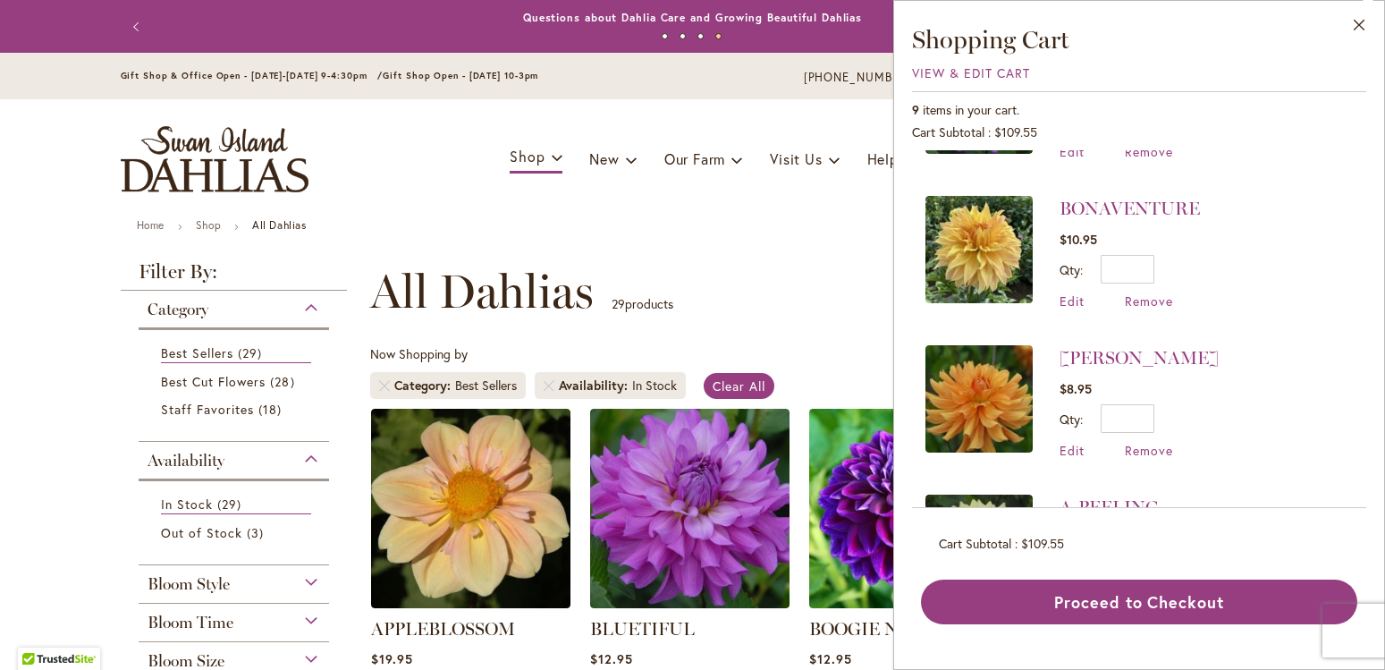
scroll to position [714, 0]
click at [981, 402] on img at bounding box center [979, 399] width 107 height 107
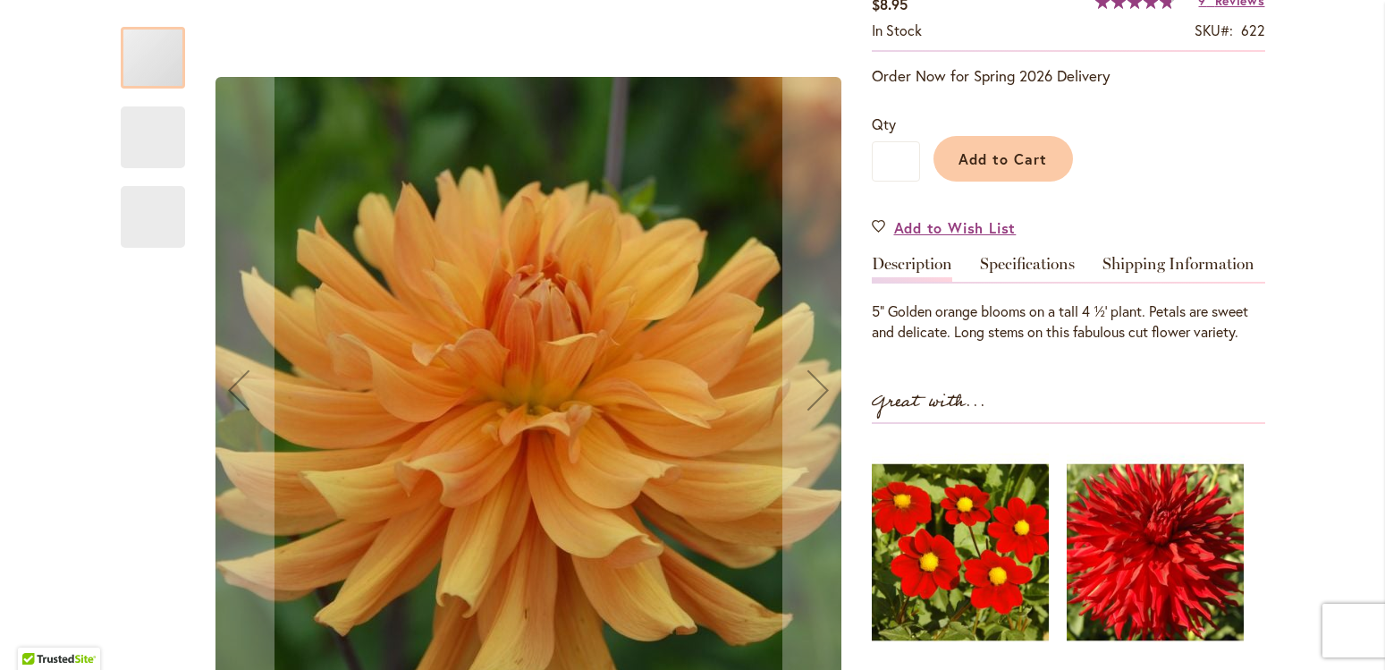
scroll to position [357, 0]
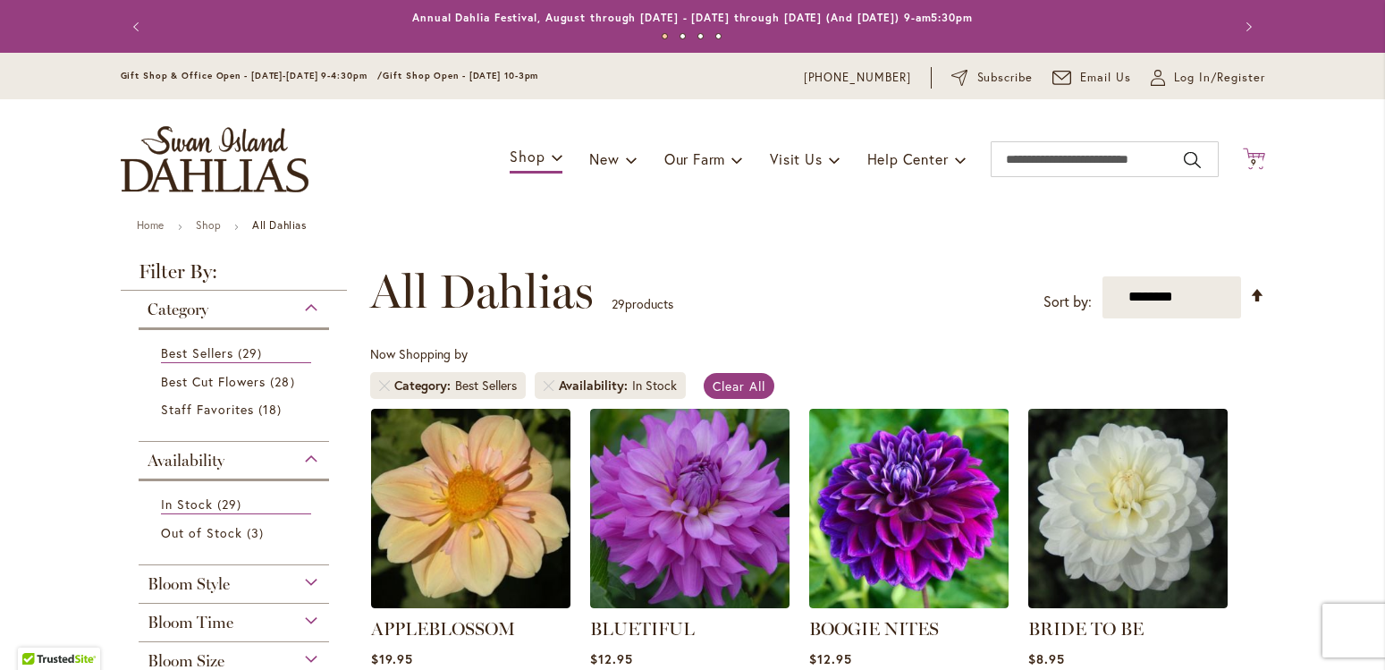
click at [1250, 163] on span "9 9 items" at bounding box center [1254, 162] width 18 height 9
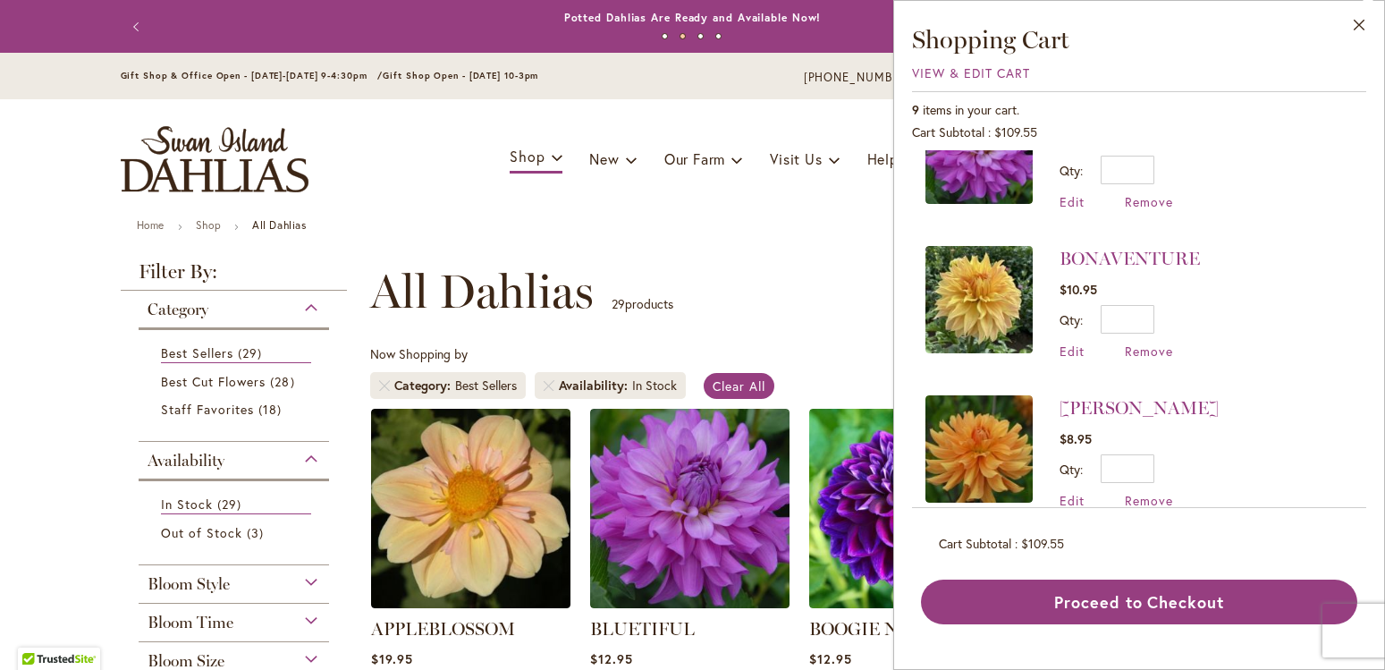
scroll to position [714, 0]
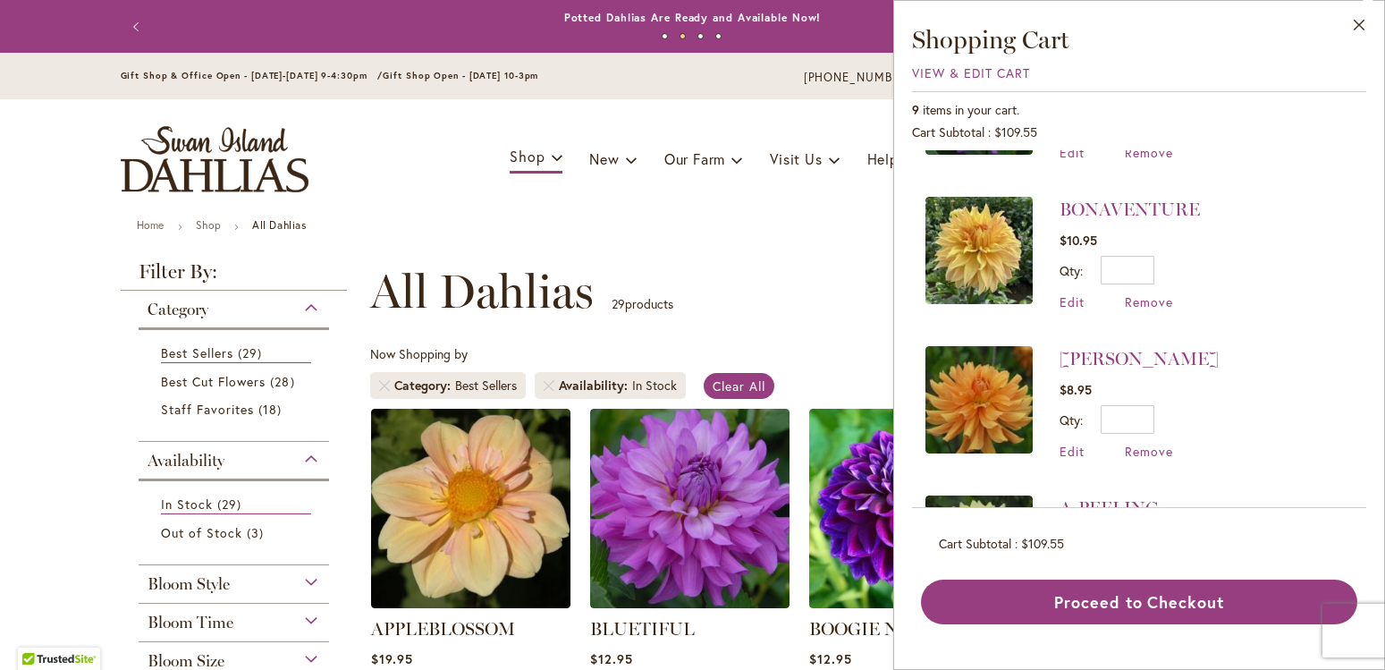
click at [966, 237] on img at bounding box center [979, 250] width 107 height 107
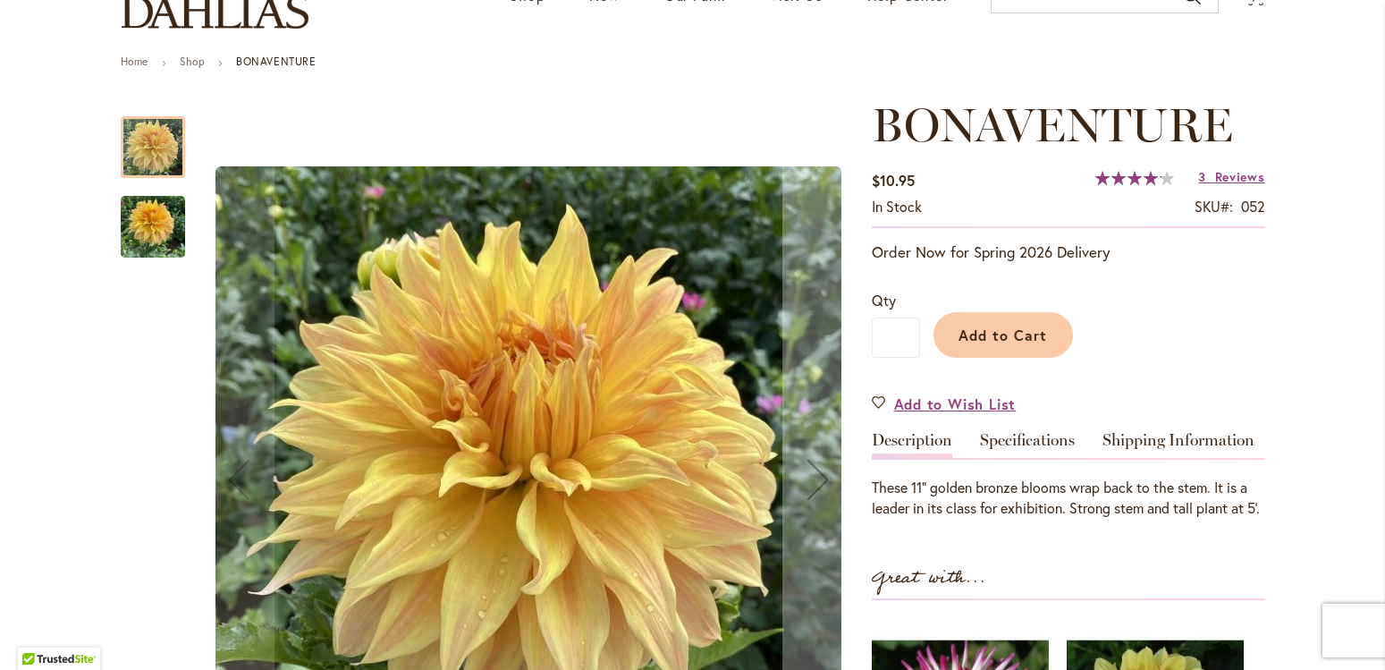
scroll to position [239, 0]
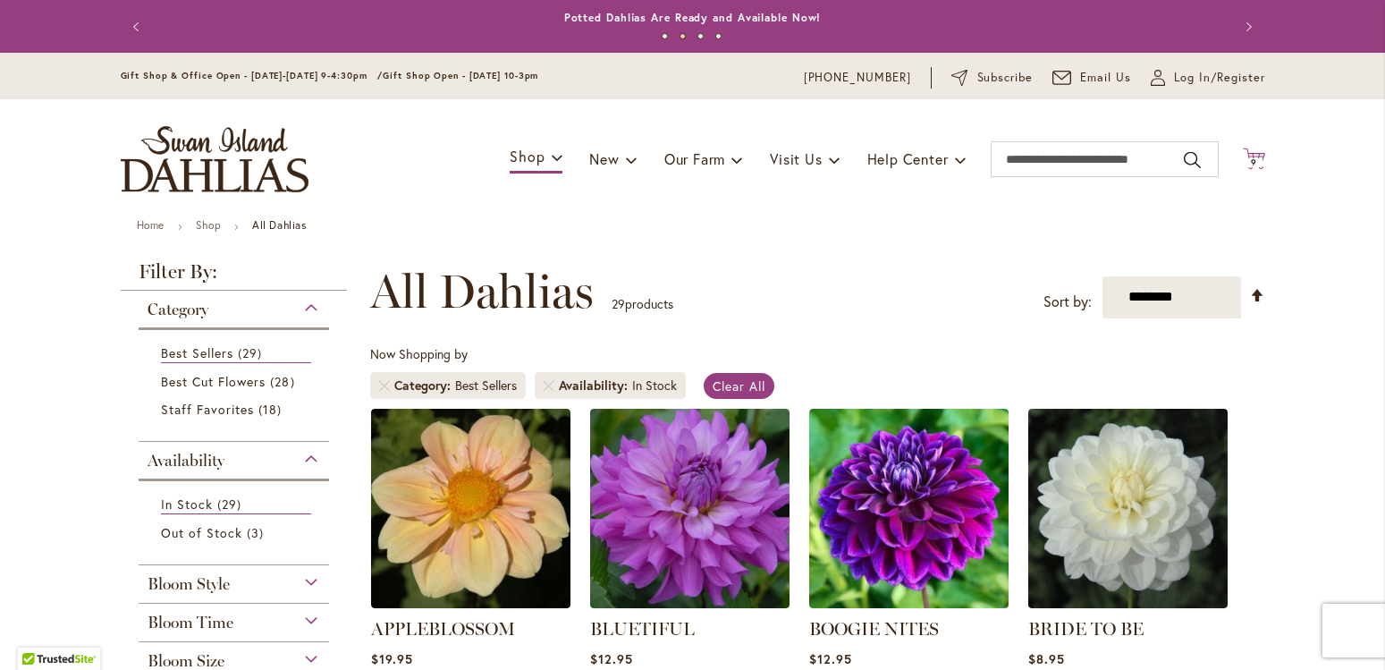
click at [1245, 160] on span "9 9 items" at bounding box center [1254, 162] width 18 height 9
click at [1250, 160] on span "9 9 items" at bounding box center [1254, 162] width 18 height 9
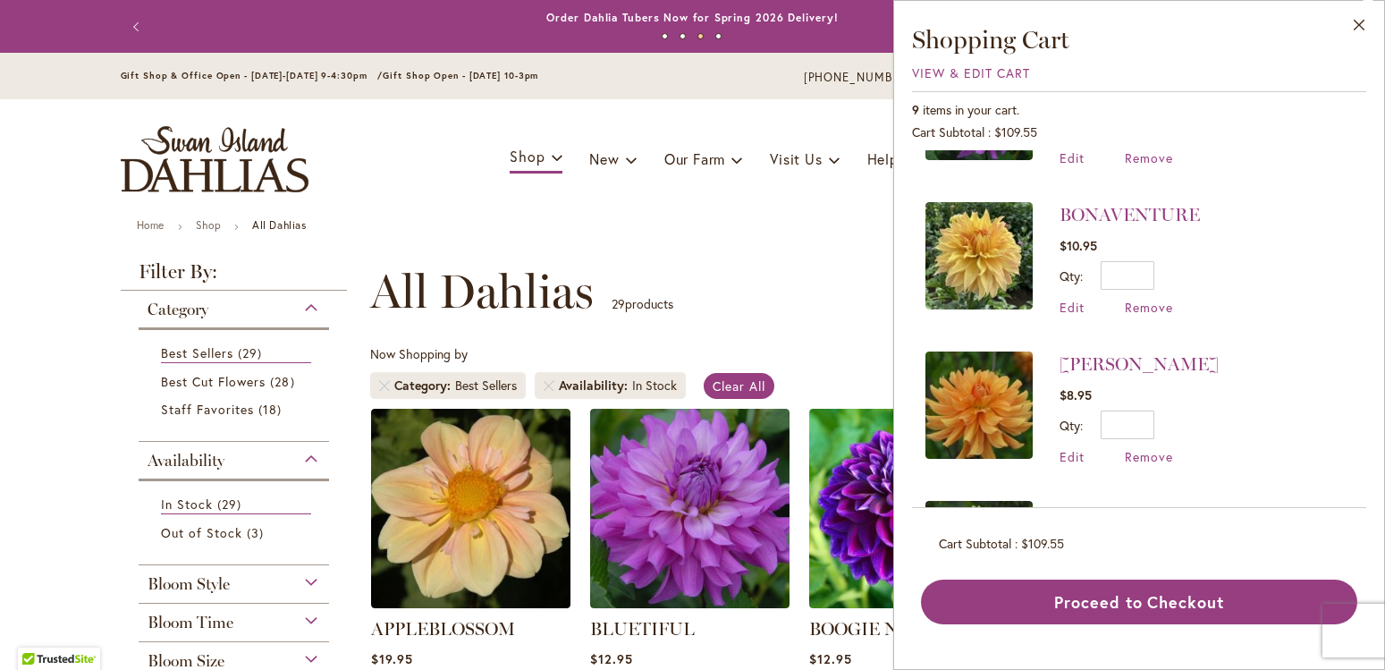
scroll to position [816, 0]
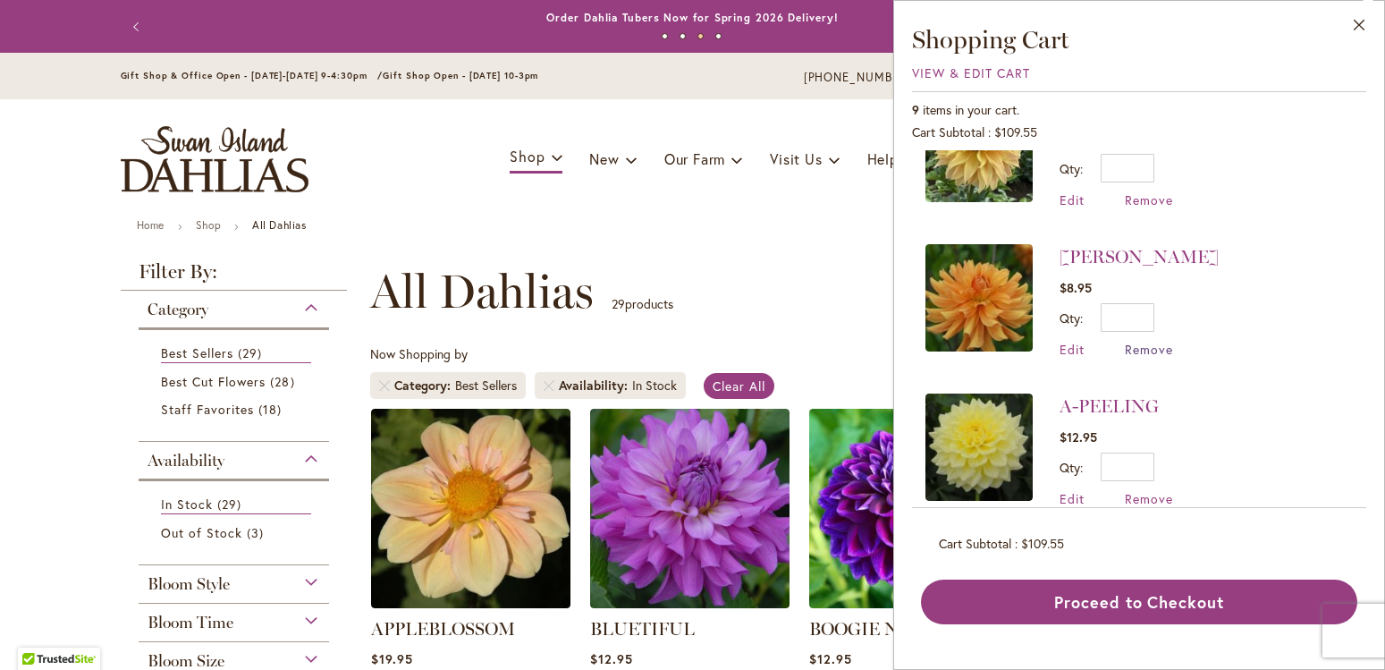
click at [1148, 350] on span "Remove" at bounding box center [1149, 349] width 48 height 17
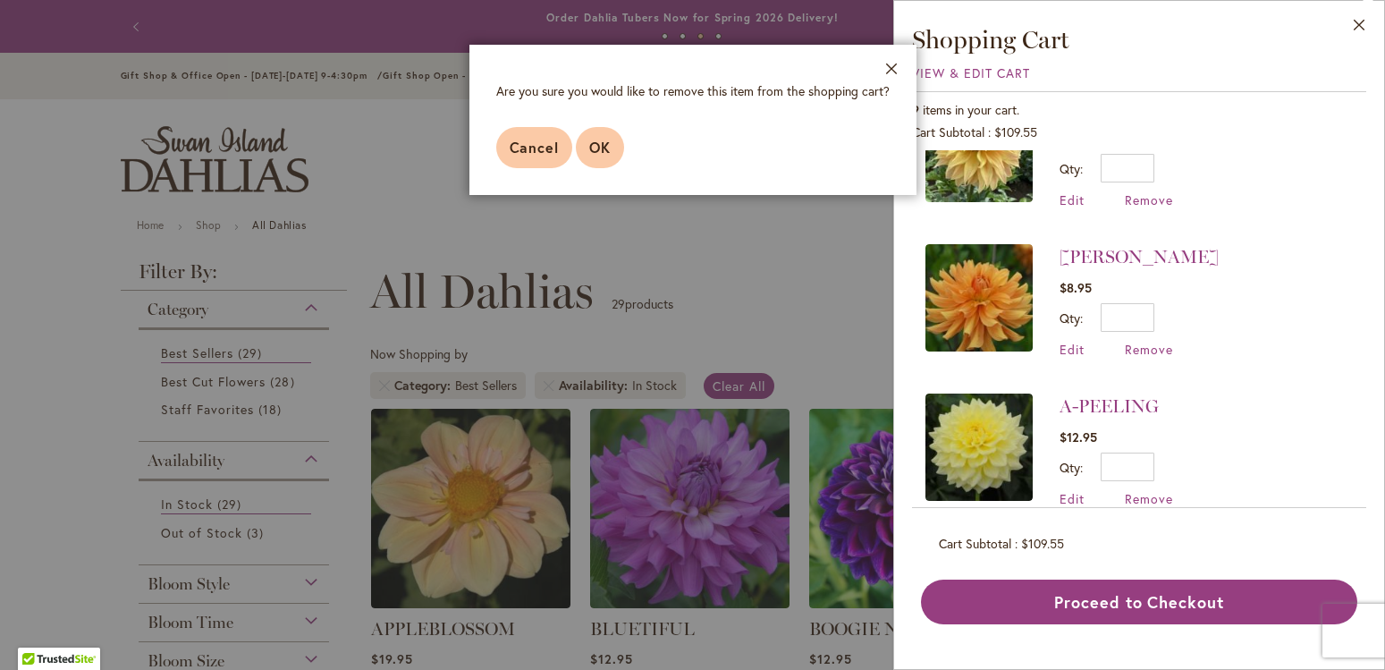
click at [618, 152] on button "OK" at bounding box center [600, 147] width 48 height 41
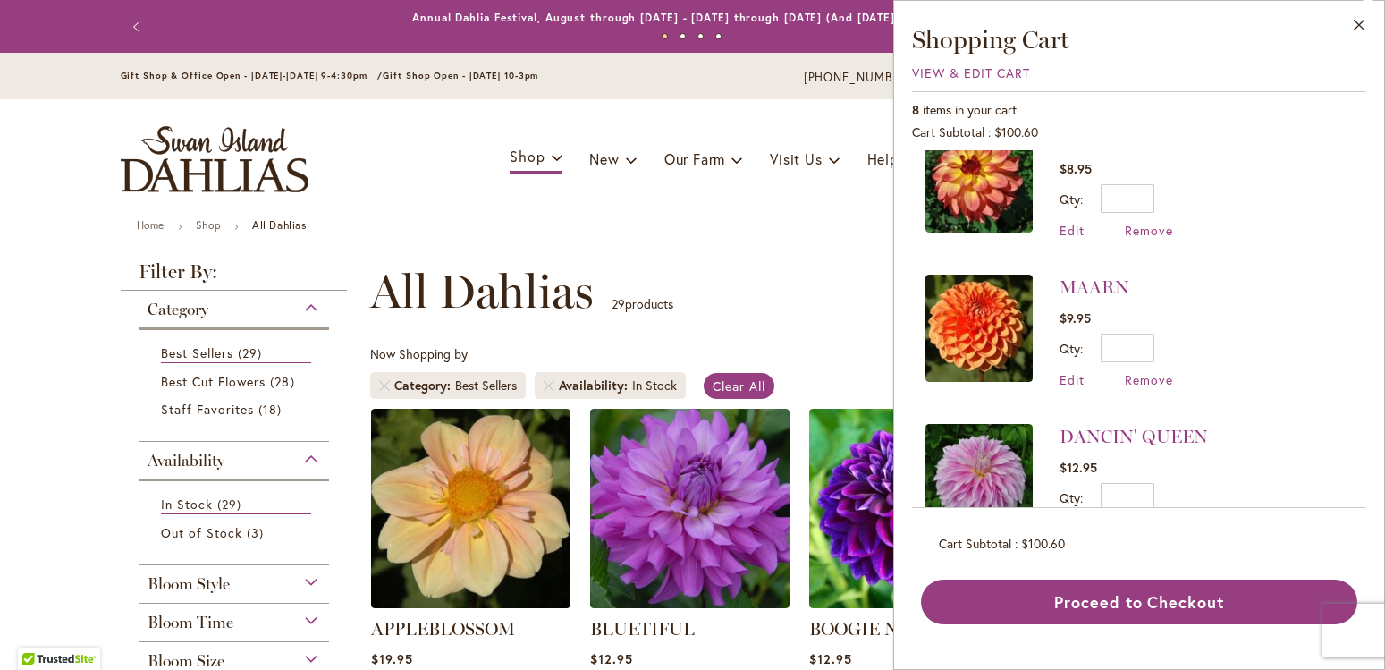
scroll to position [0, 0]
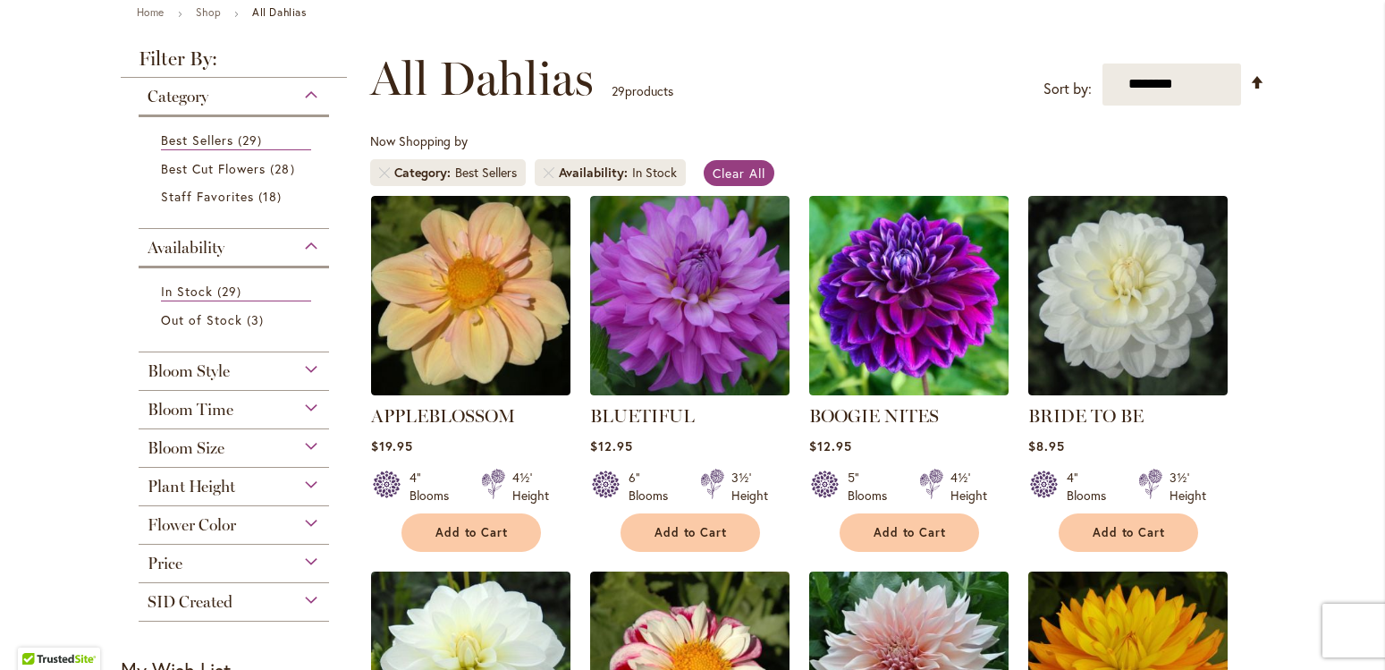
scroll to position [306, 0]
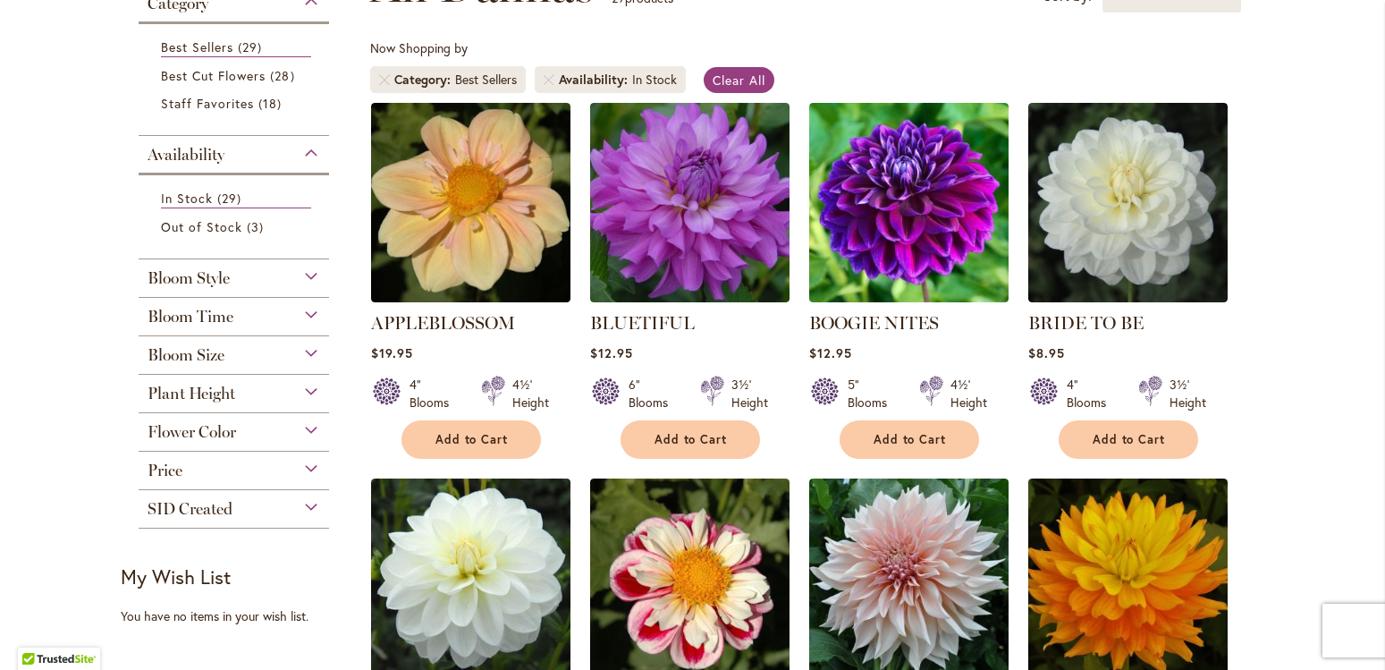
click at [177, 425] on span "Flower Color" at bounding box center [192, 432] width 89 height 20
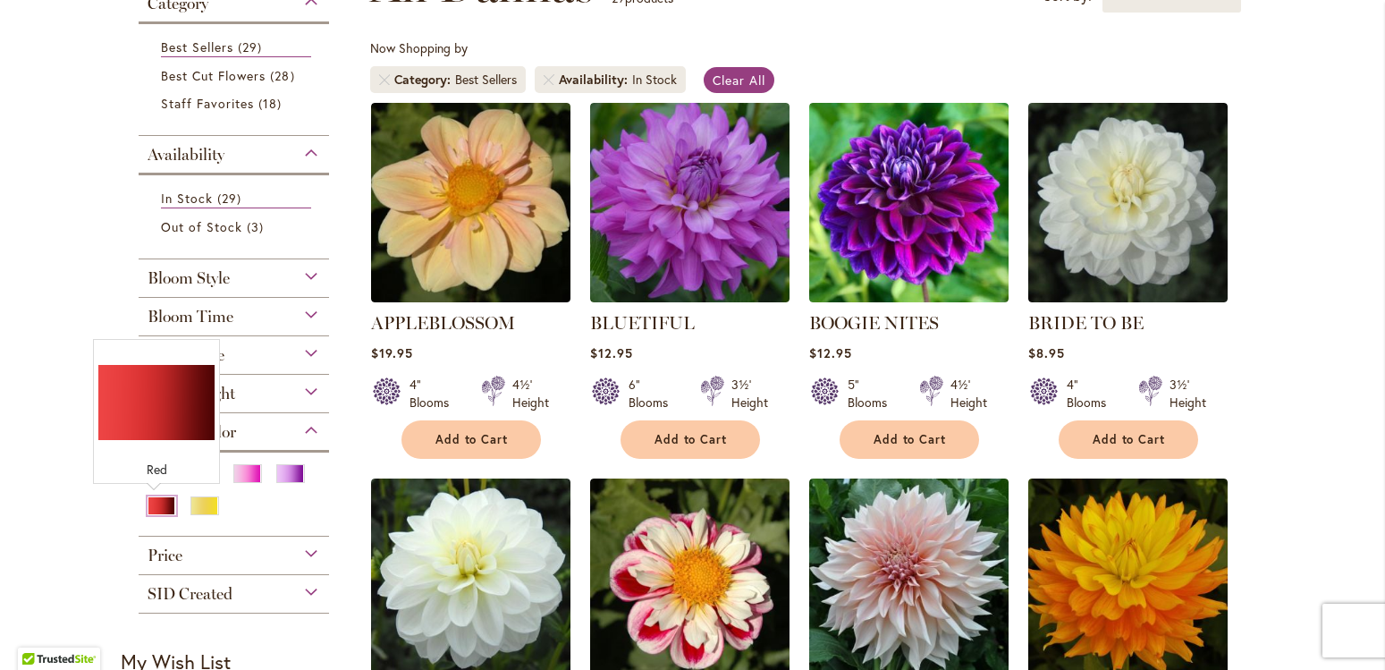
click at [151, 498] on div "Red" at bounding box center [162, 505] width 29 height 19
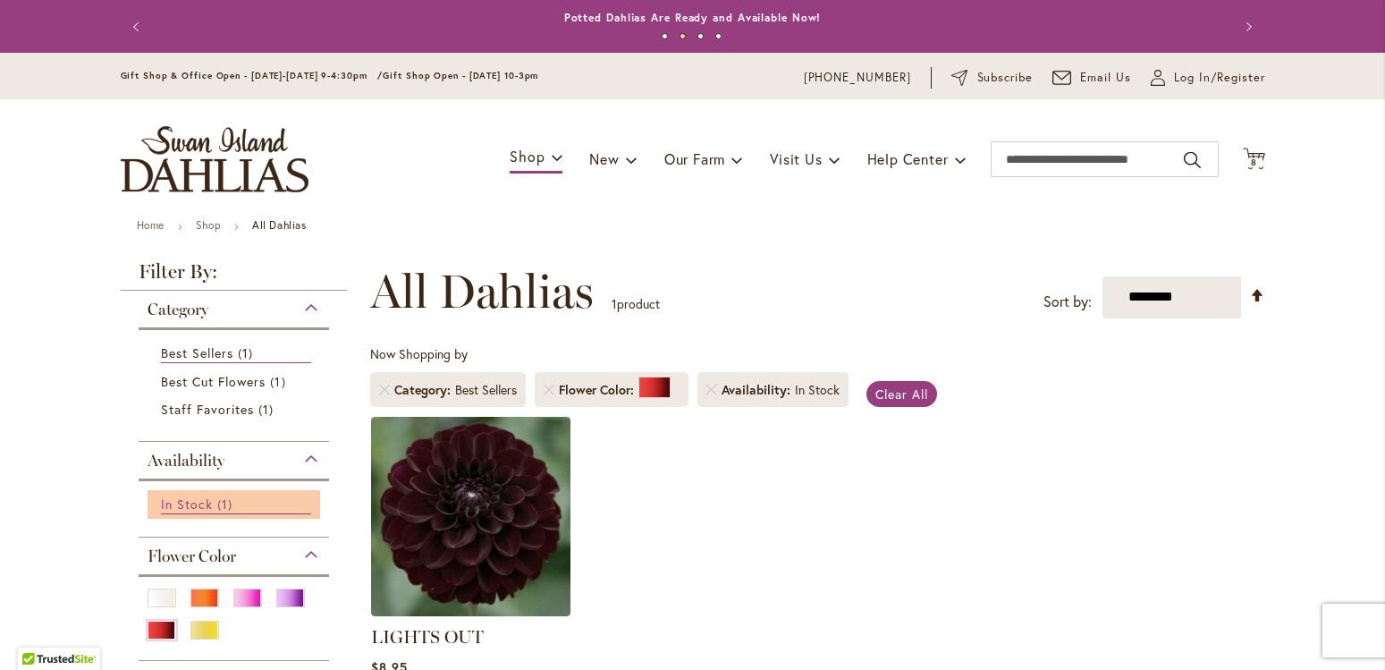
click at [180, 501] on span "In Stock" at bounding box center [187, 504] width 52 height 17
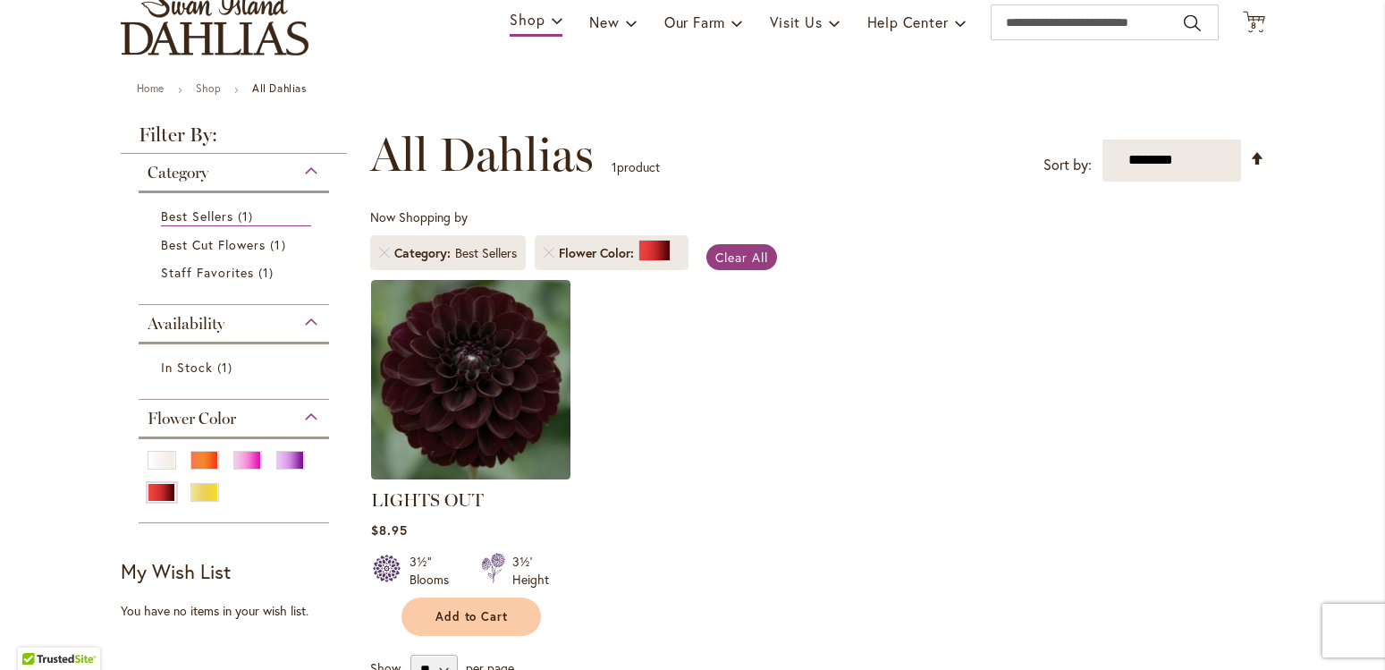
scroll to position [62, 0]
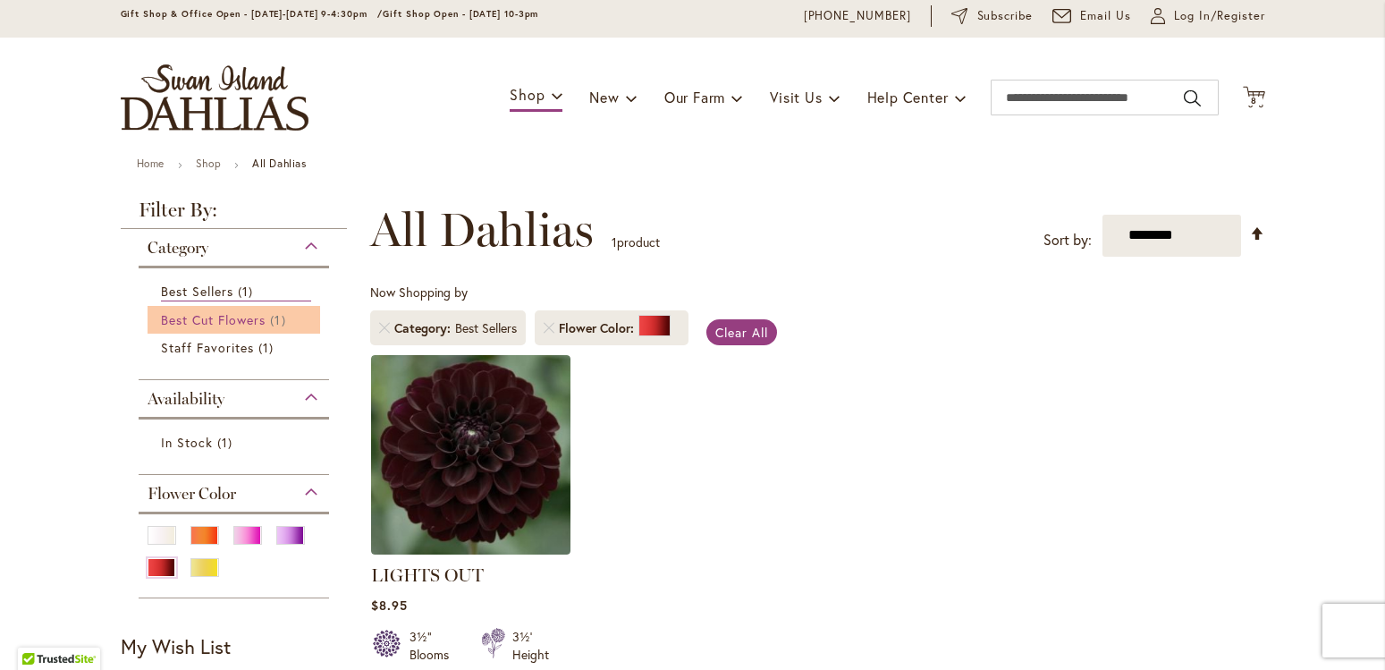
click at [216, 318] on span "Best Cut Flowers" at bounding box center [214, 319] width 106 height 17
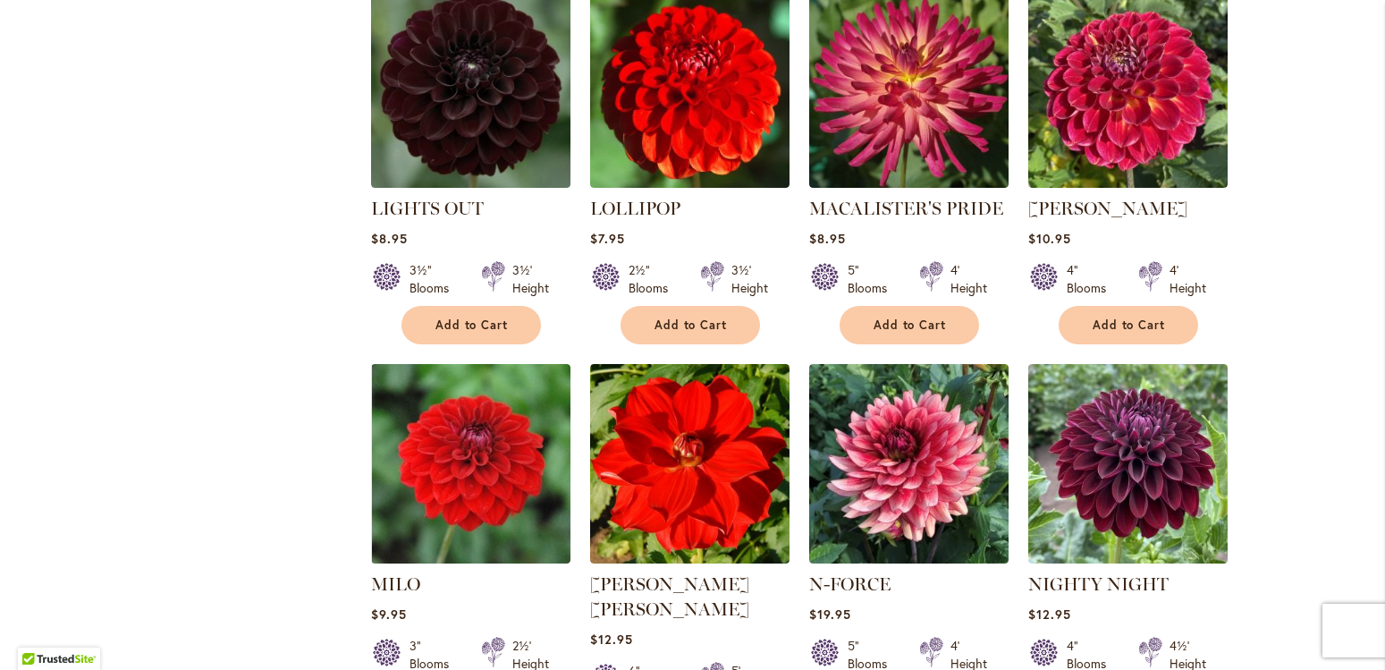
scroll to position [2830, 0]
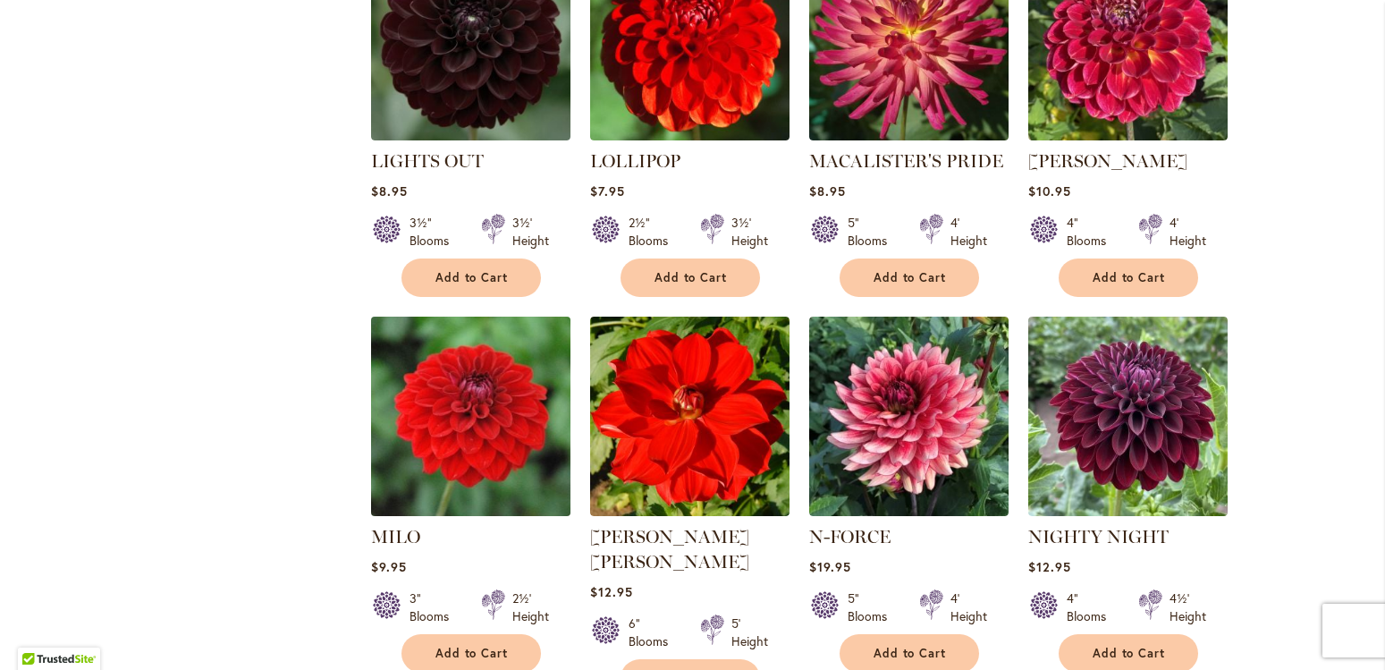
click at [481, 334] on img at bounding box center [470, 415] width 209 height 209
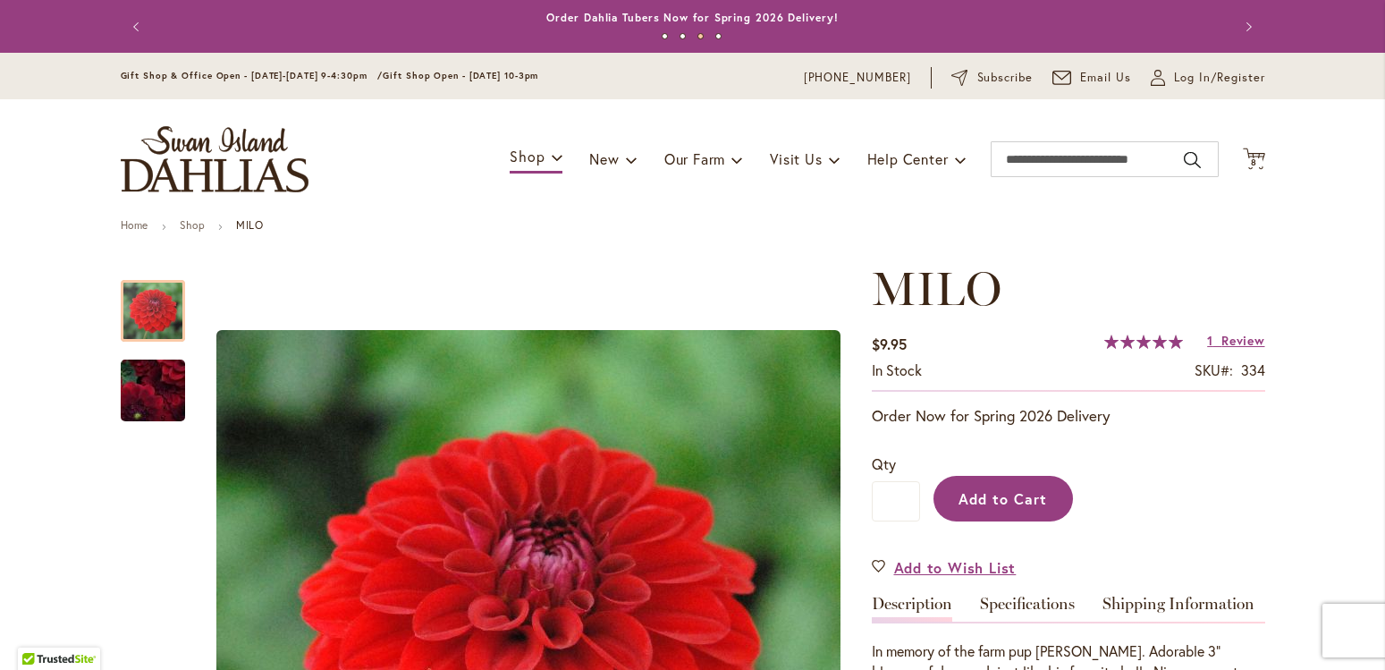
click at [1017, 500] on span "Add to Cart" at bounding box center [1003, 498] width 89 height 19
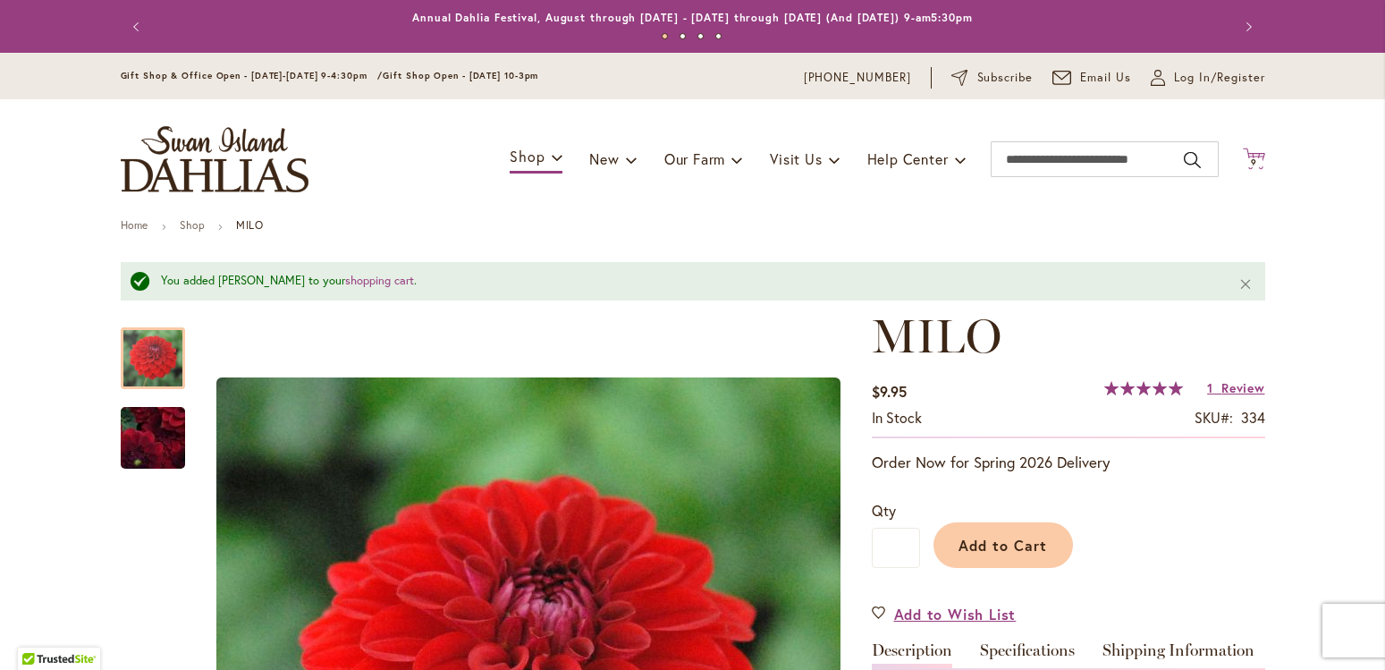
click at [1251, 164] on span "9" at bounding box center [1254, 163] width 6 height 12
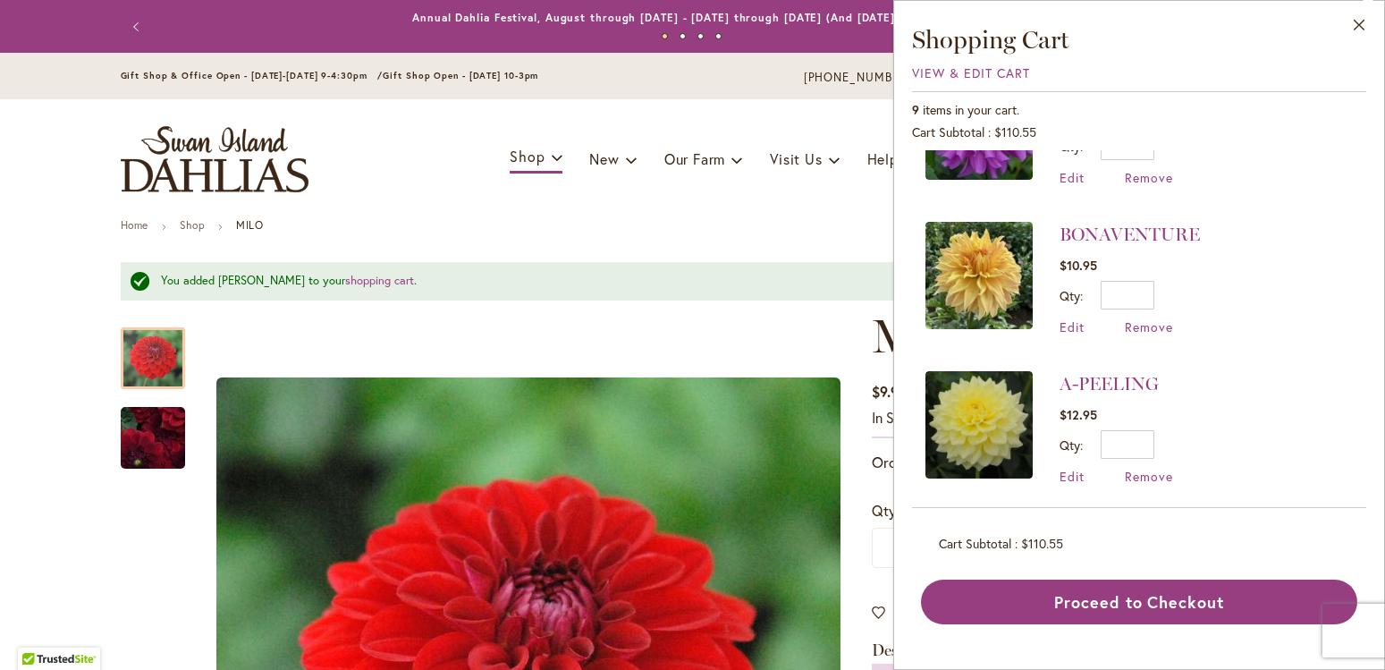
scroll to position [847, 0]
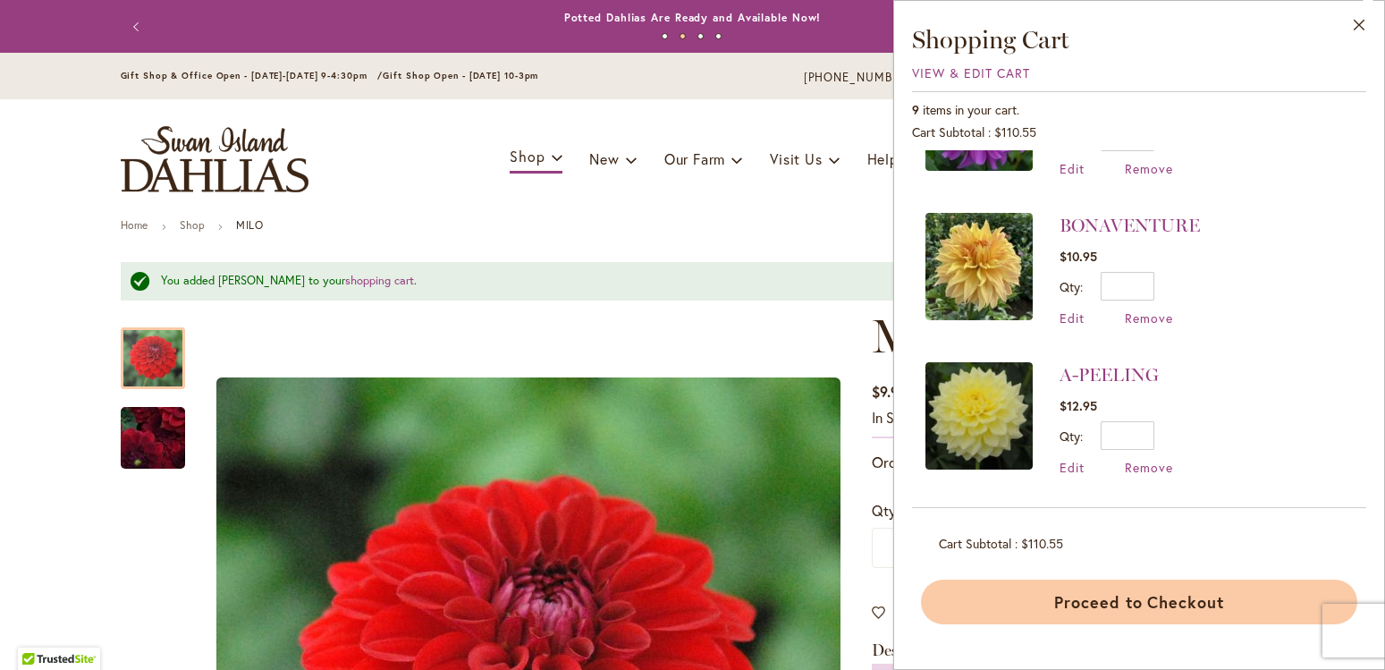
click at [1163, 596] on button "Proceed to Checkout" at bounding box center [1139, 602] width 436 height 45
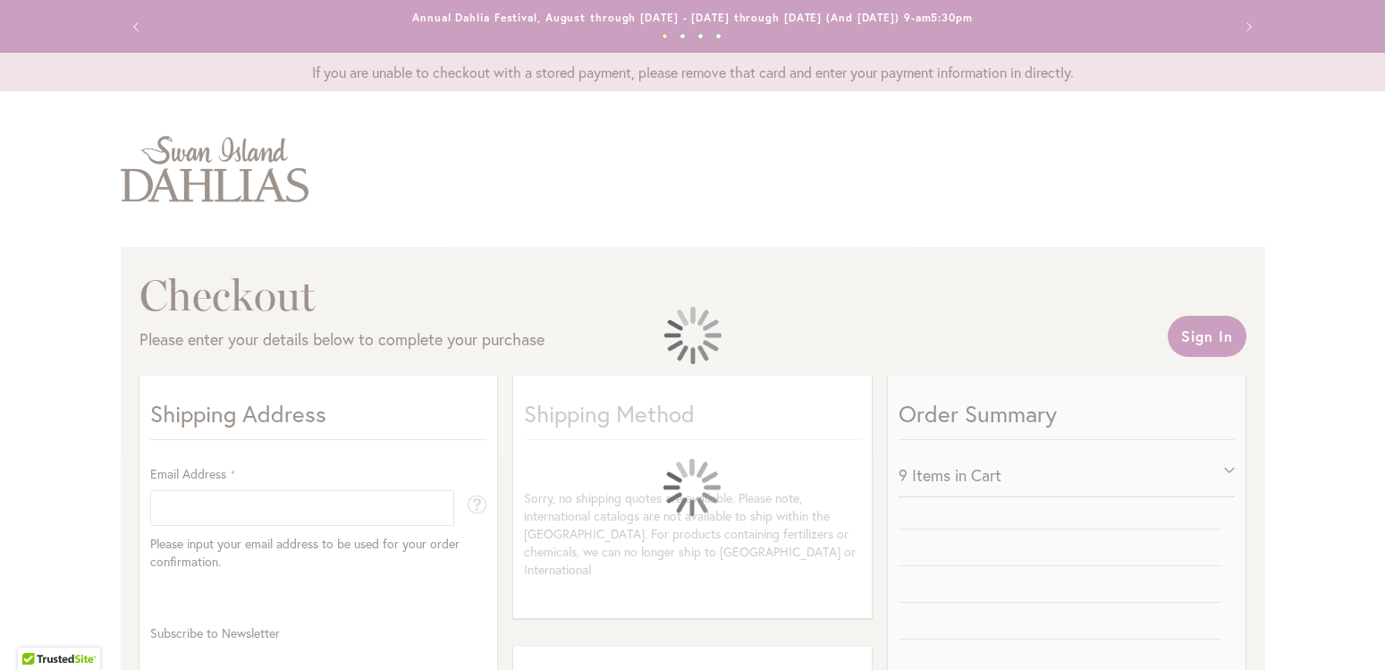
select select "**"
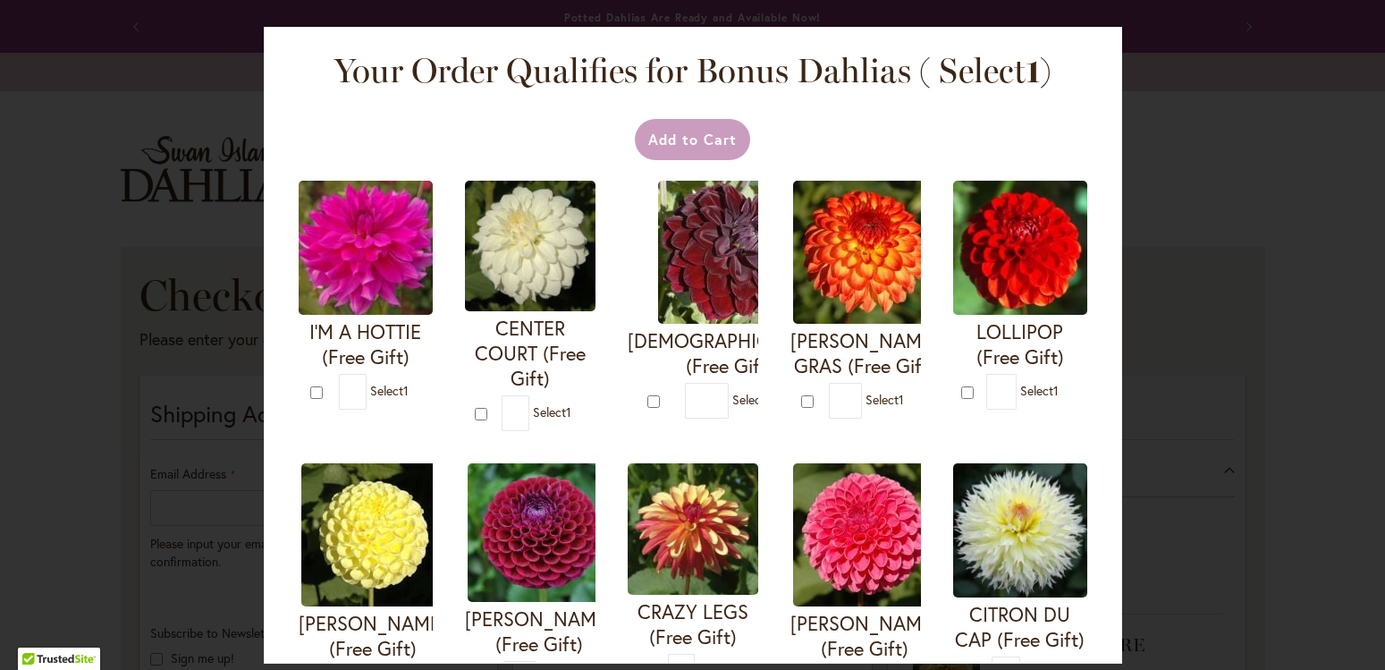
click at [772, 285] on img at bounding box center [729, 252] width 143 height 143
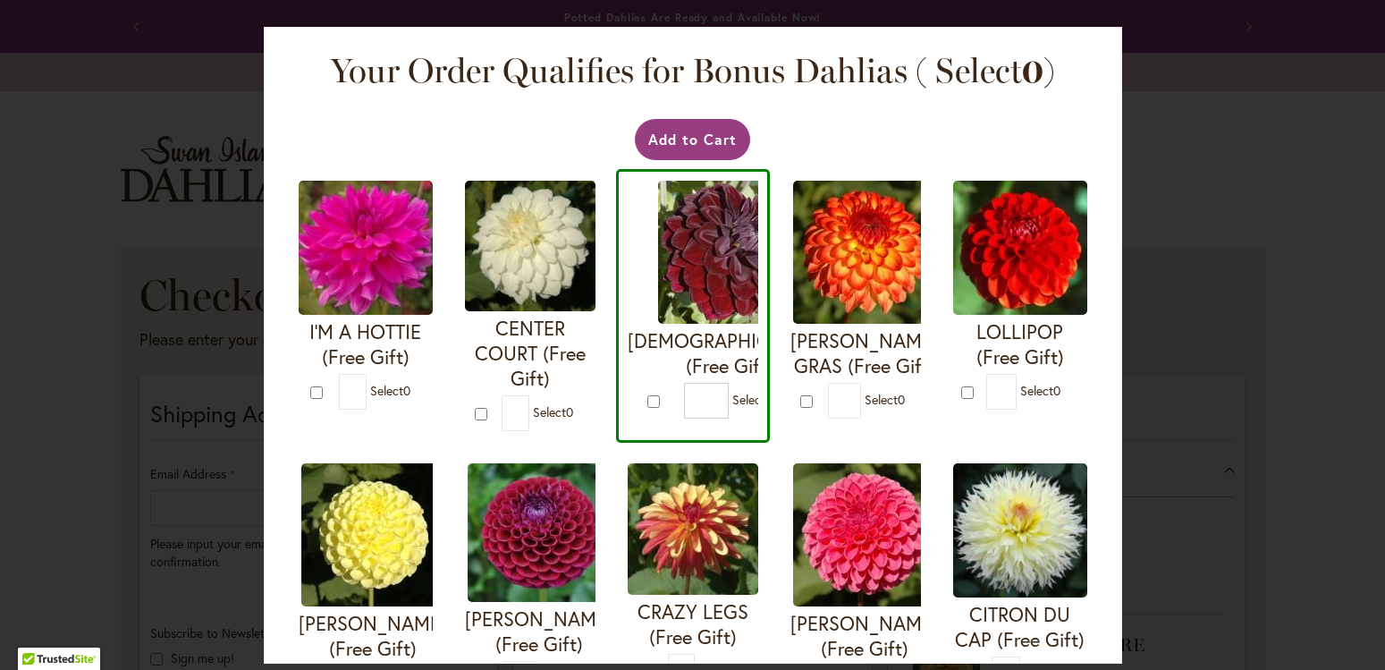
click at [772, 285] on img at bounding box center [729, 252] width 143 height 143
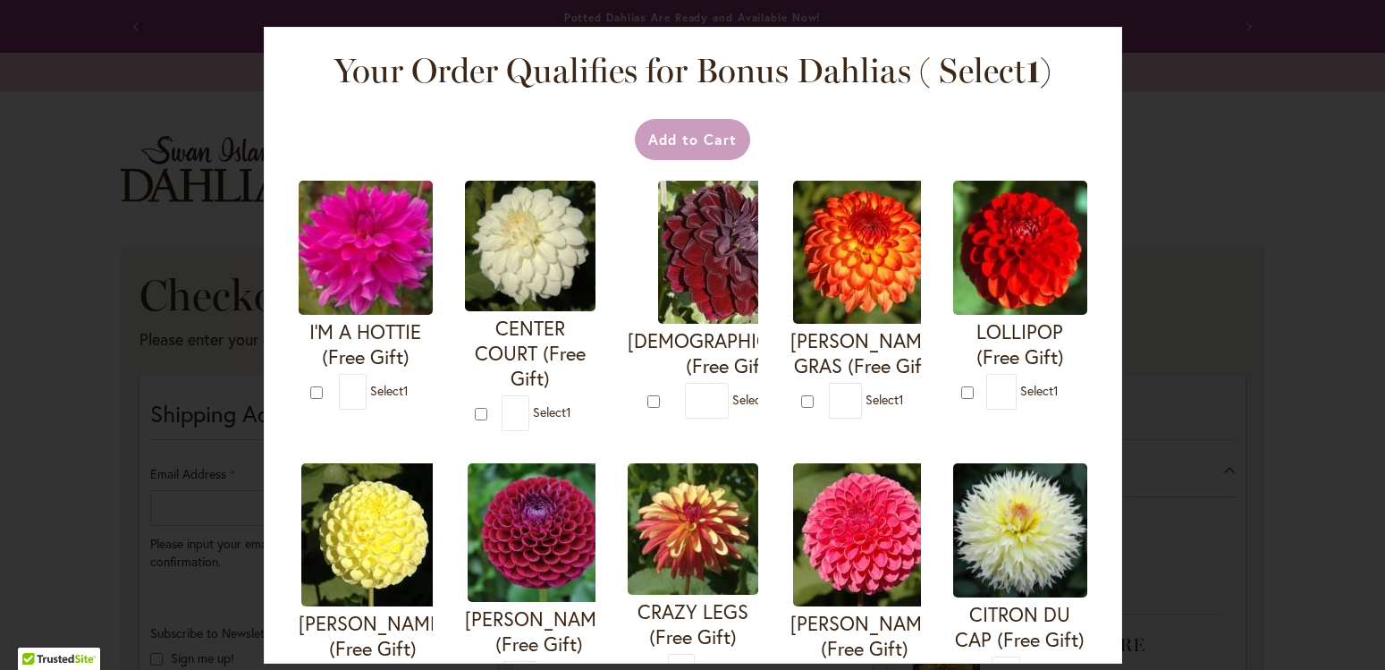
click at [772, 285] on img at bounding box center [729, 252] width 143 height 143
type input "*"
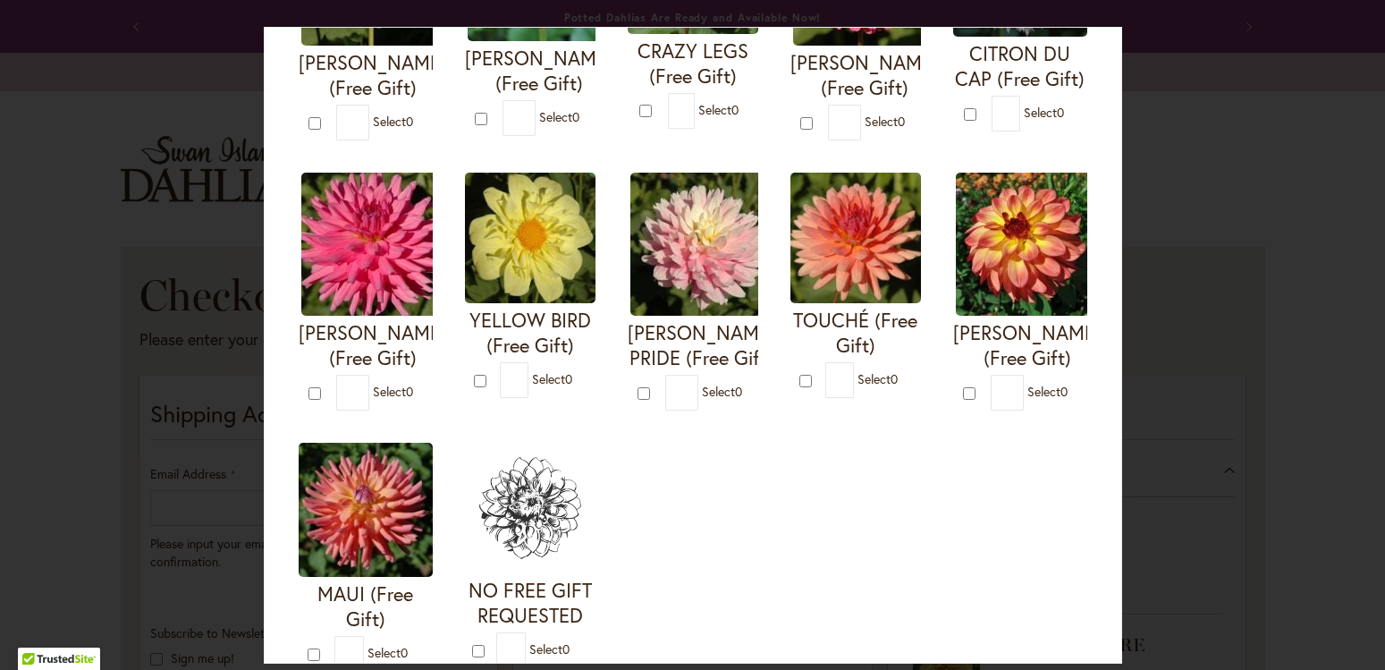
scroll to position [510, 0]
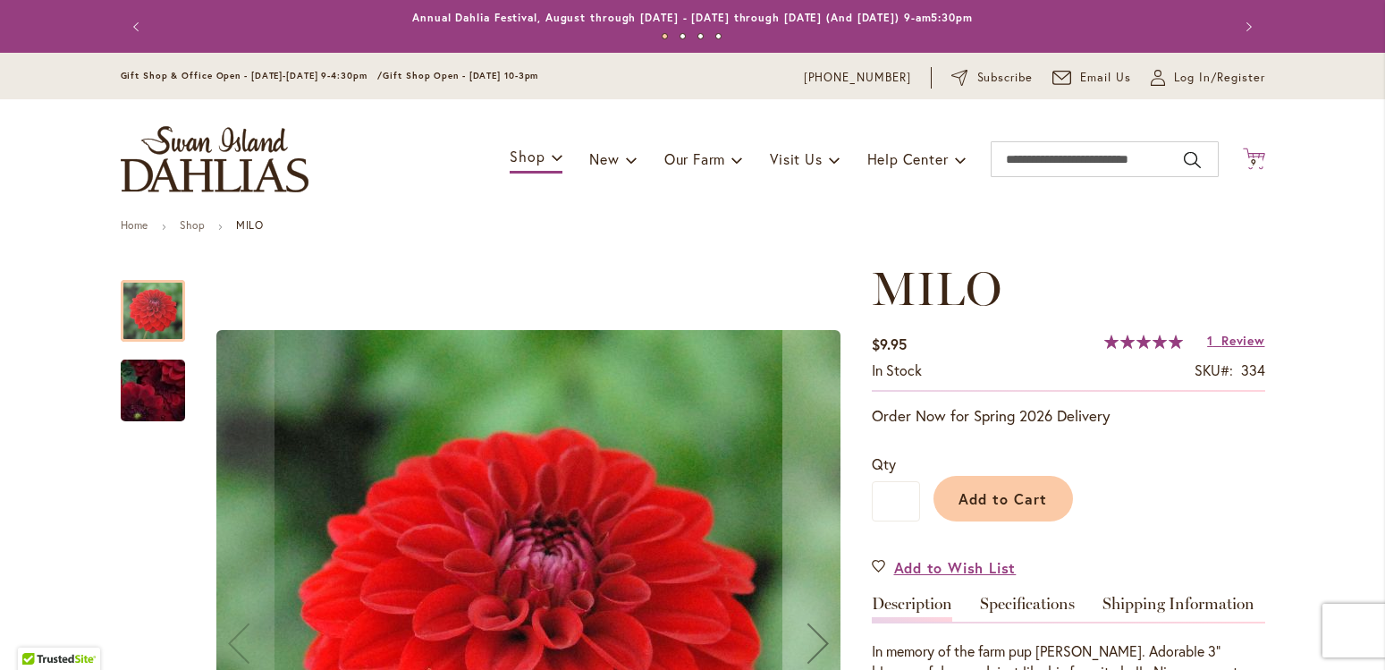
click at [1250, 157] on icon at bounding box center [1254, 158] width 22 height 21
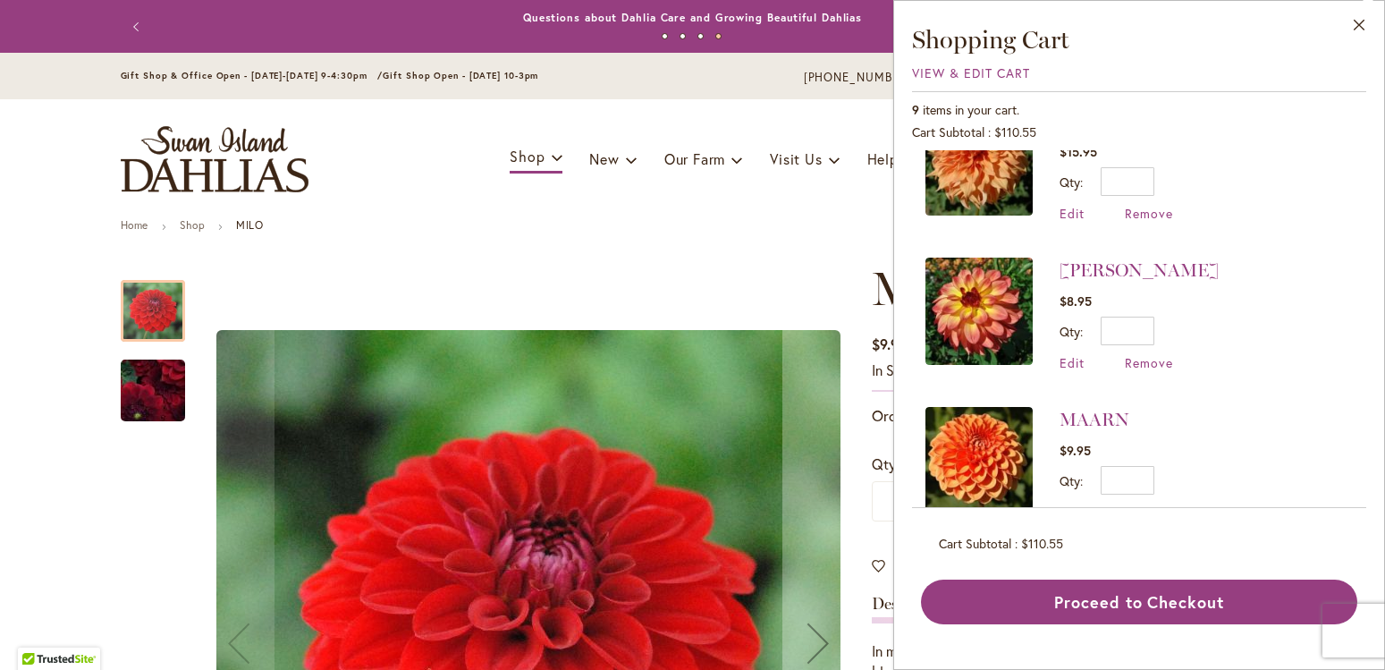
scroll to position [235, 0]
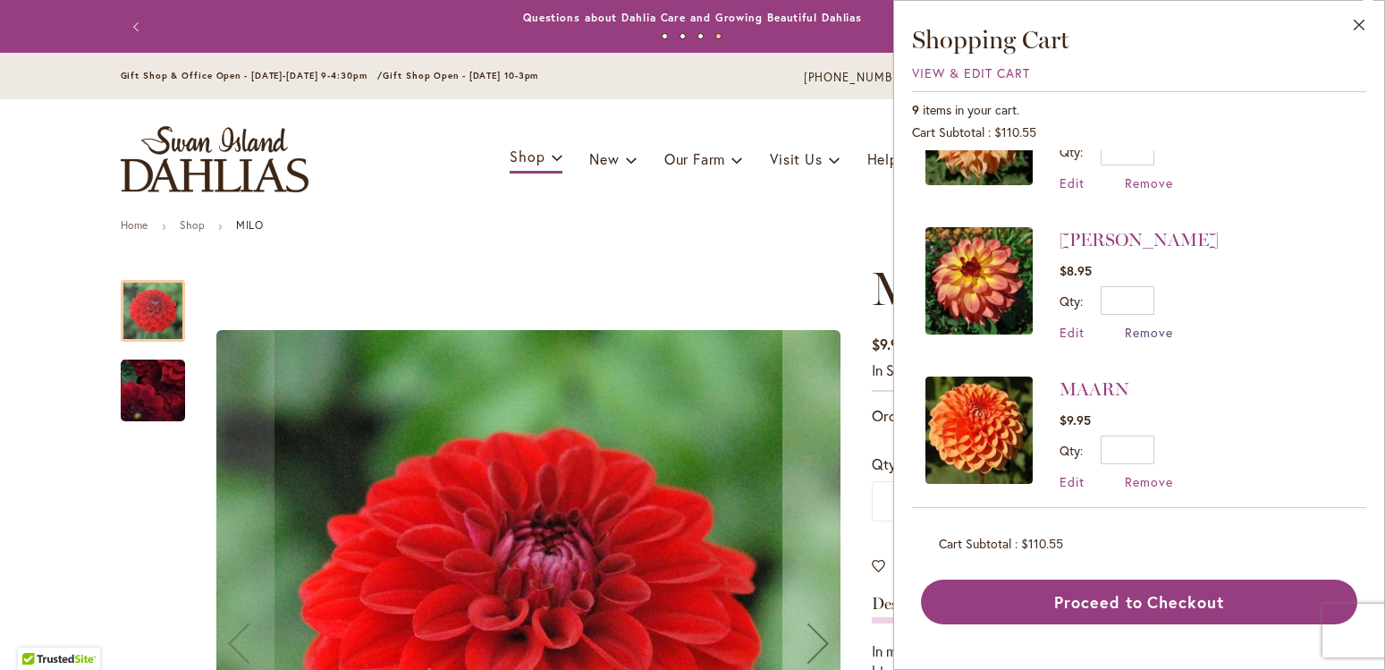
click at [1156, 337] on span "Remove" at bounding box center [1149, 332] width 48 height 17
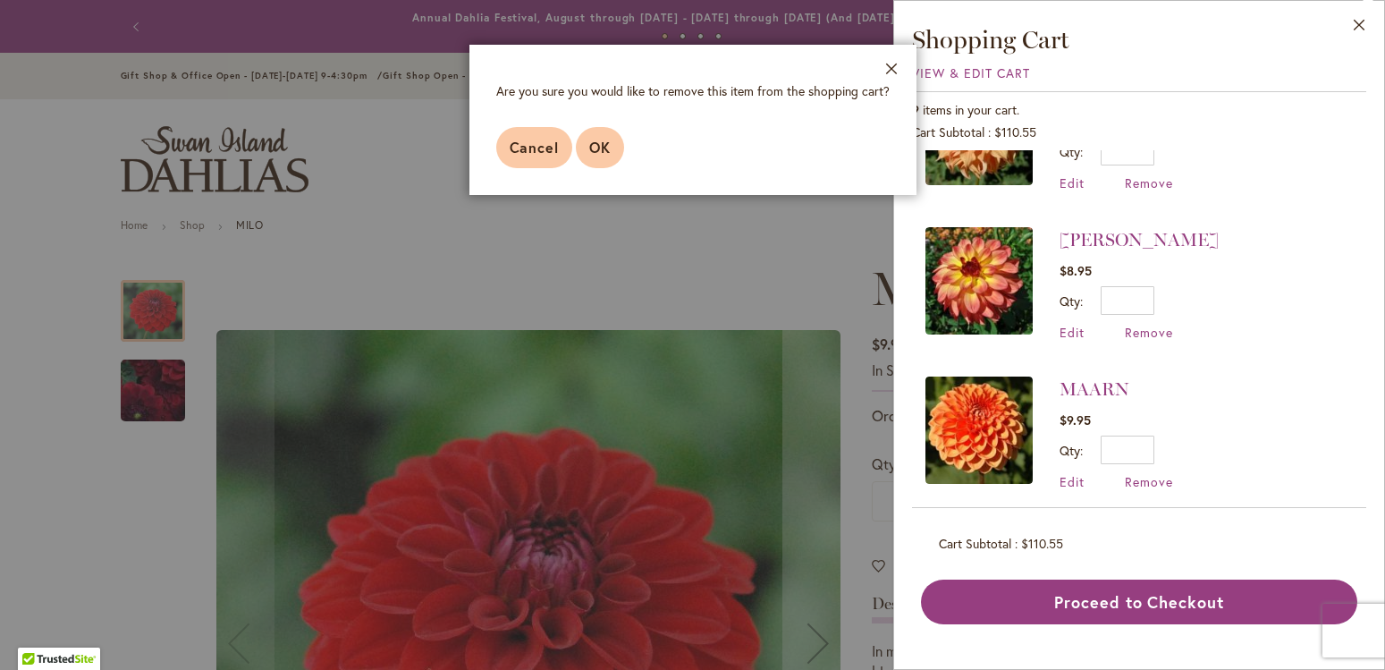
click at [602, 149] on span "OK" at bounding box center [599, 147] width 21 height 19
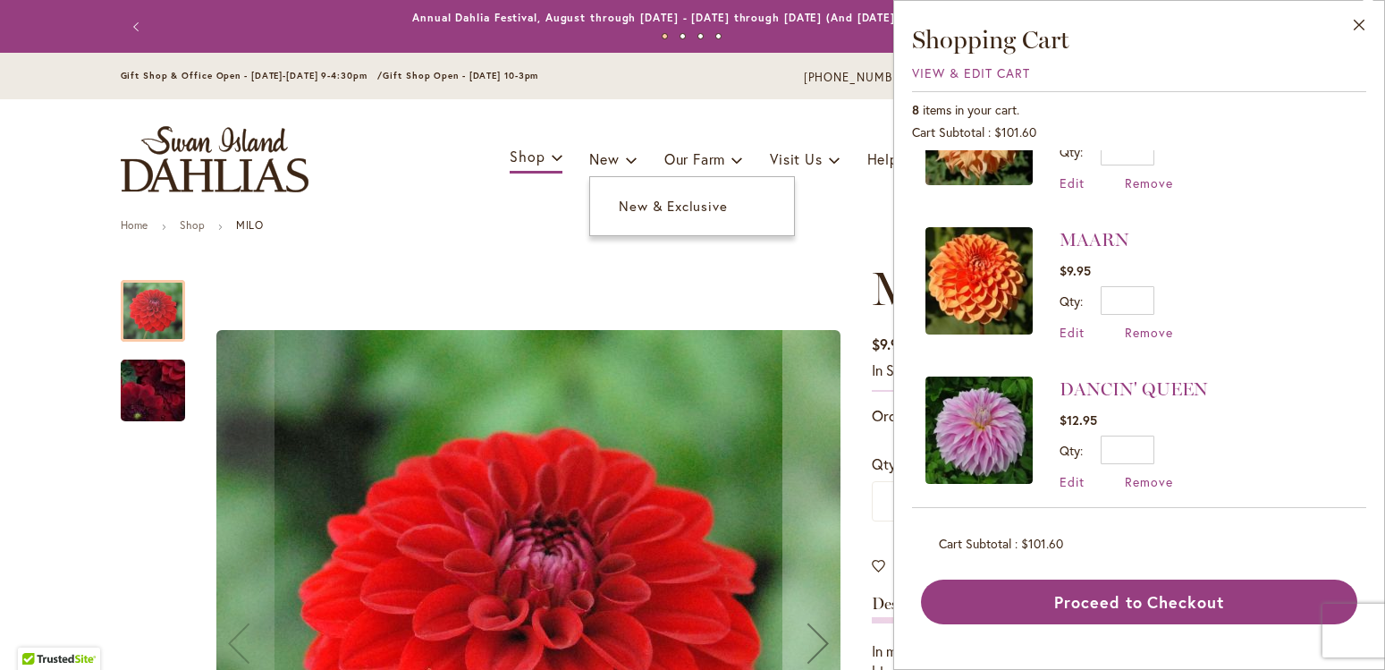
scroll to position [0, 0]
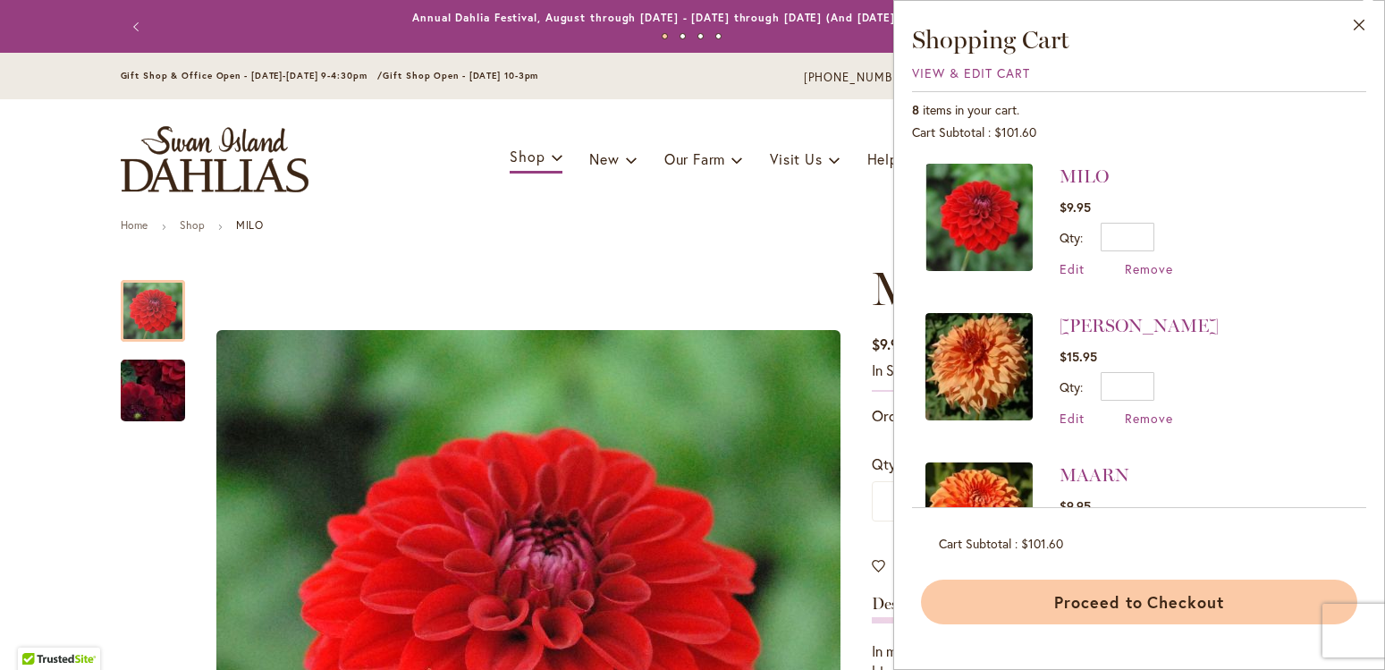
click at [1121, 590] on button "Proceed to Checkout" at bounding box center [1139, 602] width 436 height 45
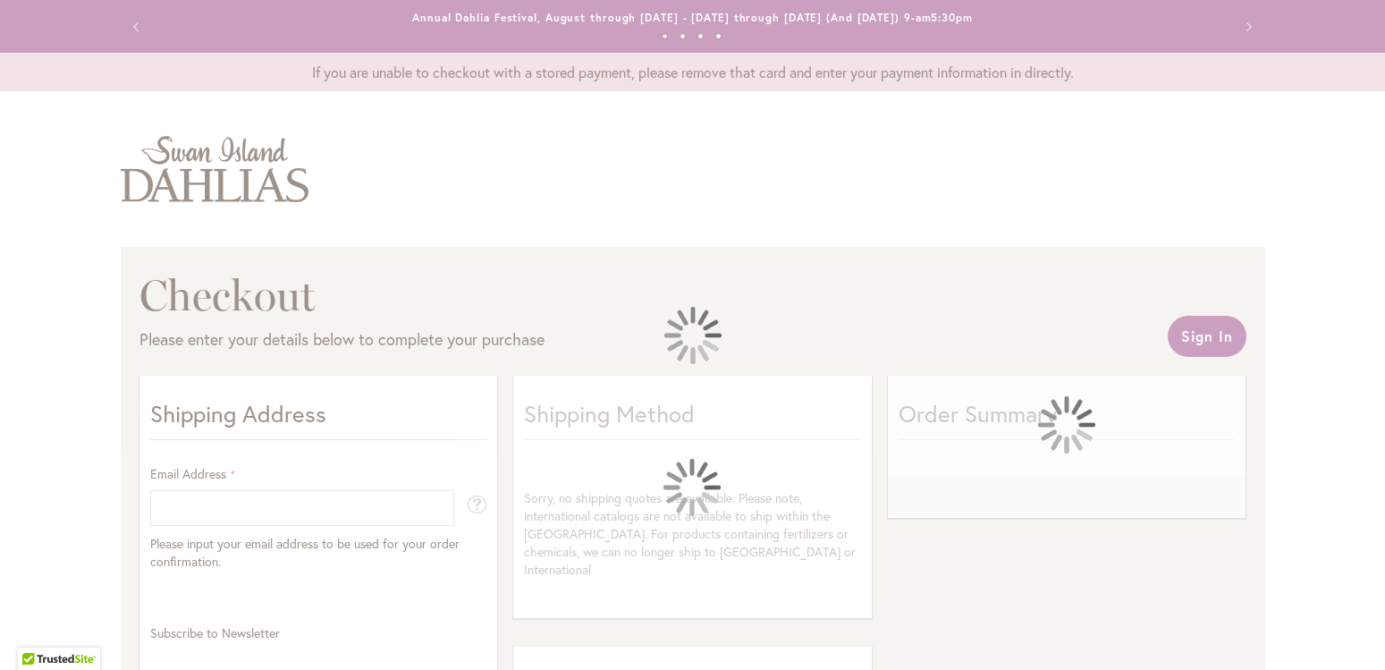
select select "**"
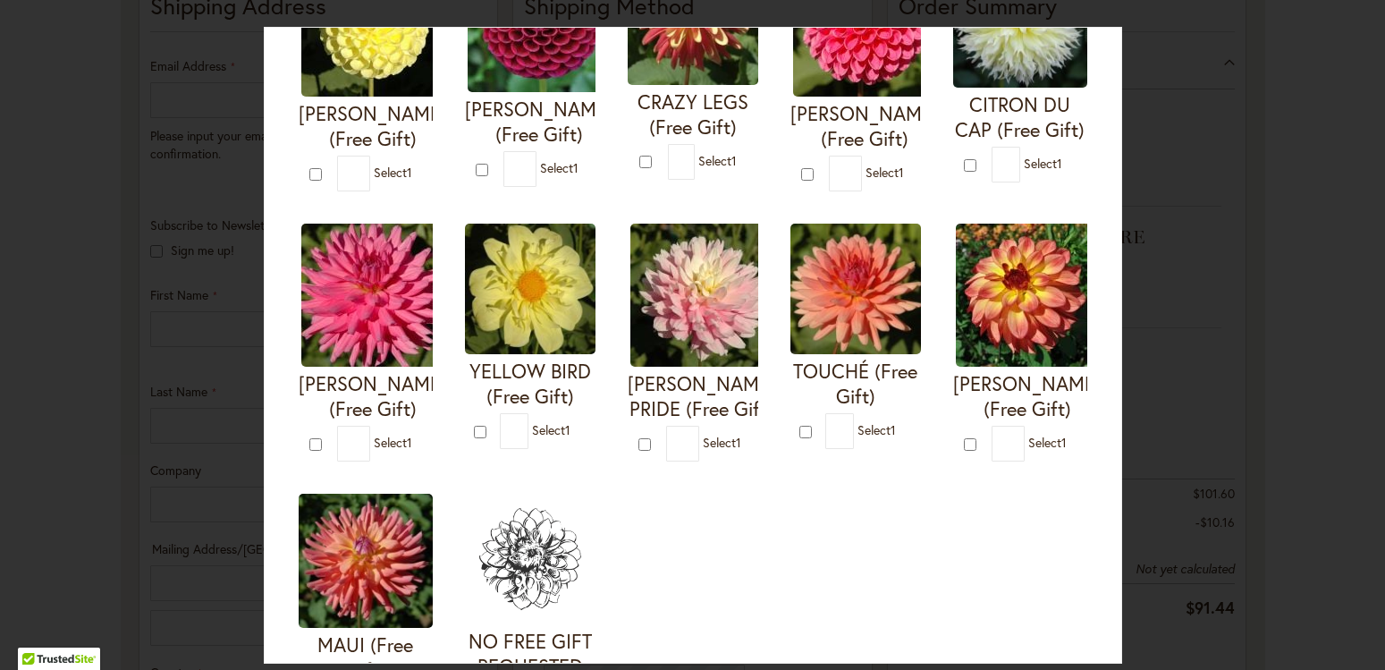
scroll to position [714, 0]
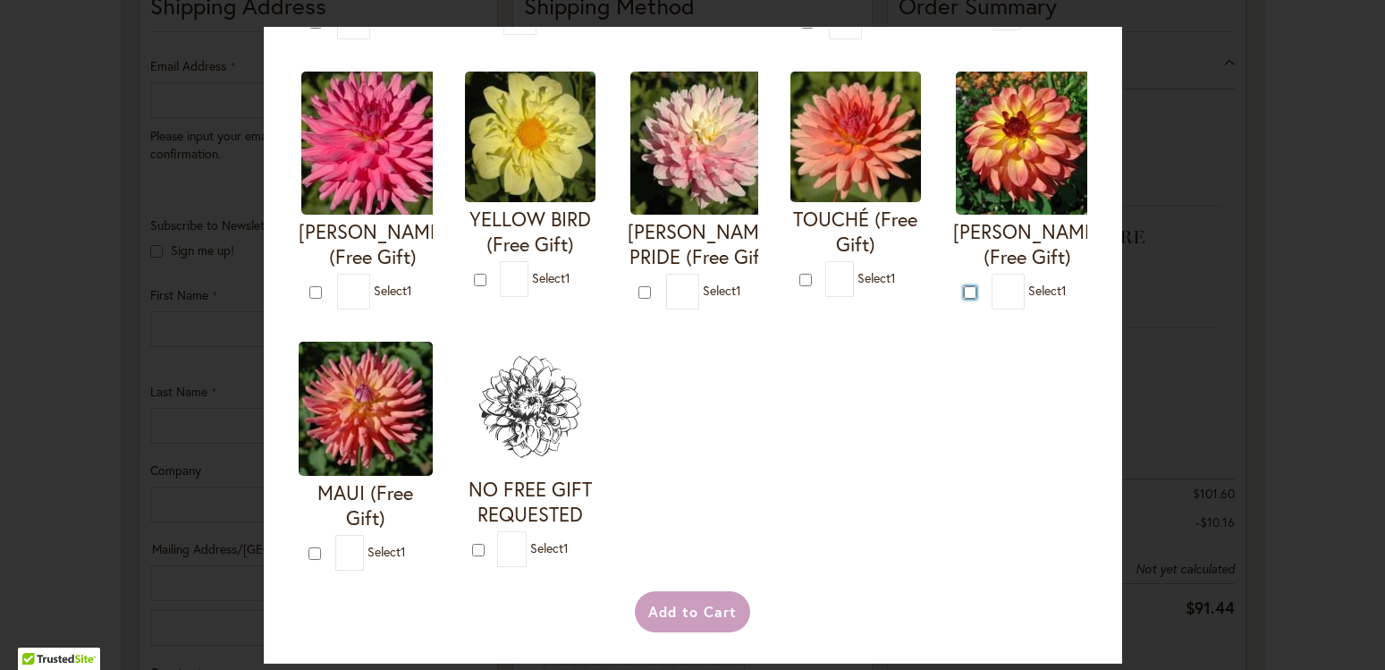
type input "*"
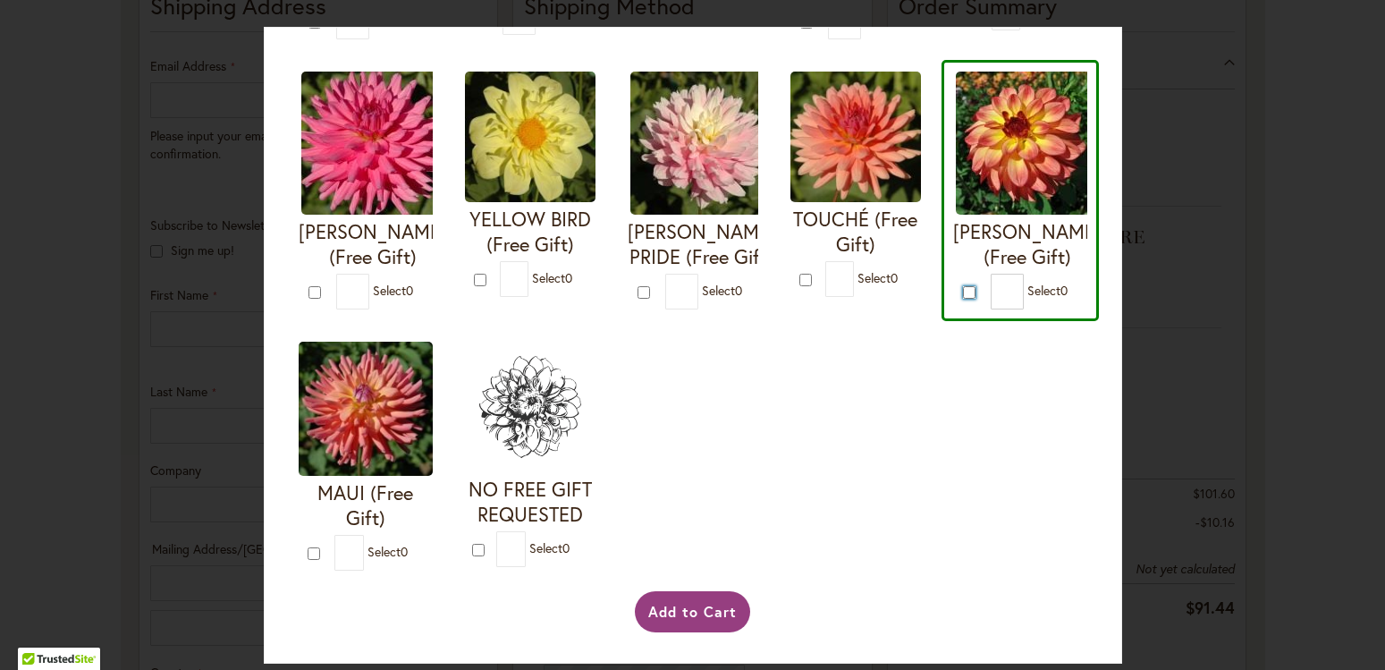
scroll to position [929, 0]
click at [703, 610] on button "Add to Cart" at bounding box center [692, 611] width 115 height 41
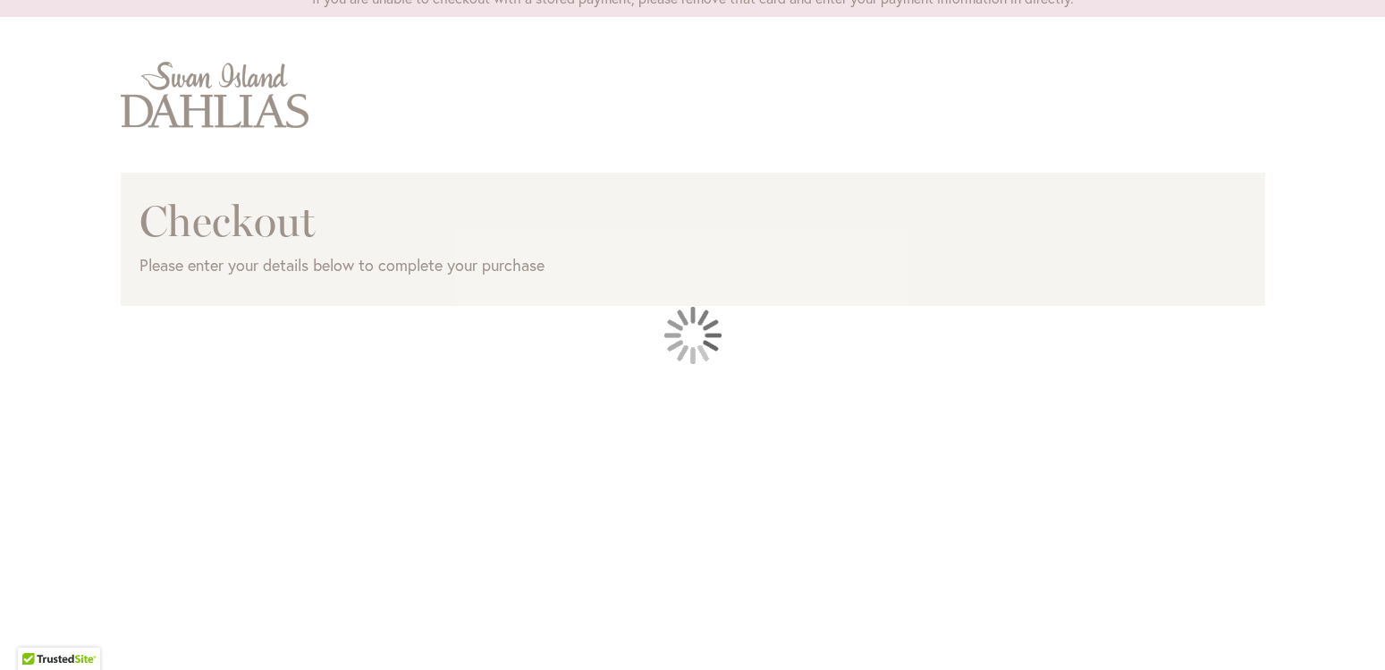
scroll to position [109, 0]
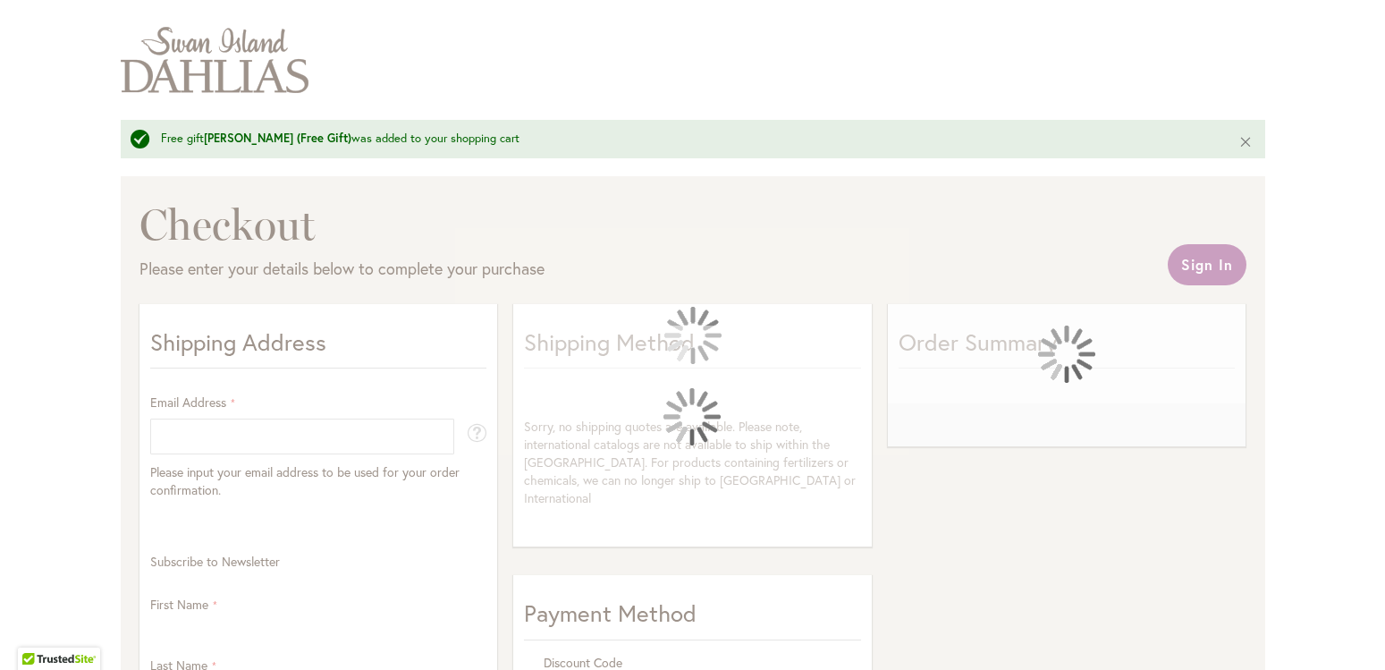
select select "**"
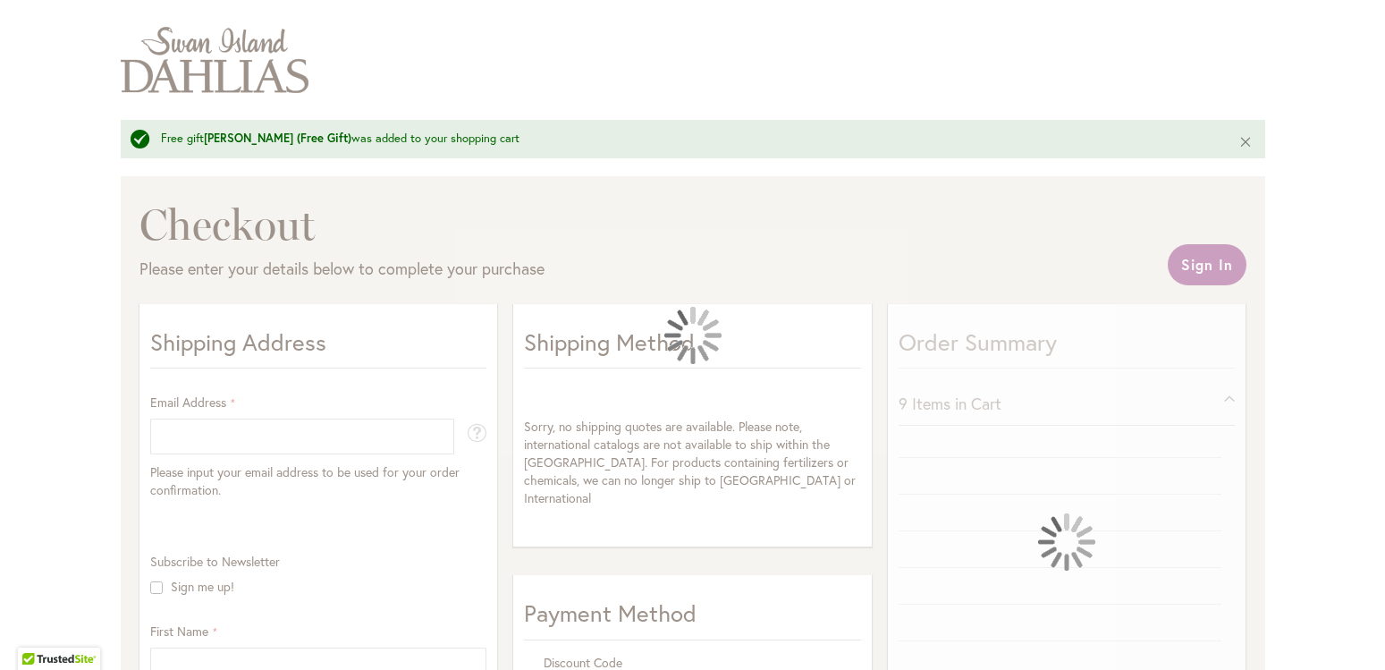
click at [198, 438] on div at bounding box center [692, 335] width 1385 height 670
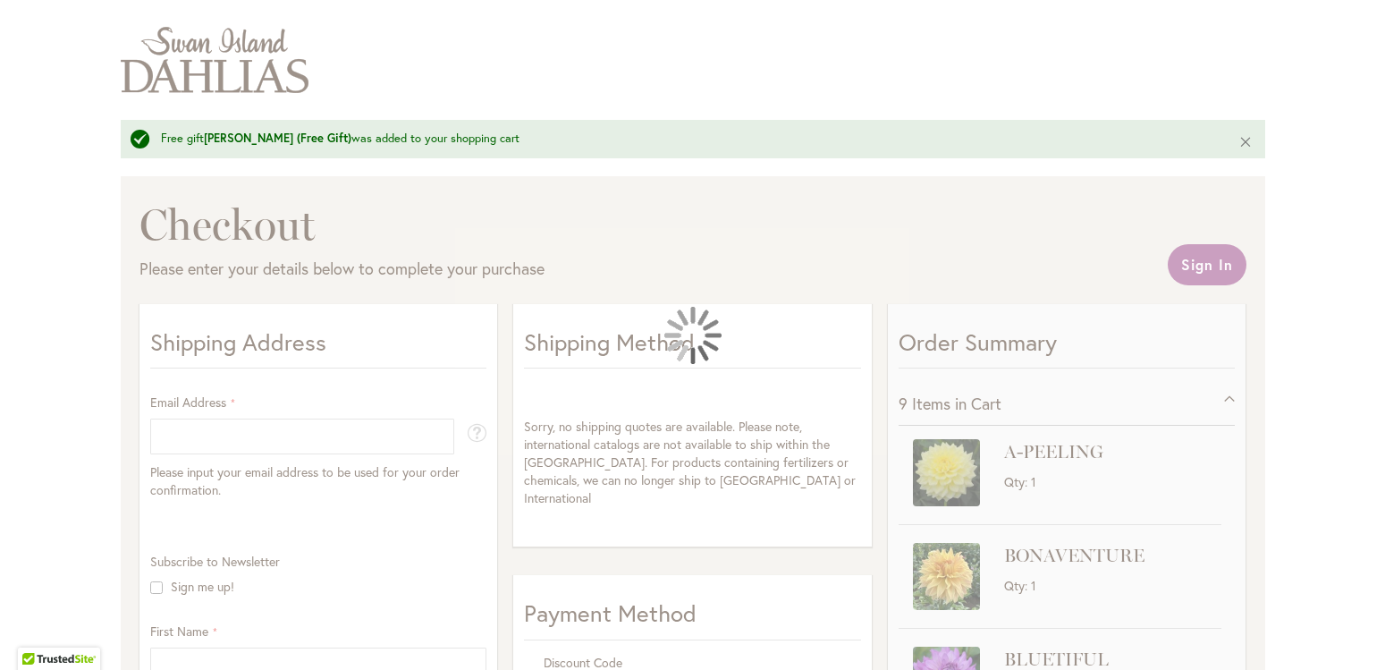
click at [191, 439] on div at bounding box center [692, 335] width 1385 height 670
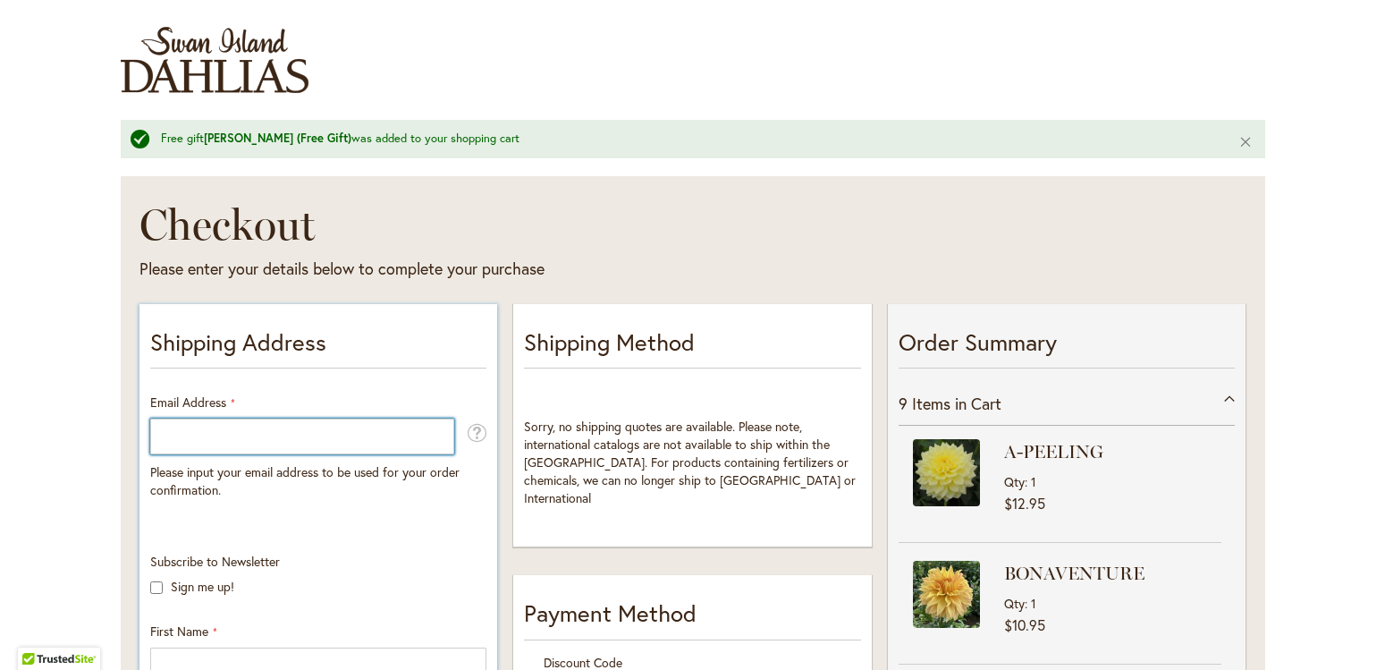
click at [174, 436] on input "Email Address" at bounding box center [302, 437] width 304 height 36
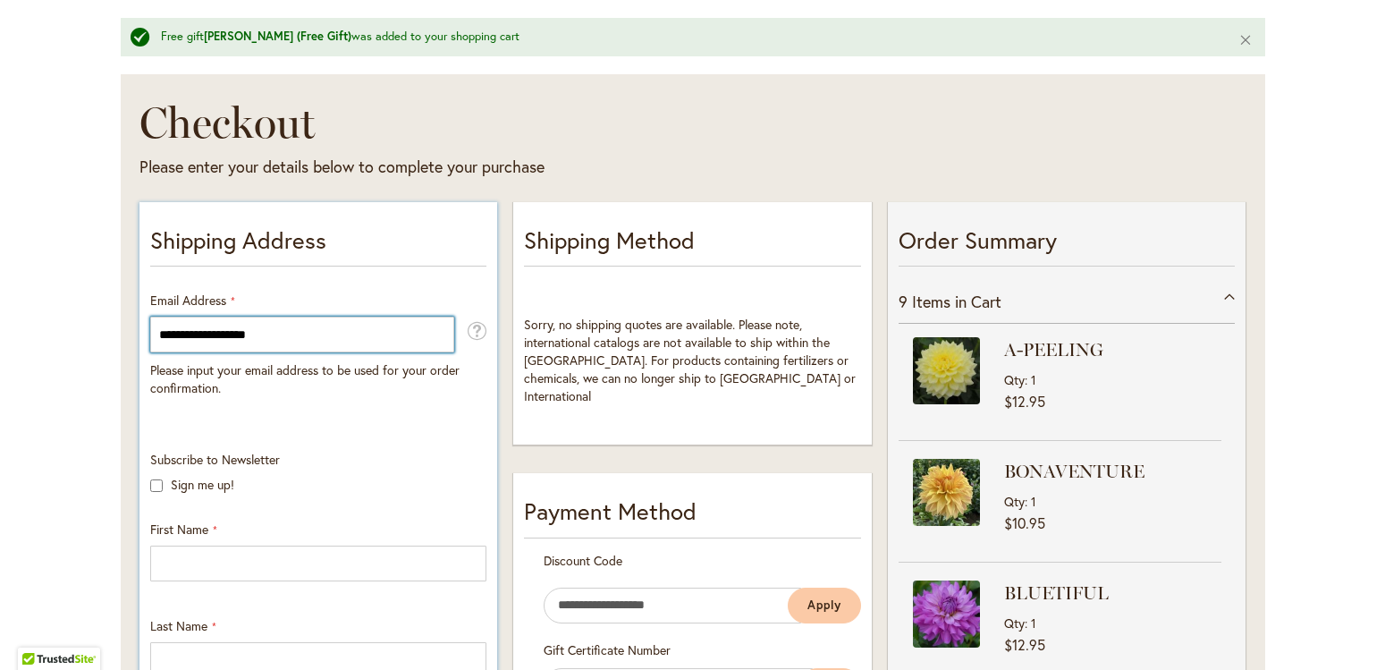
type input "**********"
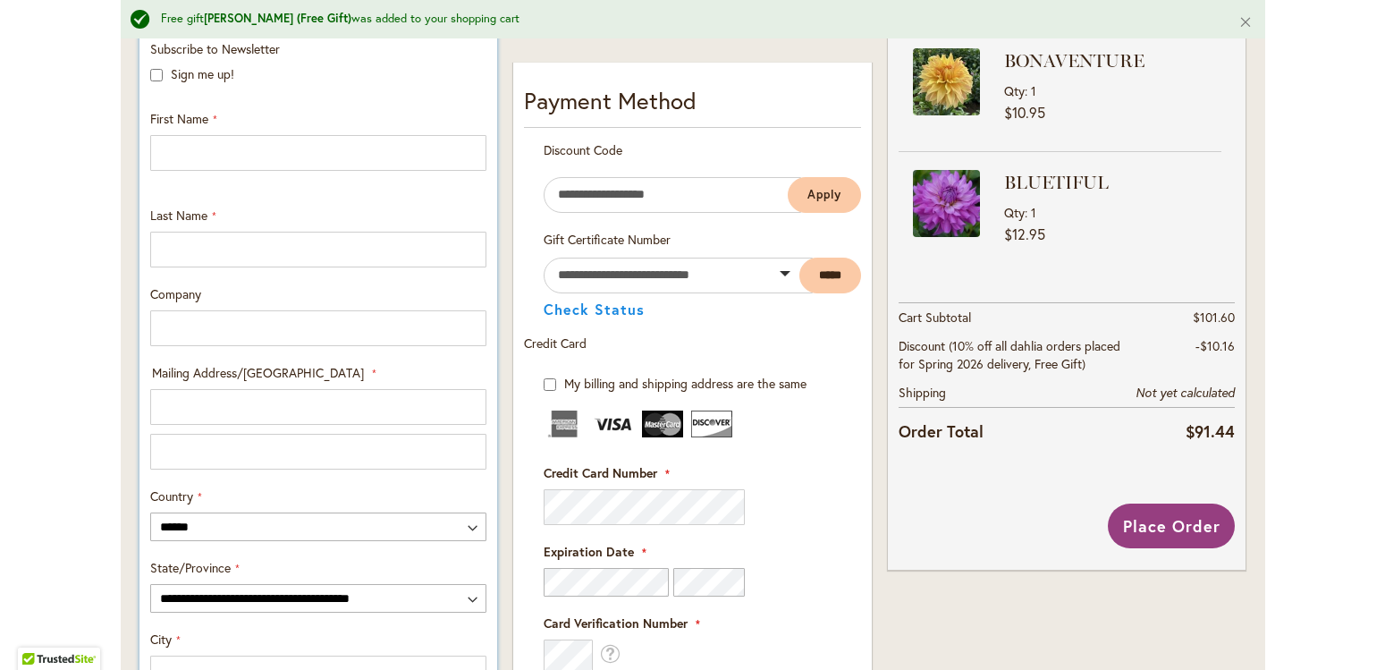
scroll to position [517, 0]
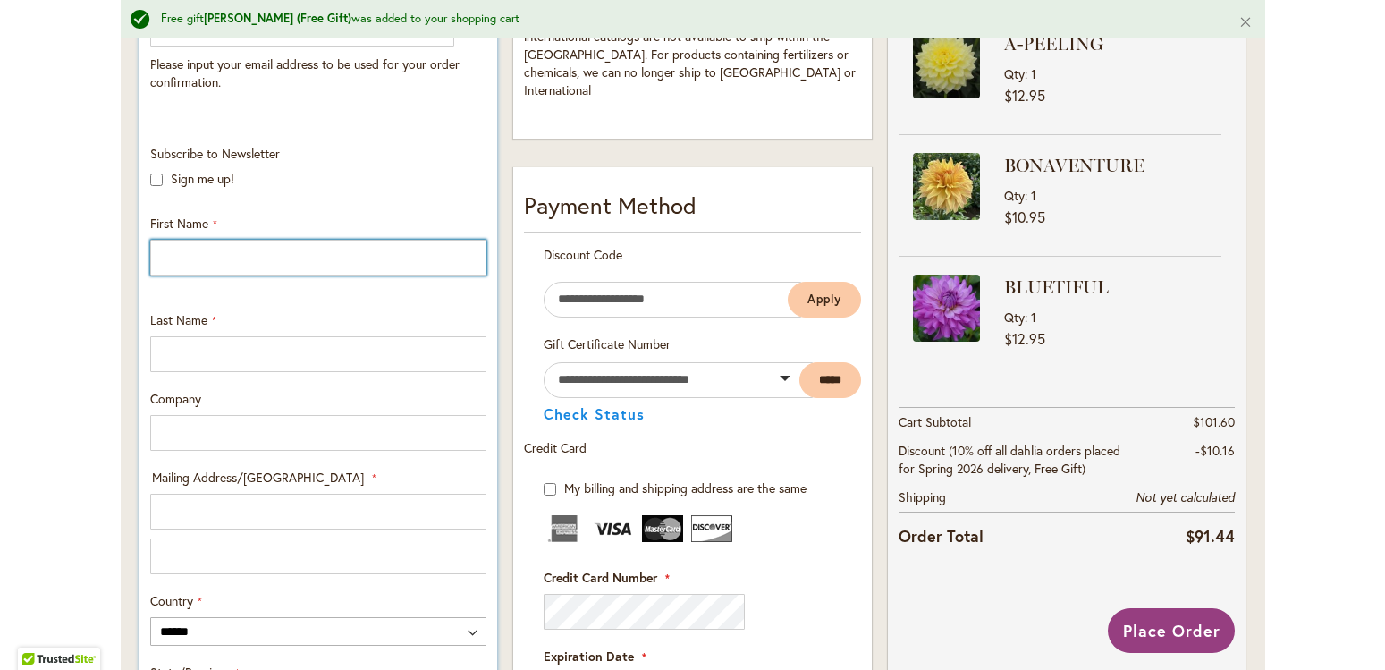
click at [171, 256] on input "First Name" at bounding box center [318, 258] width 336 height 36
type input "*****"
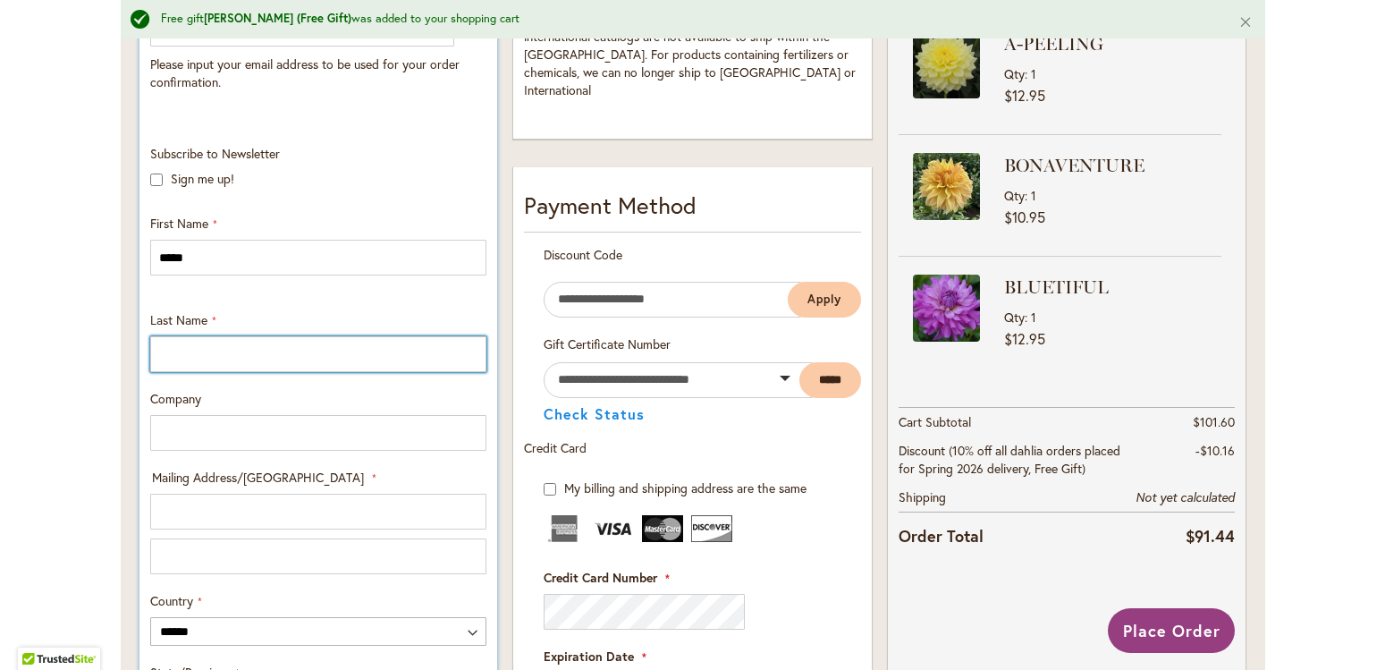
type input "*******"
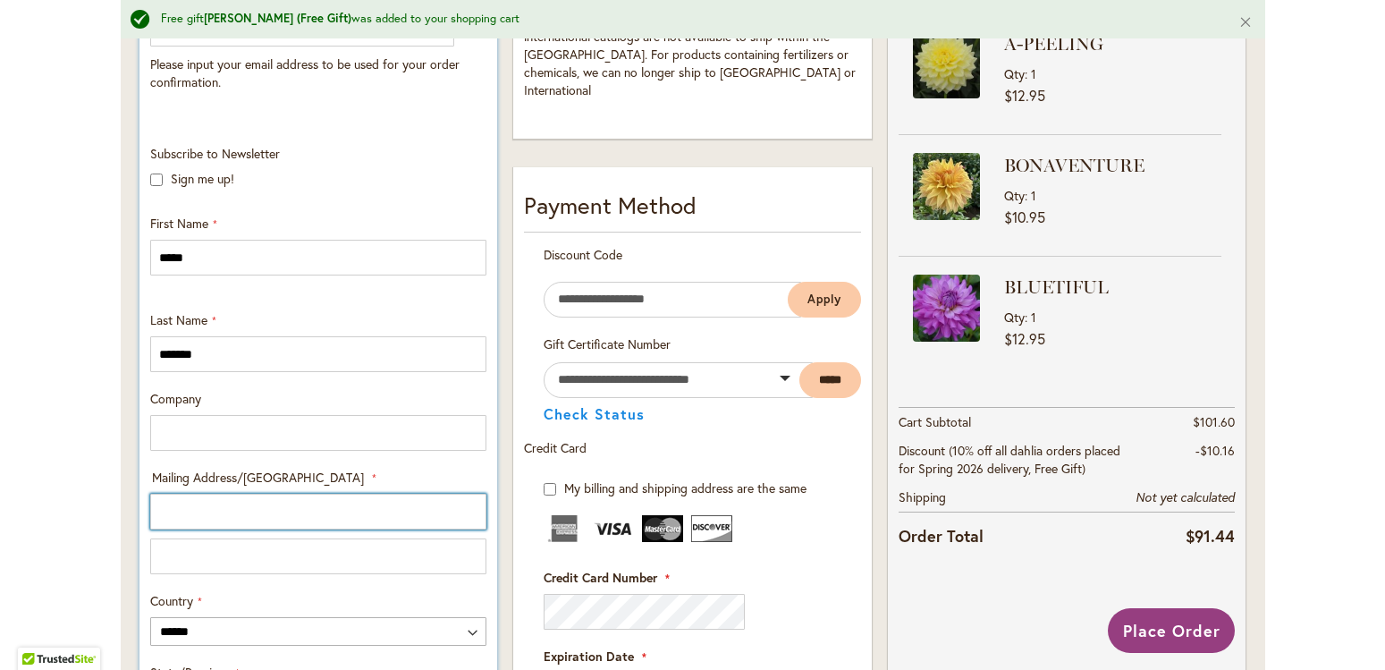
type input "**********"
select select "*"
type input "**********"
type input "*****"
type input "**********"
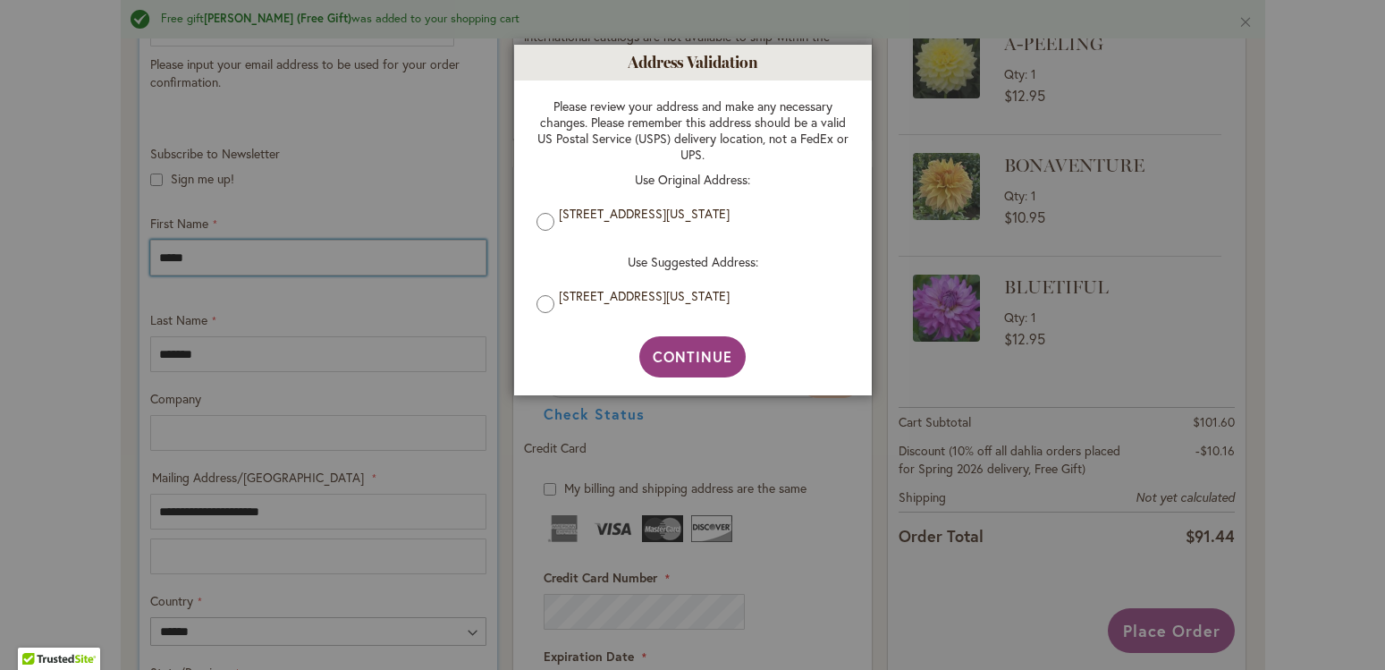
scroll to position [591, 0]
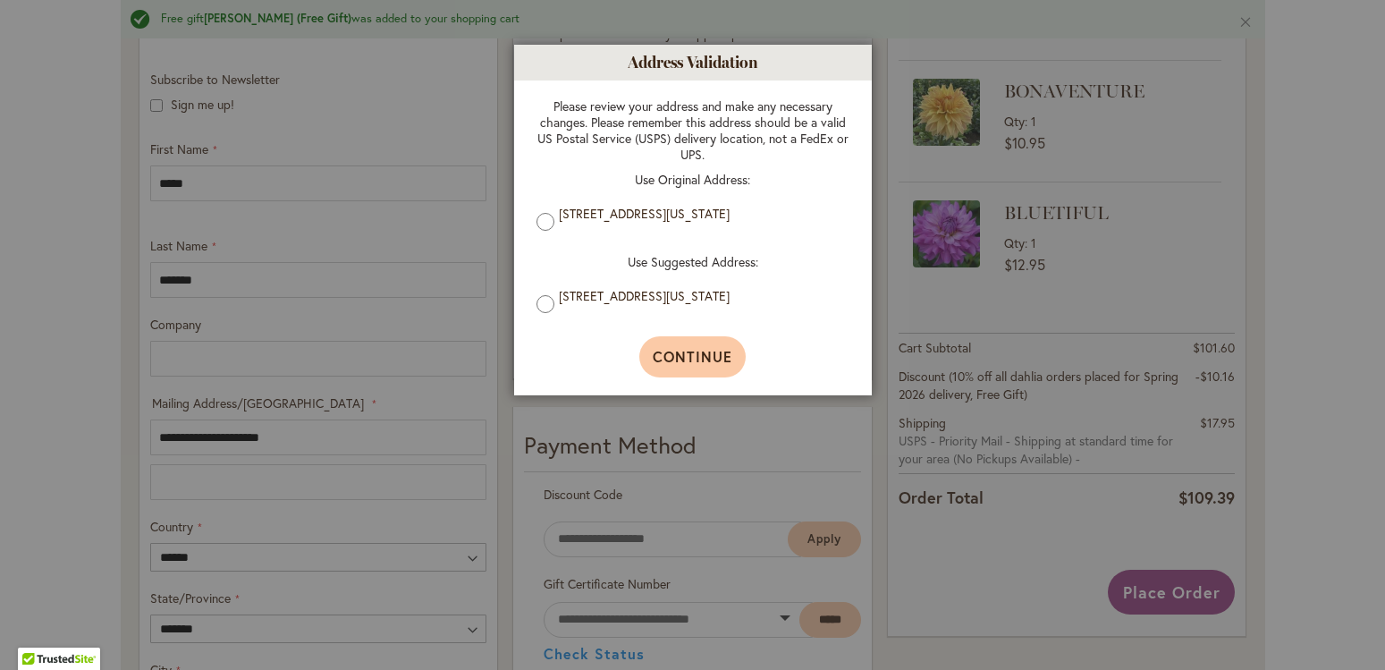
click at [715, 356] on span "Continue" at bounding box center [693, 356] width 80 height 19
type input "**********"
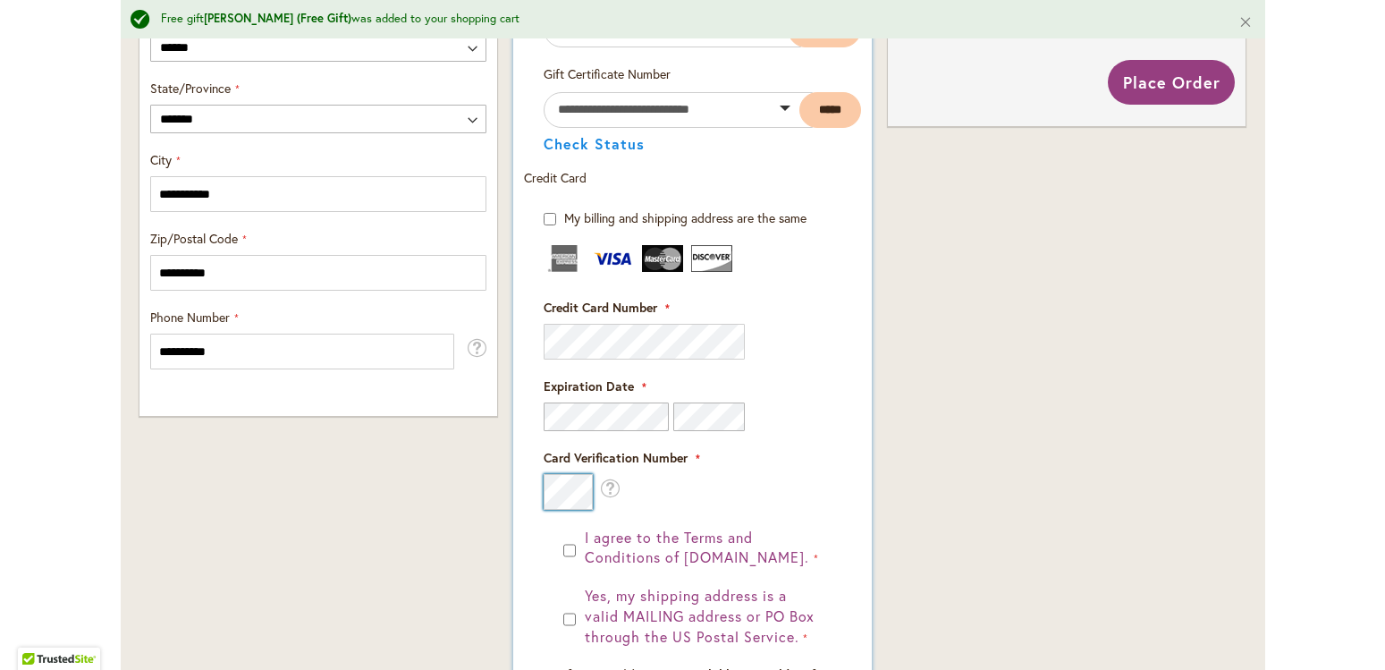
scroll to position [1203, 0]
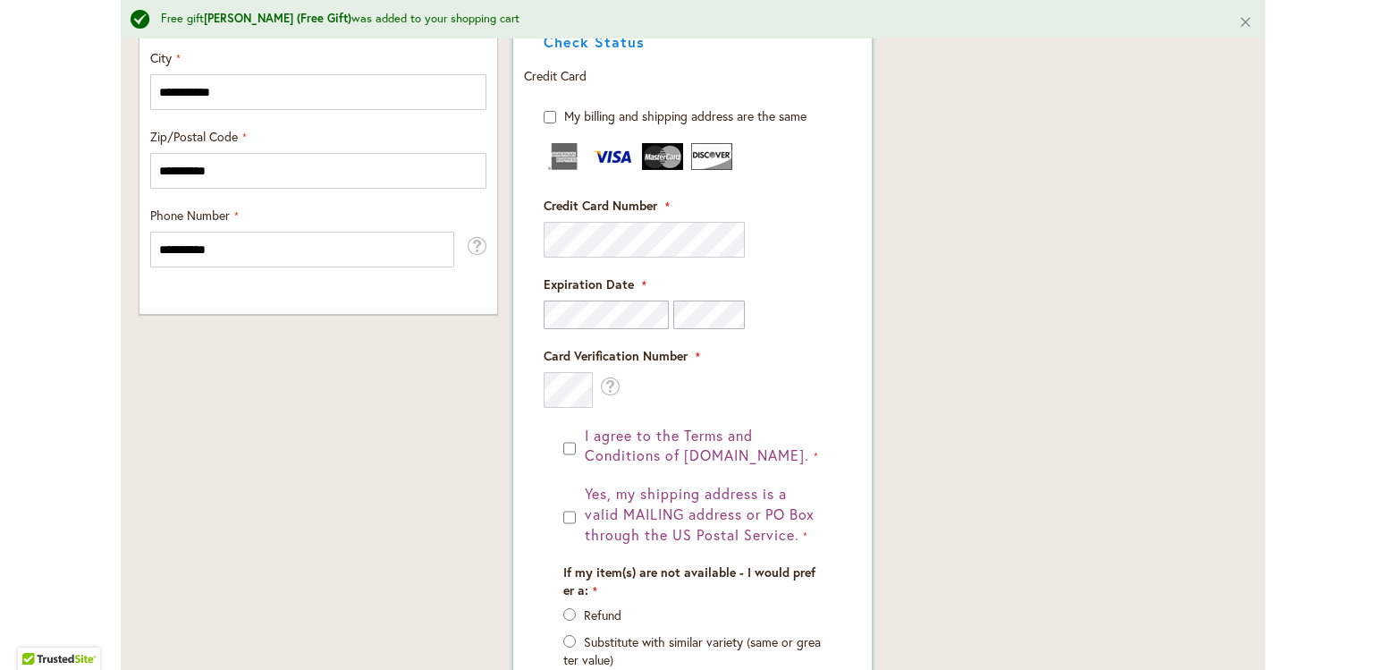
click at [569, 449] on div "I agree to the Terms and Conditions of dahlias.com." at bounding box center [692, 446] width 258 height 41
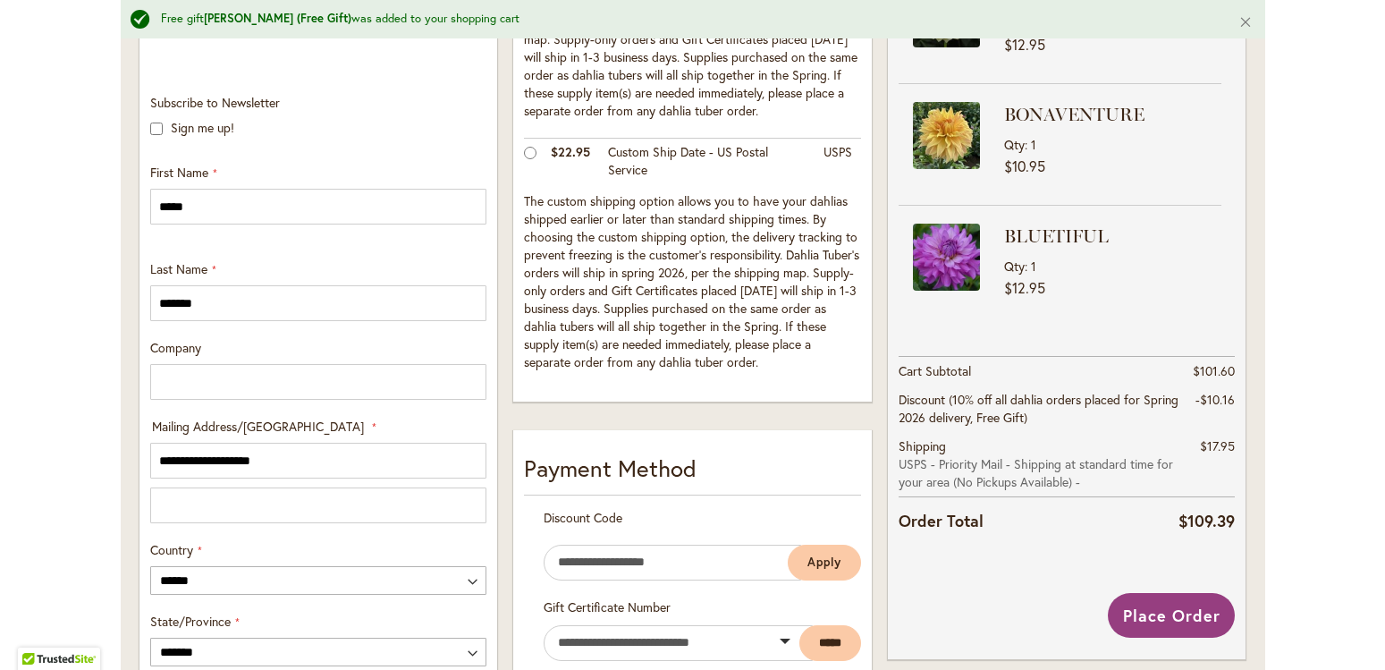
scroll to position [541, 0]
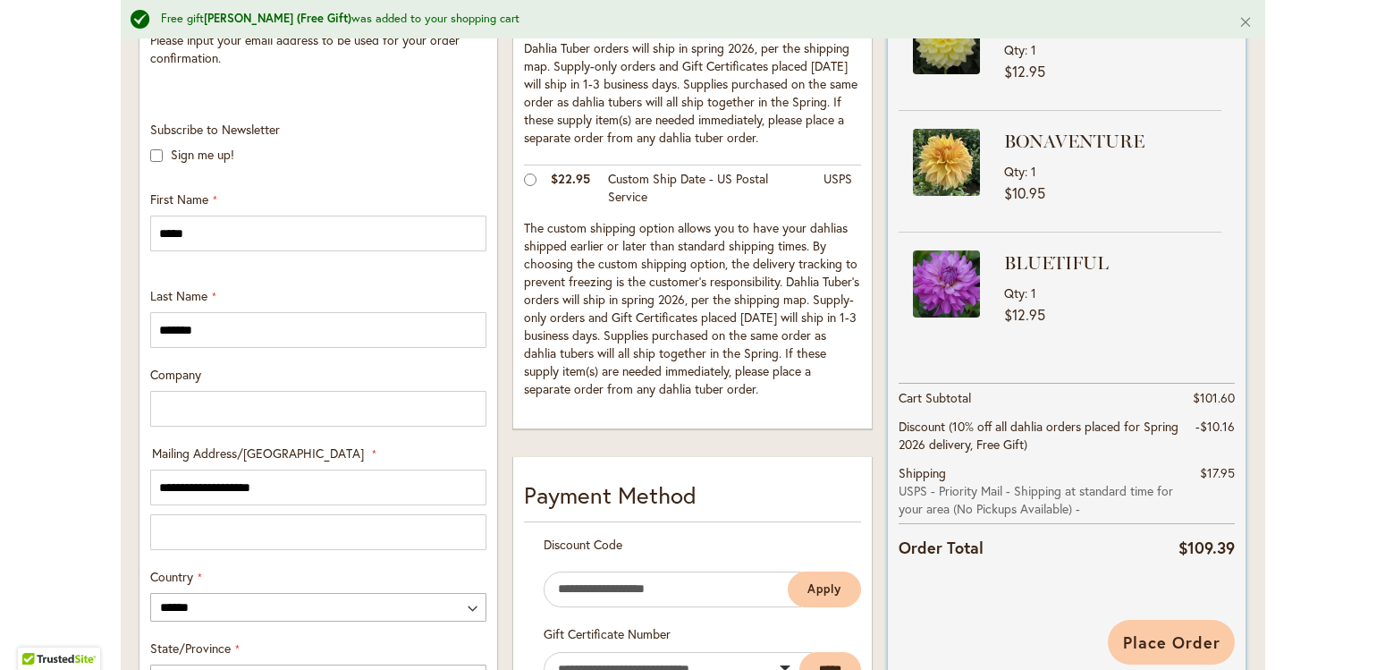
click at [1178, 640] on span "Place Order" at bounding box center [1171, 641] width 97 height 21
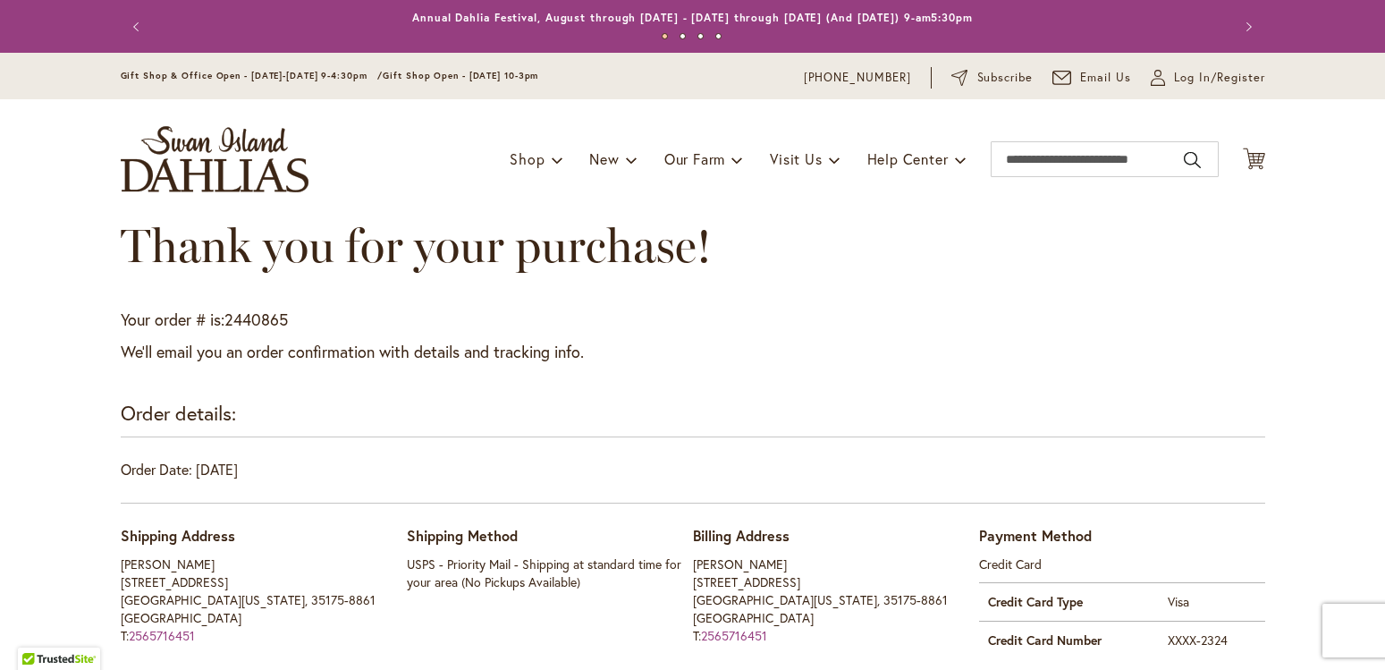
click at [699, 269] on span "Thank you for your purchase!" at bounding box center [416, 245] width 591 height 56
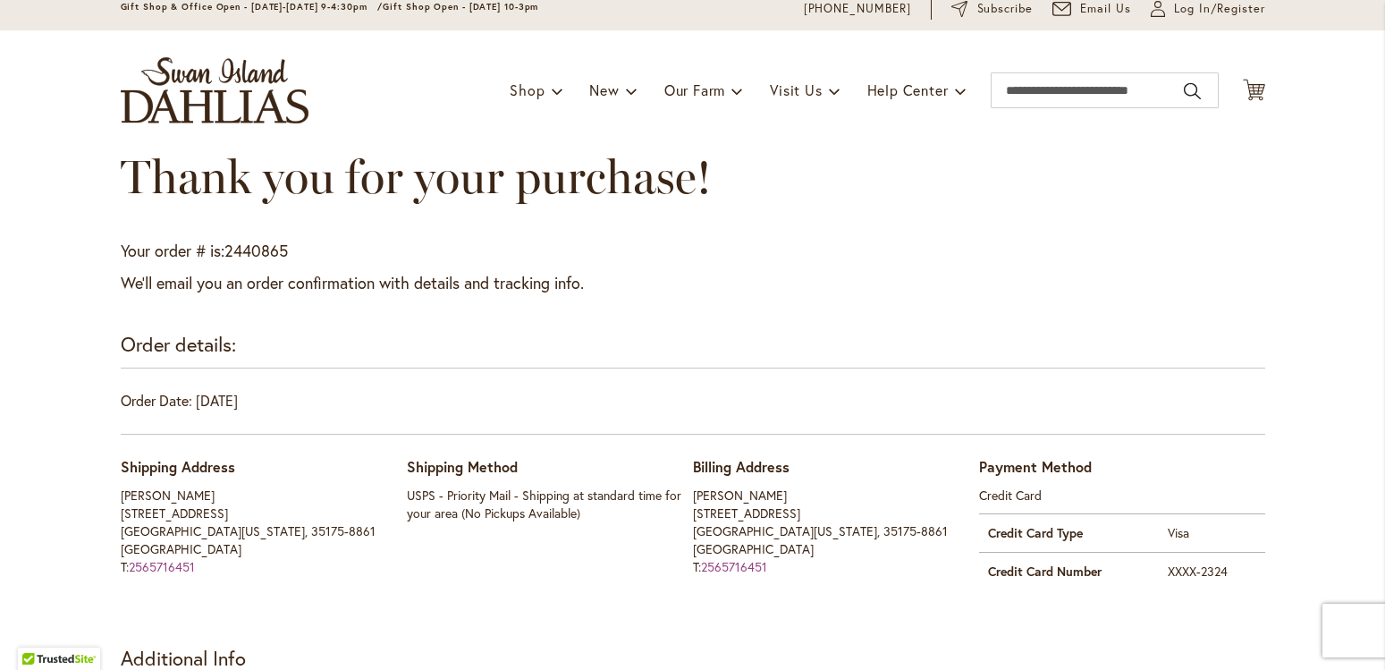
scroll to position [102, 0]
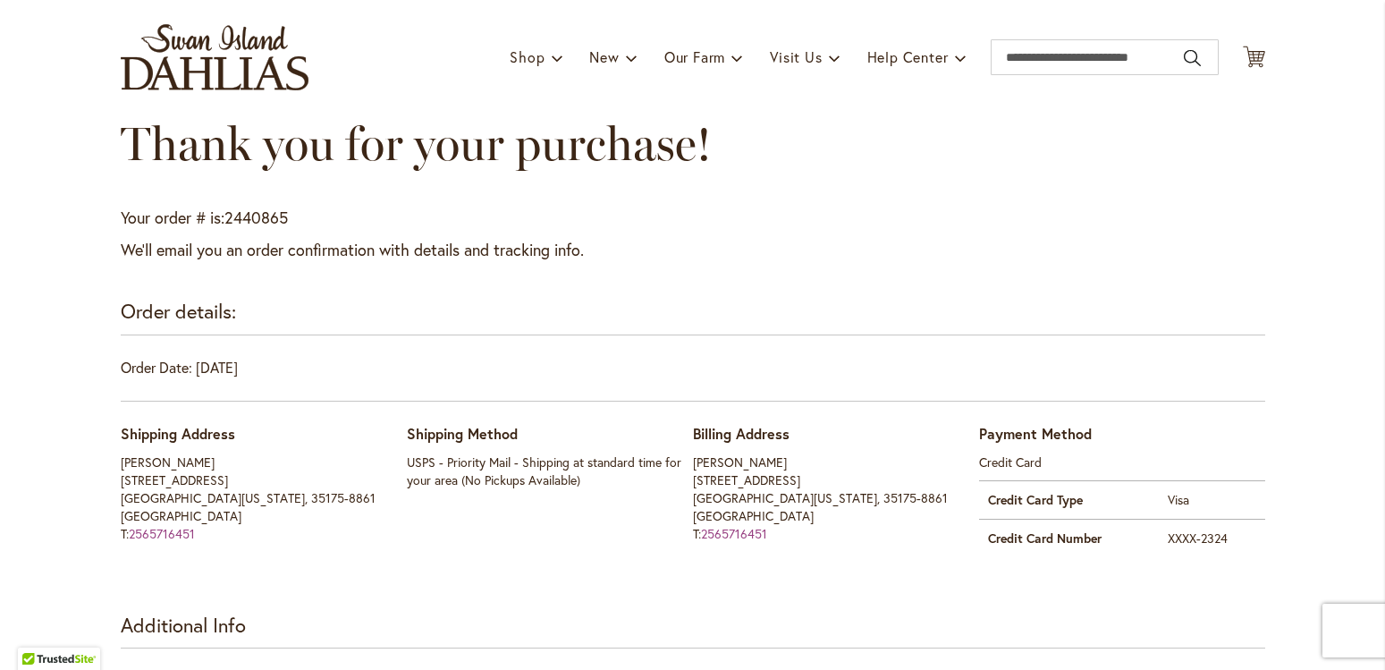
click at [989, 152] on div "Thank you for your purchase!" at bounding box center [693, 161] width 1145 height 89
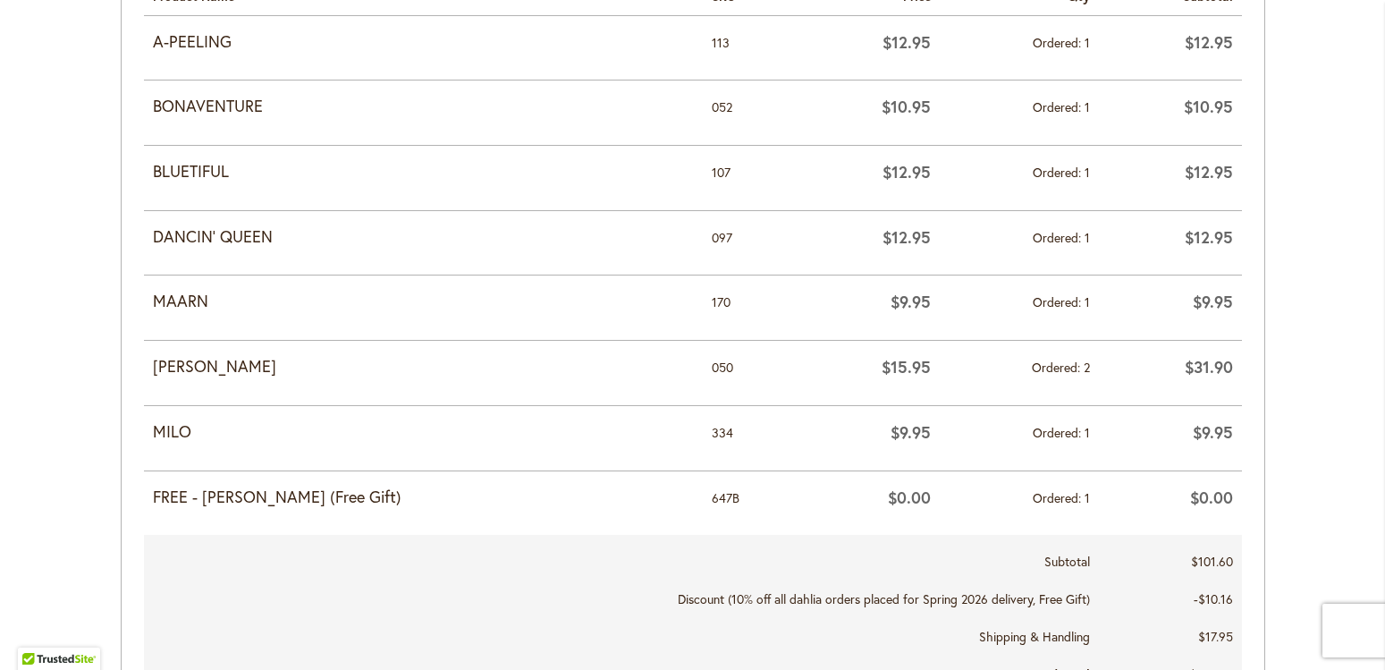
scroll to position [1020, 0]
